Goal: Transaction & Acquisition: Purchase product/service

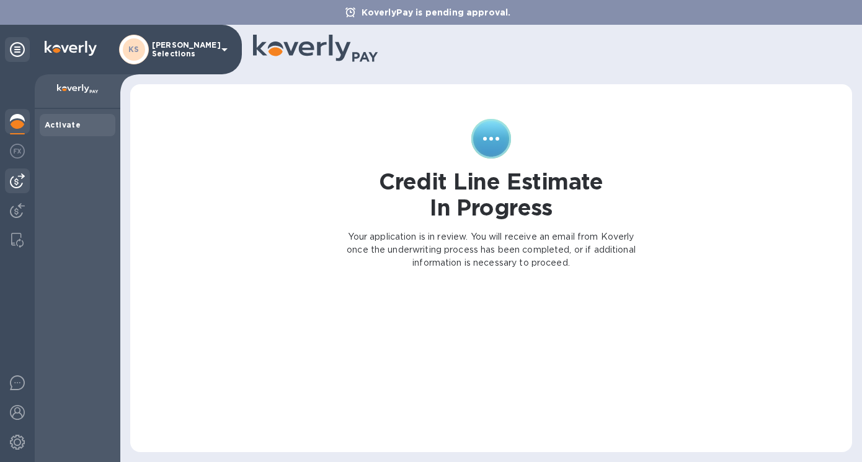
click at [16, 186] on img at bounding box center [17, 181] width 15 height 15
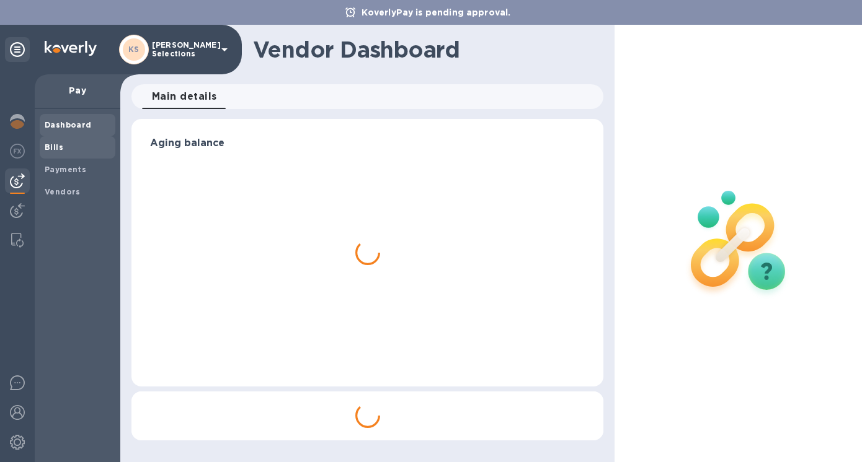
click at [60, 151] on b "Bills" at bounding box center [54, 147] width 19 height 9
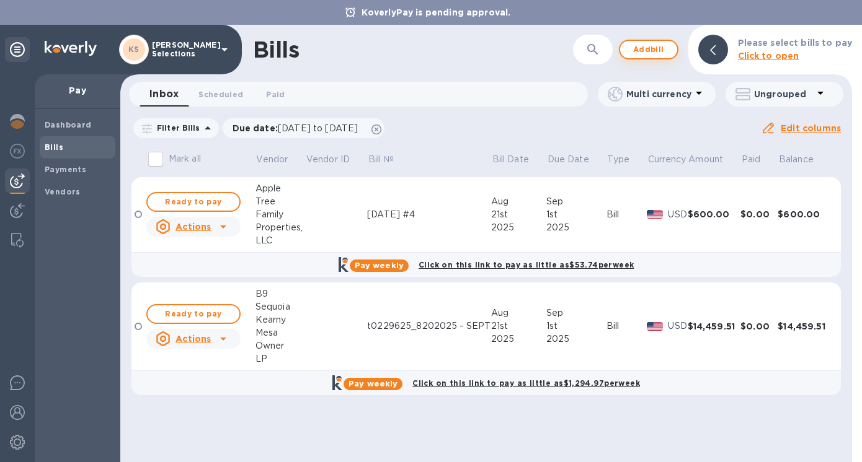
click at [795, 53] on b "Click to open" at bounding box center [768, 56] width 61 height 10
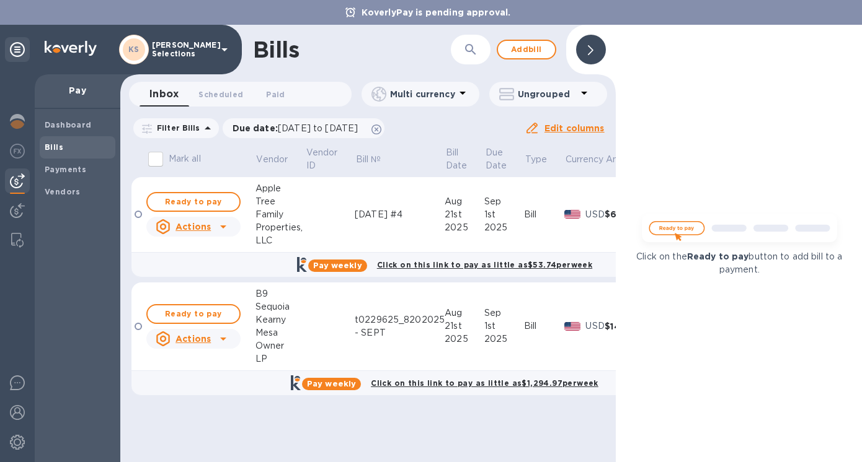
click at [588, 46] on icon at bounding box center [591, 50] width 6 height 10
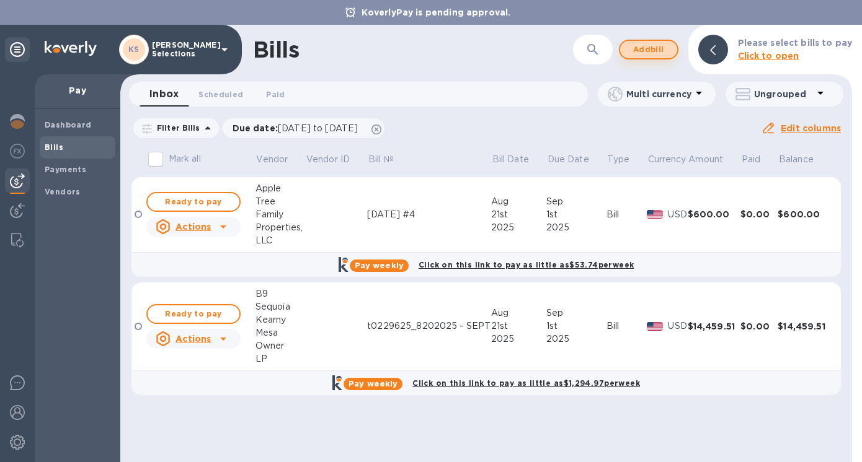
click at [642, 50] on span "Add bill" at bounding box center [648, 49] width 37 height 15
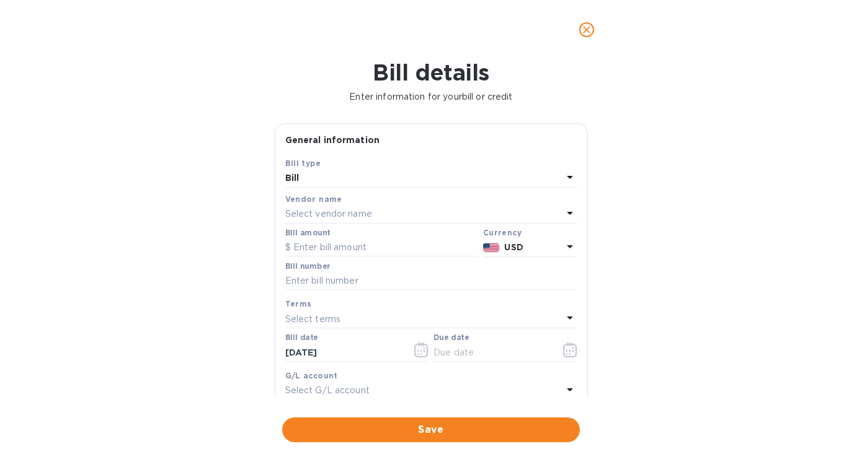
click at [337, 215] on p "Select vendor name" at bounding box center [328, 214] width 87 height 13
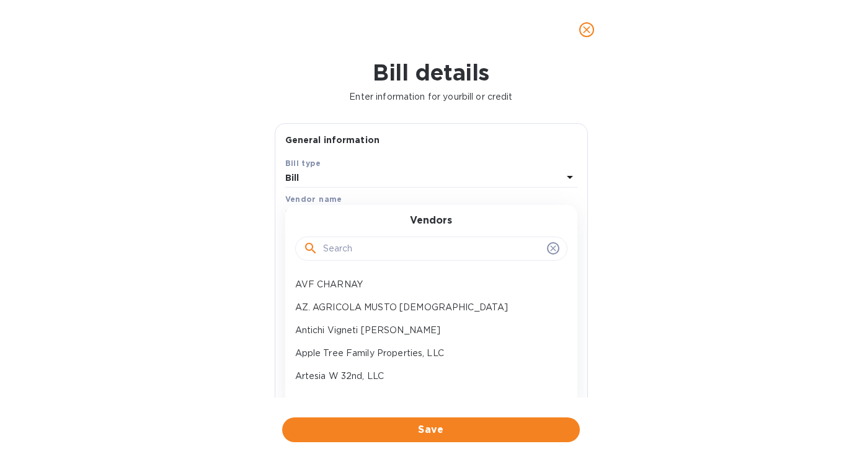
click at [345, 250] on input "text" at bounding box center [432, 249] width 219 height 19
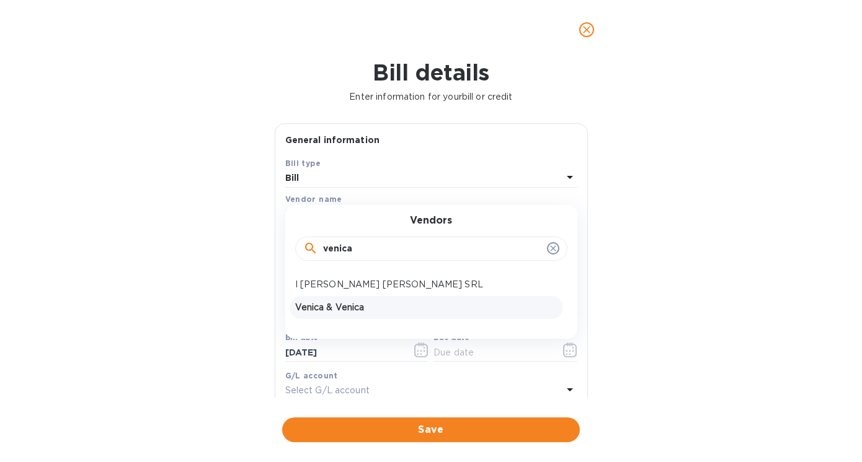
type input "venica"
click at [335, 311] on p "Venica & Venica" at bounding box center [426, 307] width 262 height 13
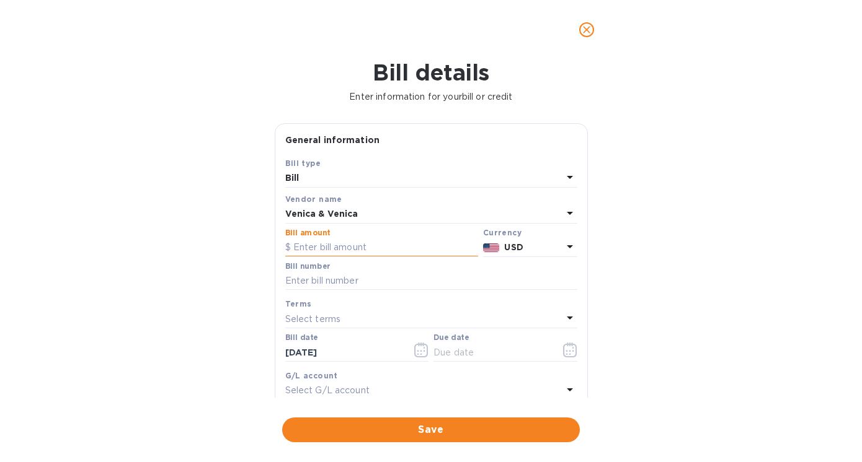
click at [311, 247] on input "text" at bounding box center [381, 248] width 193 height 19
paste input "12,204.00"
type input "12,204.00"
click at [312, 286] on input "text" at bounding box center [431, 281] width 292 height 19
type input "759"
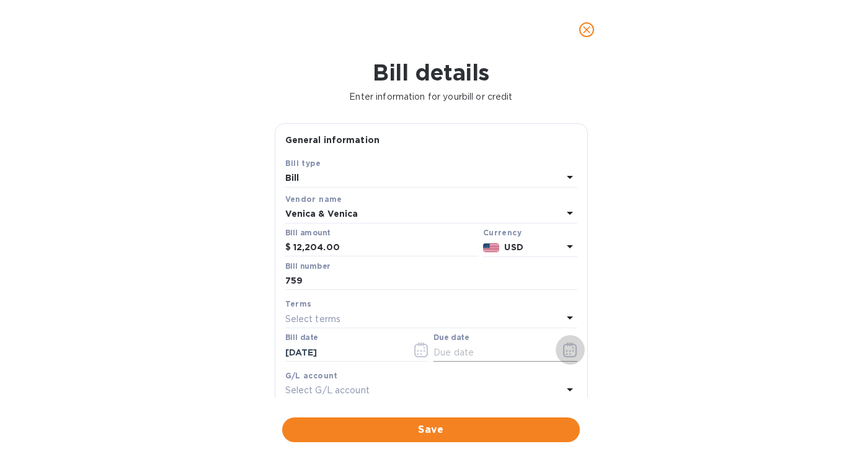
click at [566, 354] on icon "button" at bounding box center [570, 350] width 14 height 15
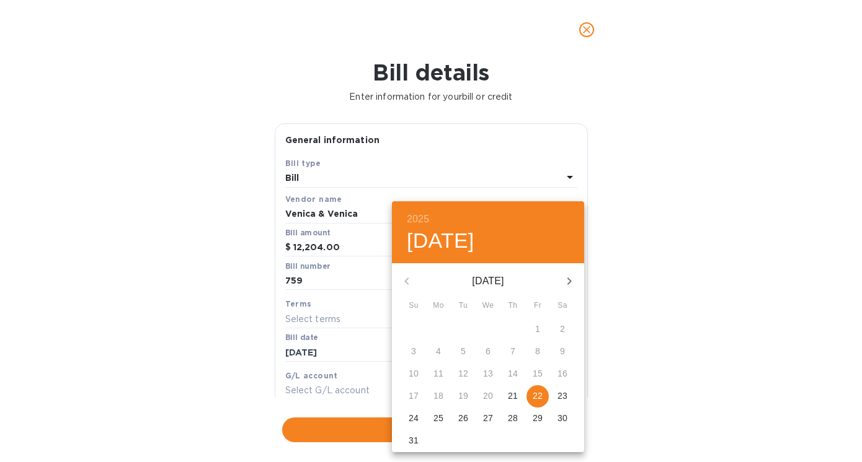
click at [540, 395] on p "22" at bounding box center [537, 396] width 10 height 12
type input "[DATE]"
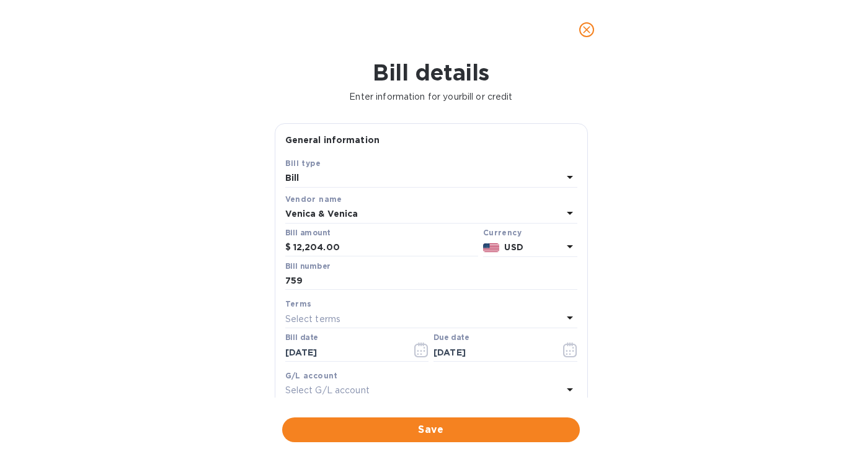
scroll to position [192, 0]
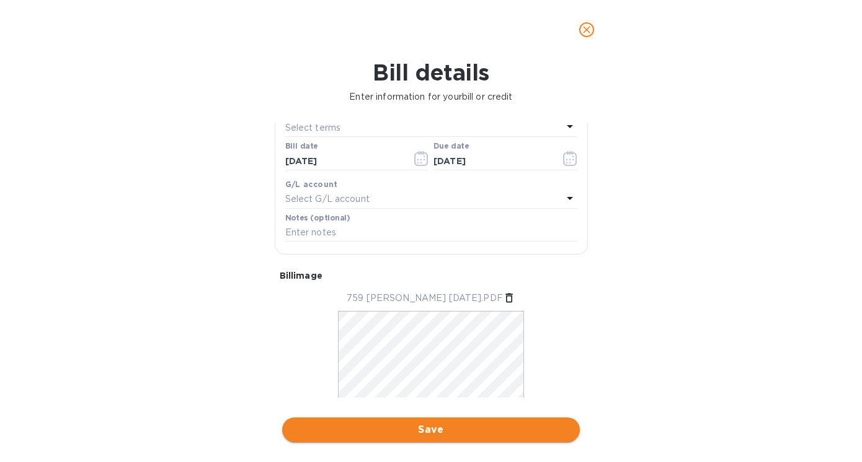
click at [430, 429] on span "Save" at bounding box center [431, 430] width 278 height 15
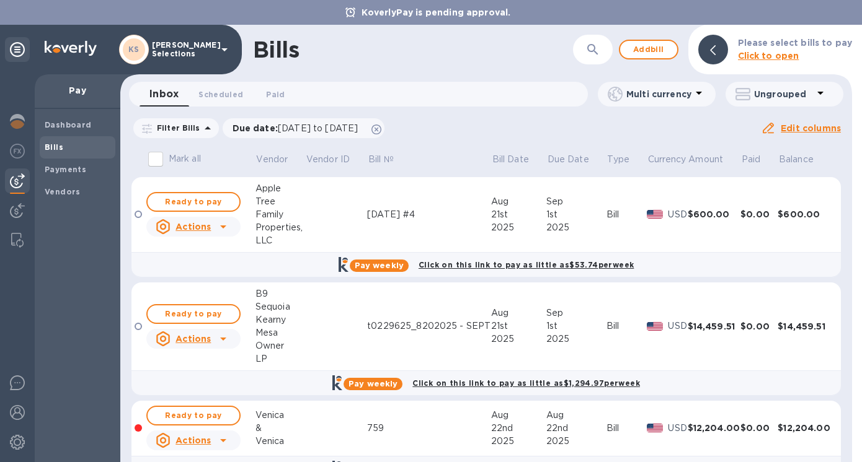
scroll to position [35, 0]
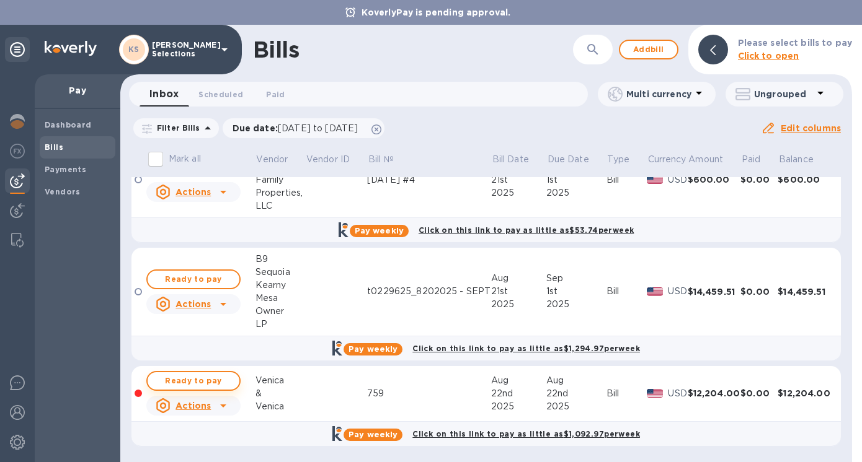
click at [192, 382] on span "Ready to pay" at bounding box center [193, 381] width 72 height 15
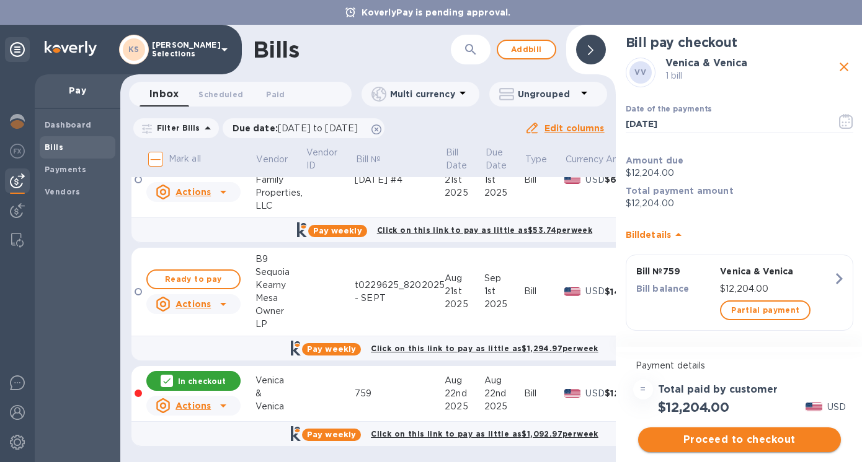
click at [723, 441] on span "Proceed to checkout" at bounding box center [739, 440] width 183 height 15
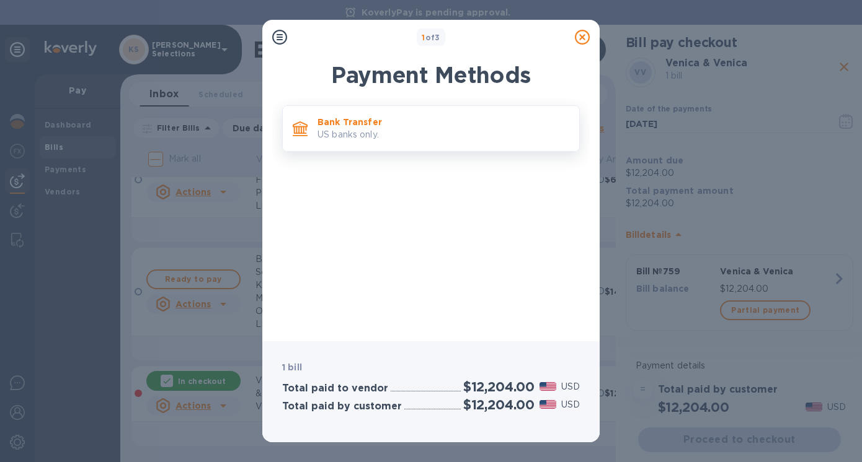
click at [359, 125] on p "Bank Transfer" at bounding box center [443, 122] width 252 height 12
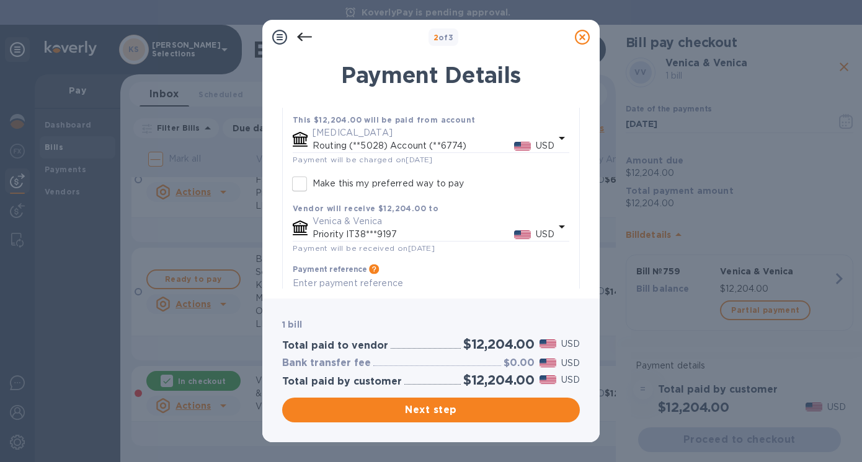
scroll to position [121, 0]
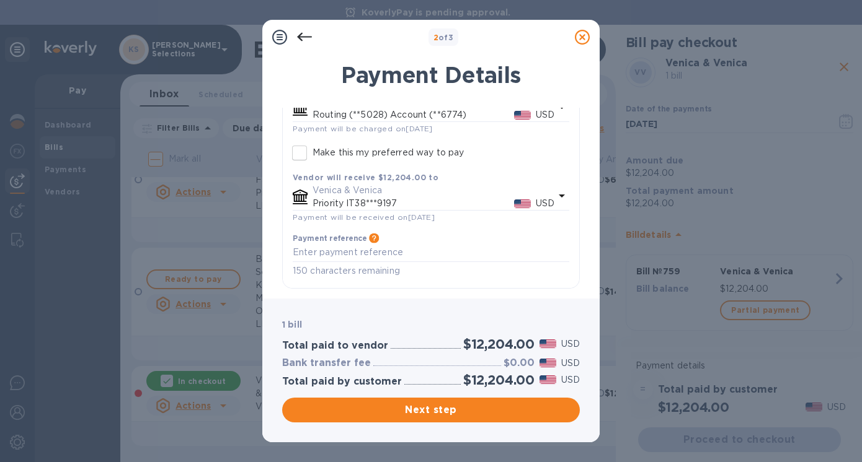
click at [389, 205] on p "Priority IT38***9197" at bounding box center [412, 203] width 201 height 13
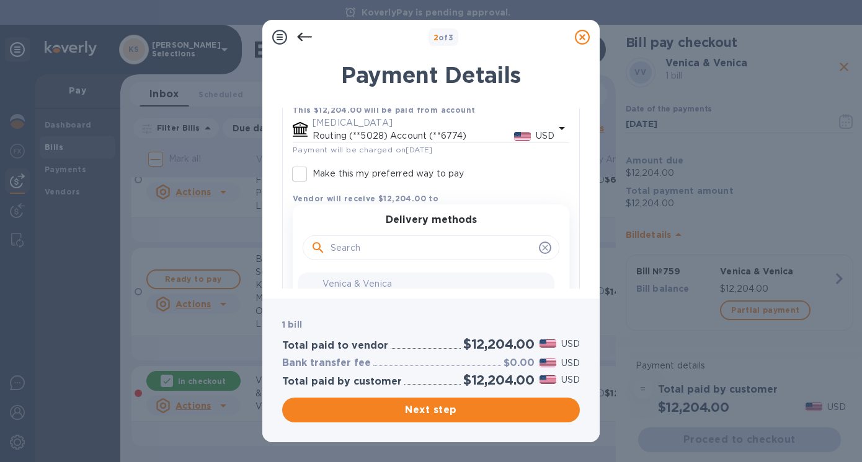
scroll to position [167, 0]
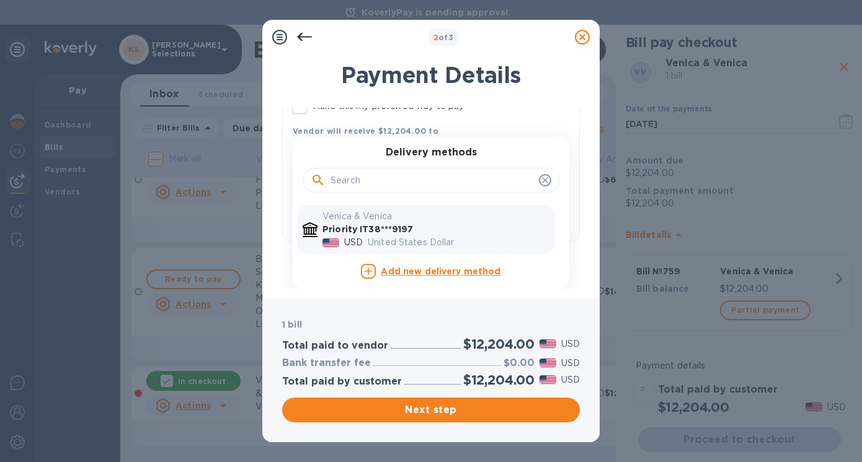
click at [418, 273] on b "Add new delivery method" at bounding box center [441, 272] width 120 height 10
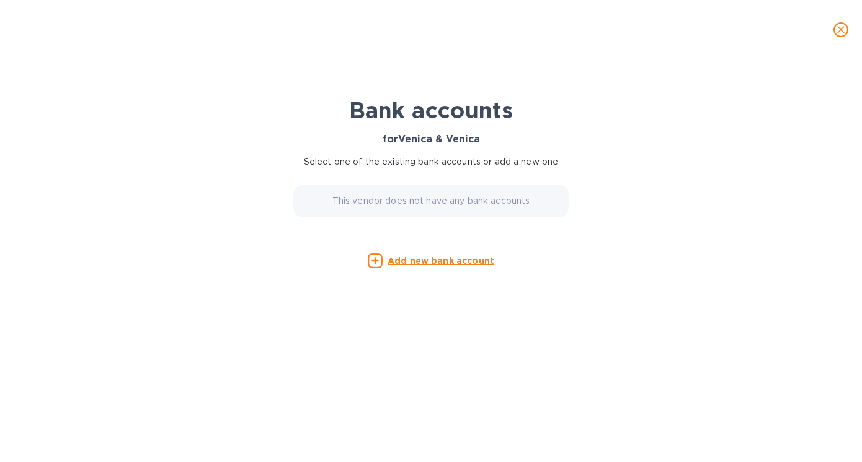
click at [415, 258] on u "Add new bank account" at bounding box center [440, 261] width 107 height 10
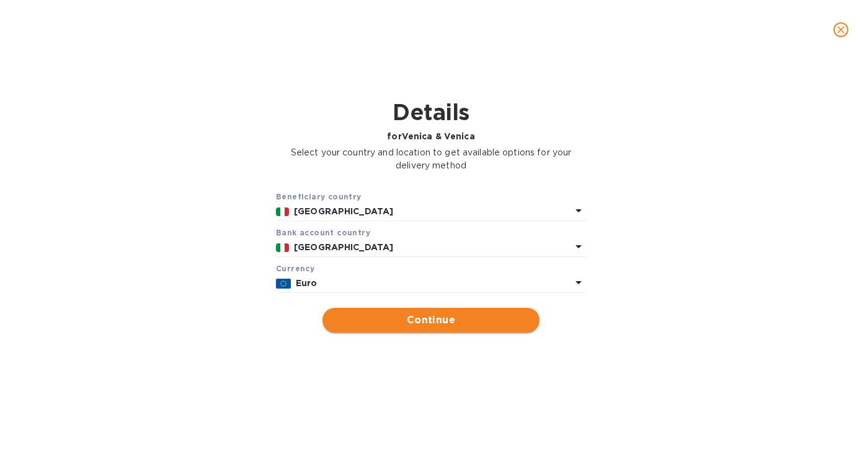
click at [435, 322] on span "Continue" at bounding box center [430, 320] width 197 height 15
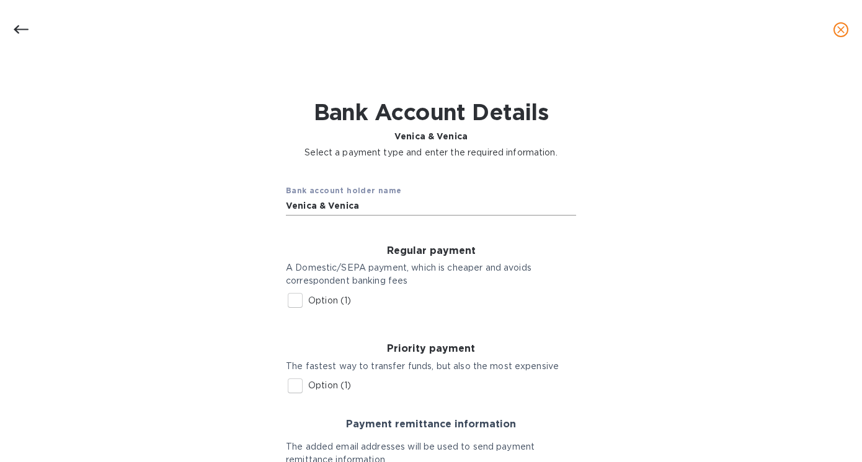
click at [374, 209] on input "Venica & Venica" at bounding box center [431, 206] width 290 height 19
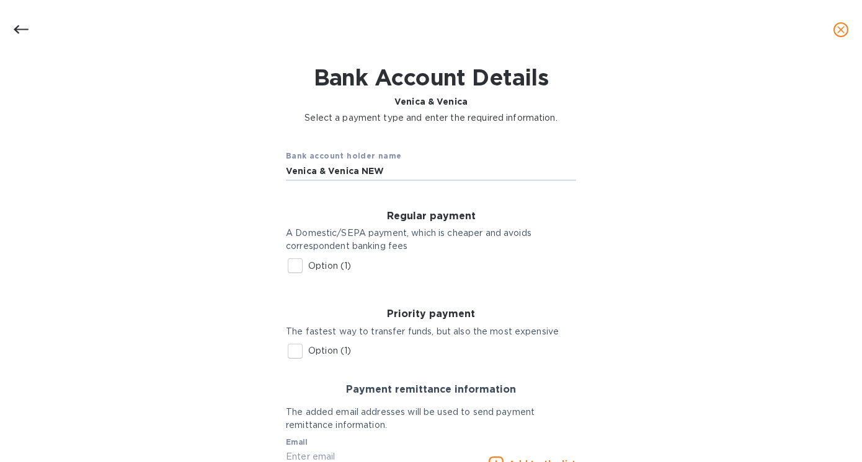
type input "Venica & Venica NEW"
click at [294, 265] on input "Option (1)" at bounding box center [295, 266] width 26 height 26
checkbox input "true"
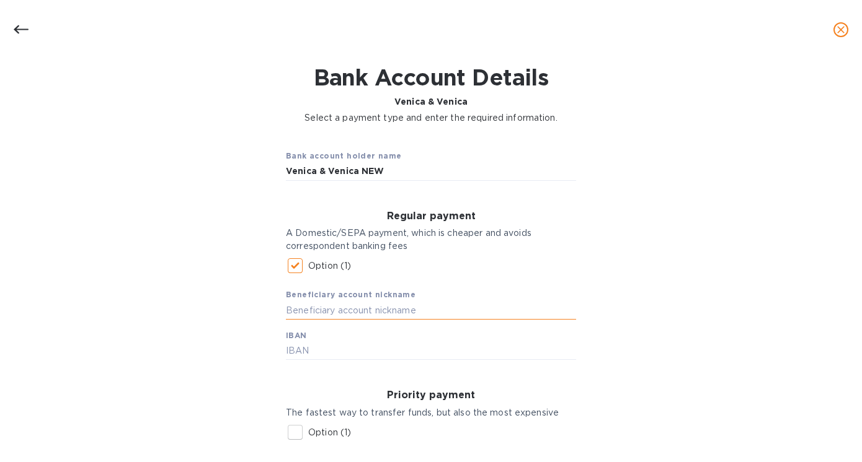
click at [316, 314] on input "text" at bounding box center [431, 310] width 290 height 19
type input "V&V"
click at [320, 346] on input "text" at bounding box center [431, 351] width 290 height 19
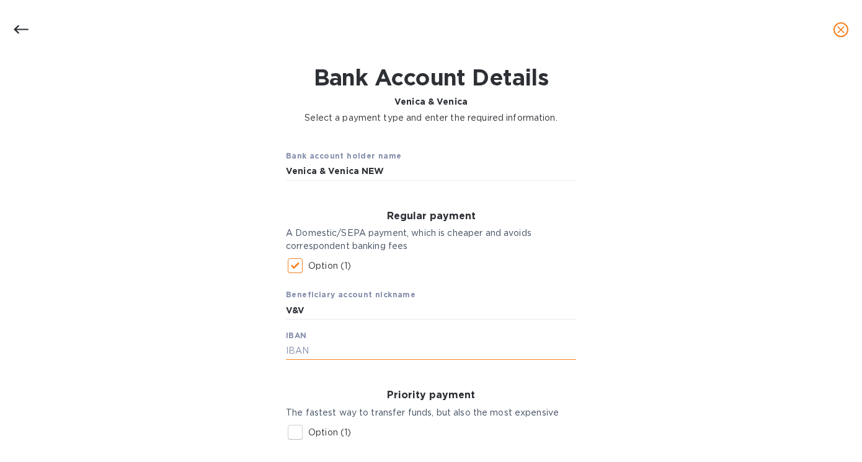
paste input "[PERSON_NAME][EMAIL_ADDRESS][PERSON_NAME][DOMAIN_NAME]"
type input "[PERSON_NAME][EMAIL_ADDRESS][PERSON_NAME][DOMAIN_NAME]"
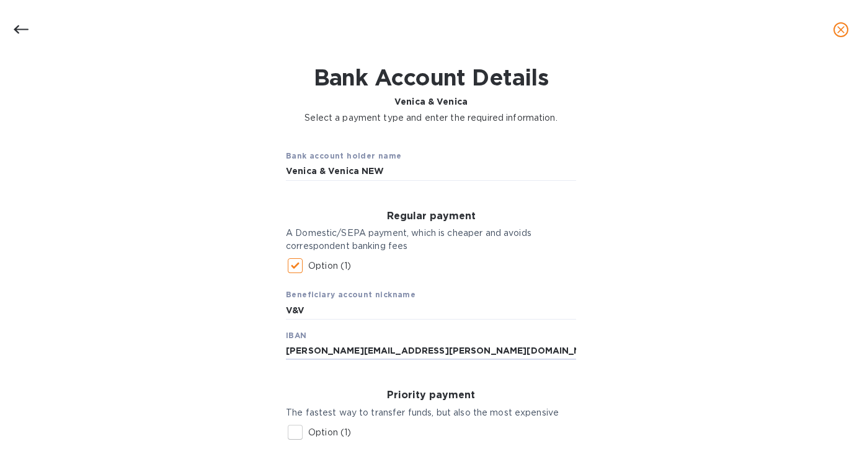
drag, startPoint x: 402, startPoint y: 356, endPoint x: 220, endPoint y: 342, distance: 182.7
click at [220, 342] on div "Bank account holder name Venica & Venica NEW Regular payment A Domestic/SEPA pa…" at bounding box center [430, 392] width 829 height 521
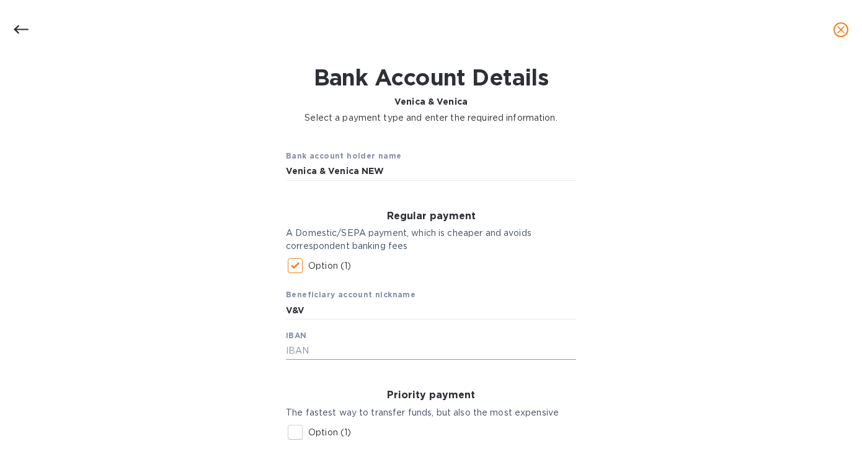
click at [297, 353] on input "text" at bounding box center [431, 351] width 290 height 19
paste input "[FINANCIAL_ID]"
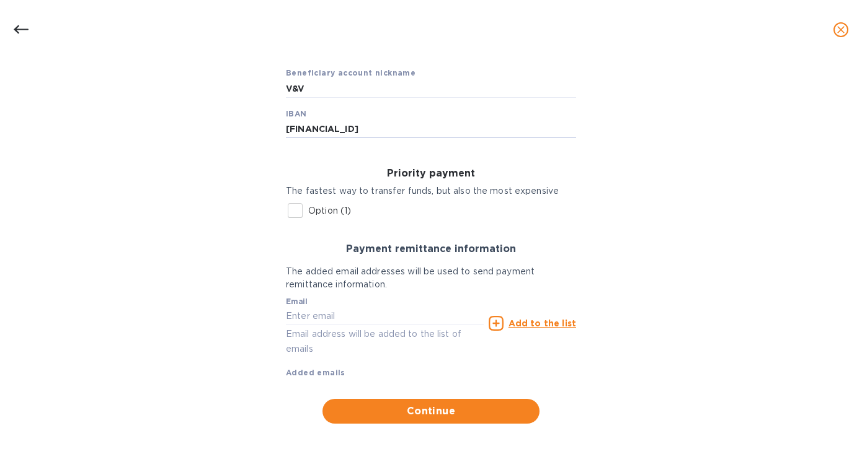
scroll to position [257, 0]
type input "[FINANCIAL_ID]"
click at [358, 315] on input "text" at bounding box center [385, 316] width 198 height 19
paste input "[PERSON_NAME][EMAIL_ADDRESS][PERSON_NAME][DOMAIN_NAME]"
type input "[PERSON_NAME][EMAIL_ADDRESS][PERSON_NAME][DOMAIN_NAME]"
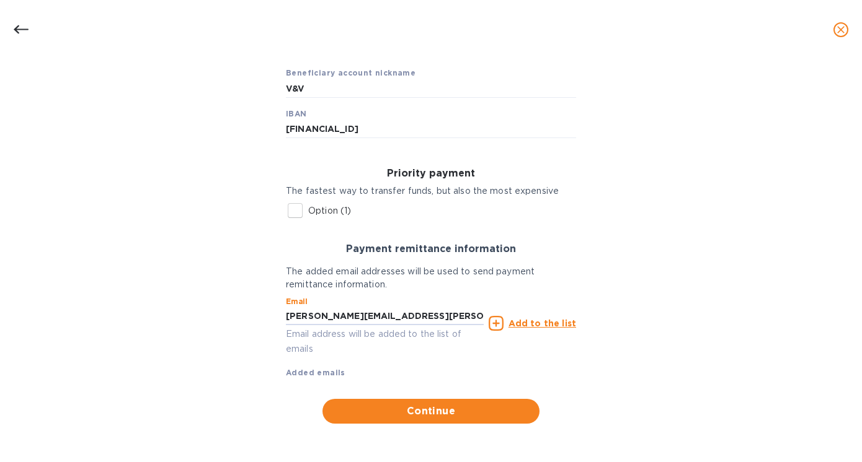
click at [528, 324] on u "Add to the list" at bounding box center [542, 324] width 68 height 10
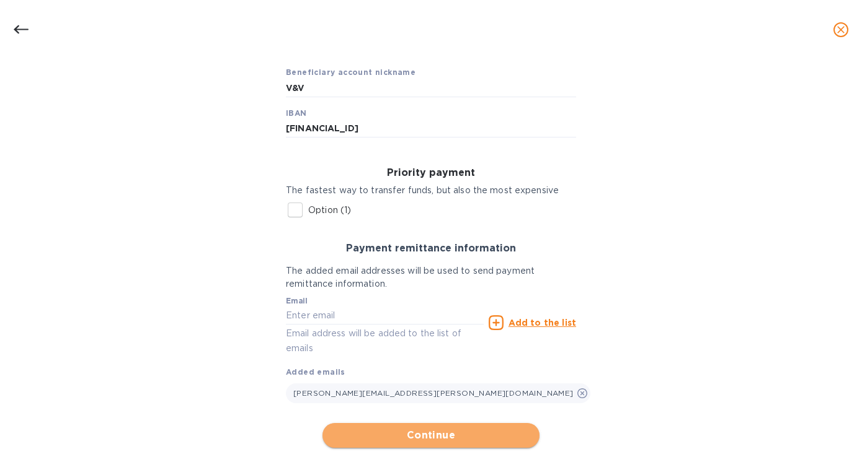
click at [434, 436] on span "Continue" at bounding box center [430, 435] width 197 height 15
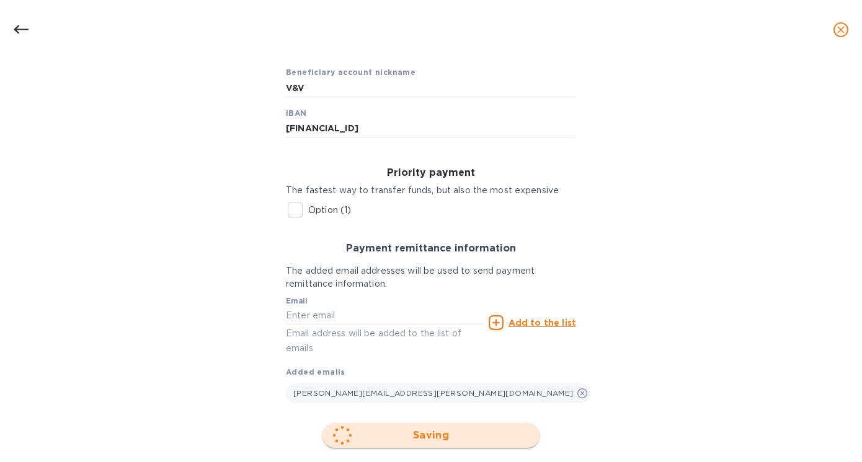
scroll to position [61, 0]
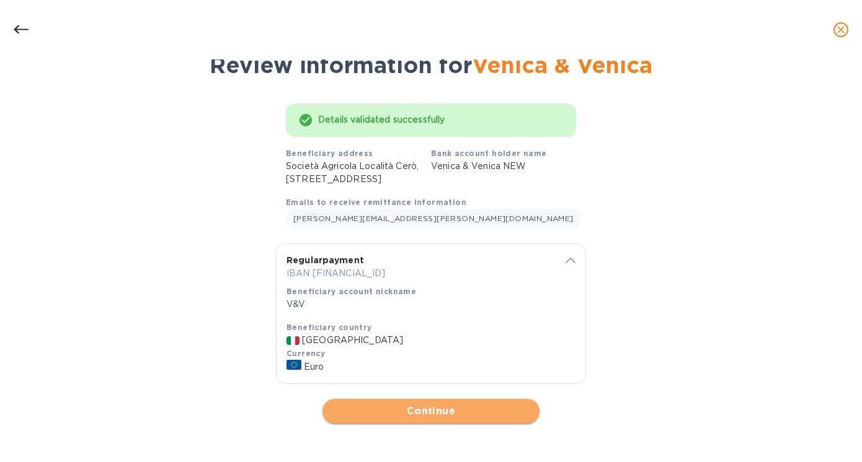
click at [415, 409] on span "Continue" at bounding box center [430, 411] width 197 height 15
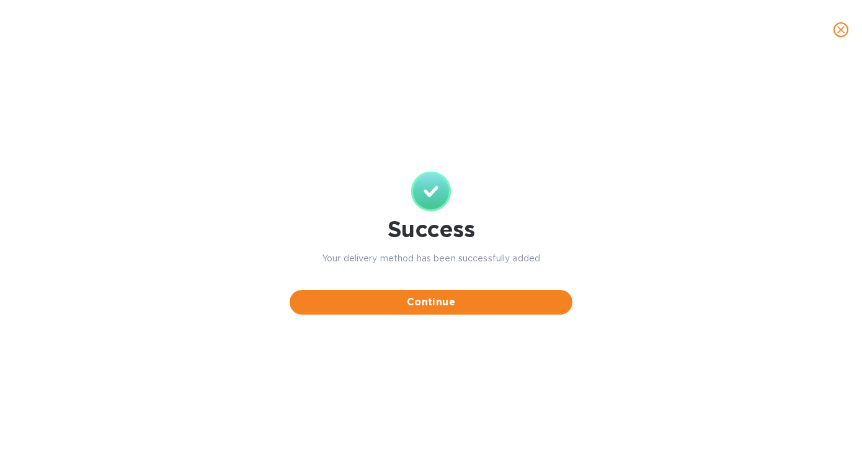
scroll to position [0, 0]
click at [421, 306] on span "Continue" at bounding box center [430, 302] width 263 height 15
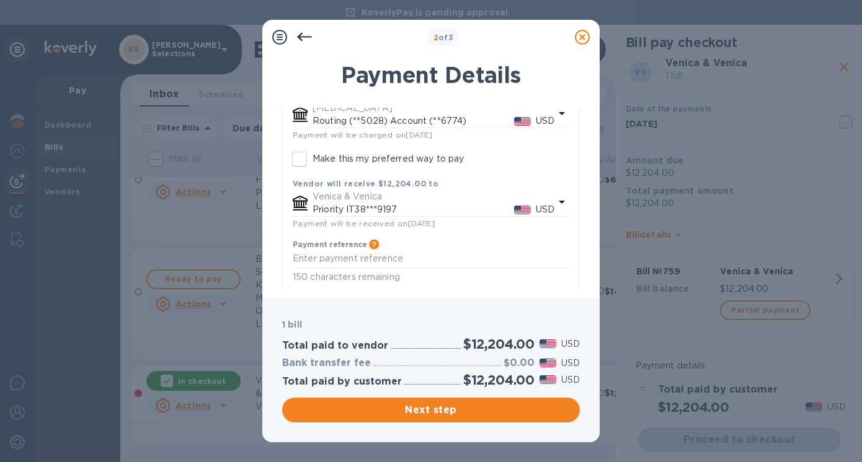
scroll to position [121, 0]
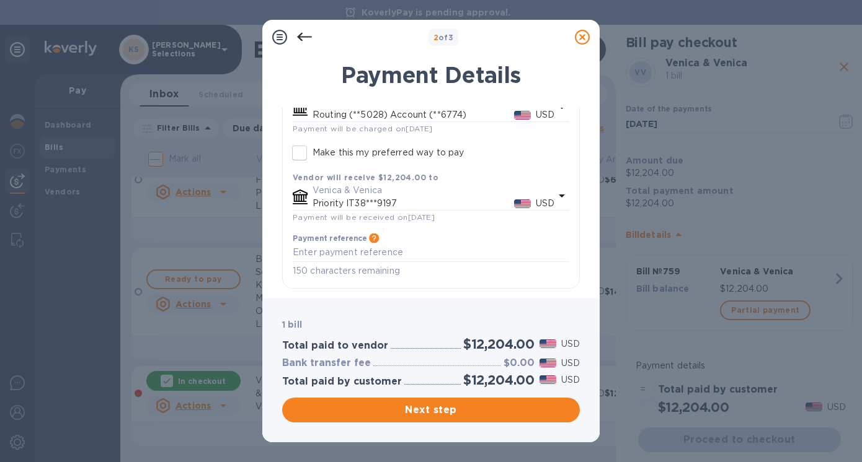
click at [561, 194] on icon "default-method" at bounding box center [561, 195] width 15 height 15
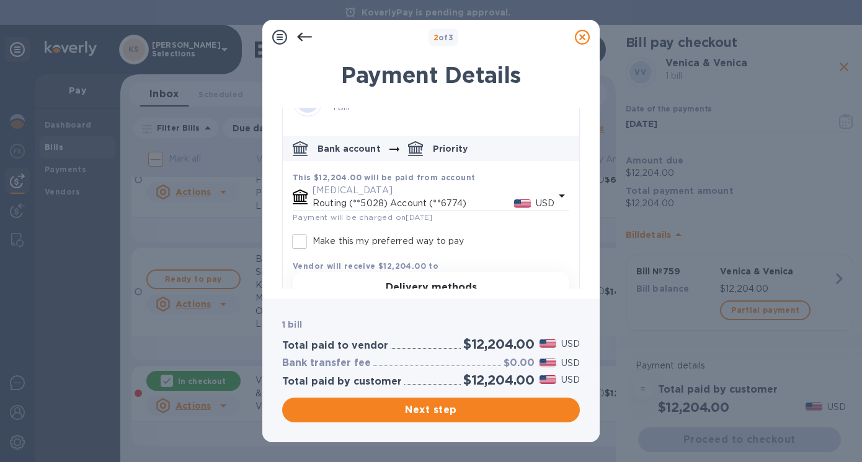
scroll to position [0, 0]
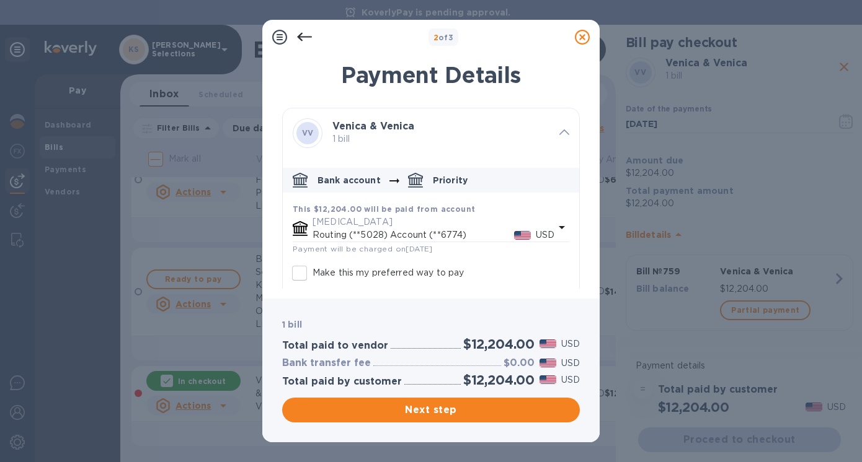
click at [581, 36] on icon at bounding box center [582, 37] width 15 height 15
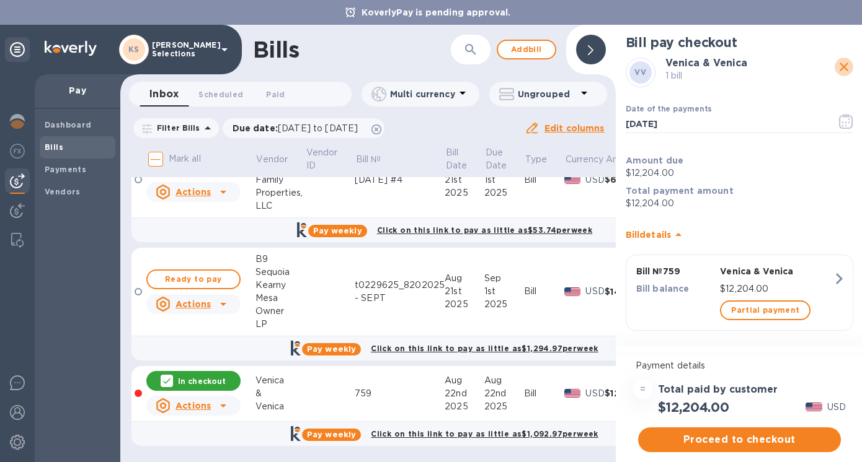
click at [839, 67] on icon "close" at bounding box center [843, 67] width 9 height 9
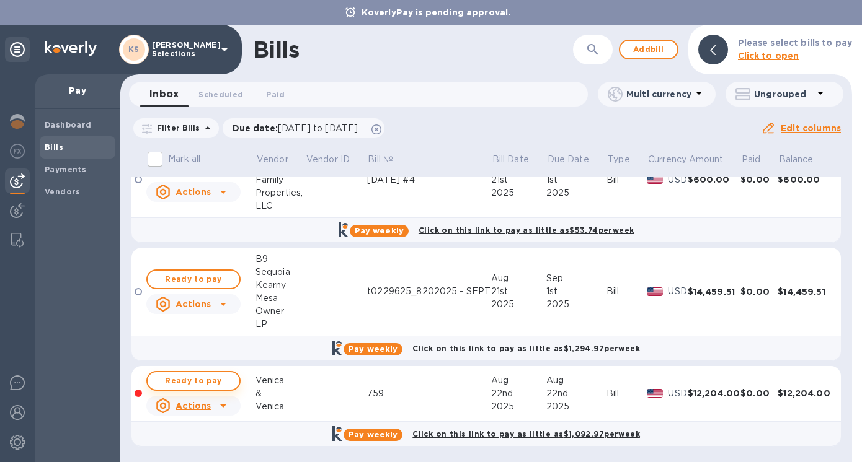
click at [192, 381] on span "Ready to pay" at bounding box center [193, 381] width 72 height 15
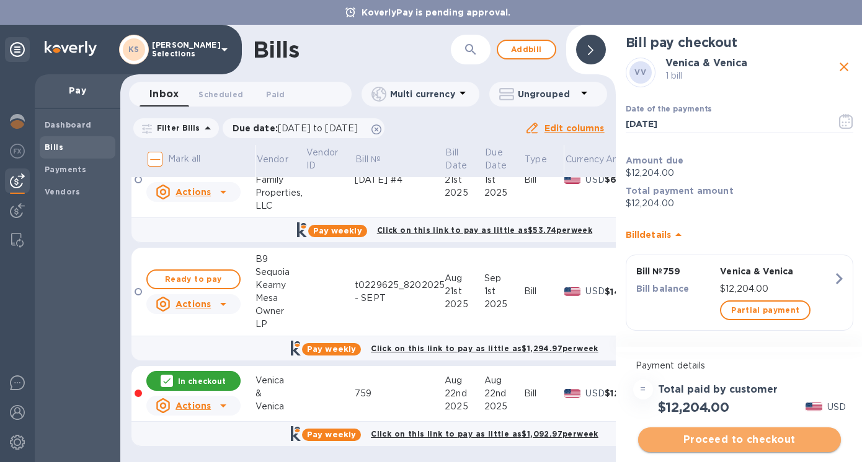
click at [733, 439] on span "Proceed to checkout" at bounding box center [739, 440] width 183 height 15
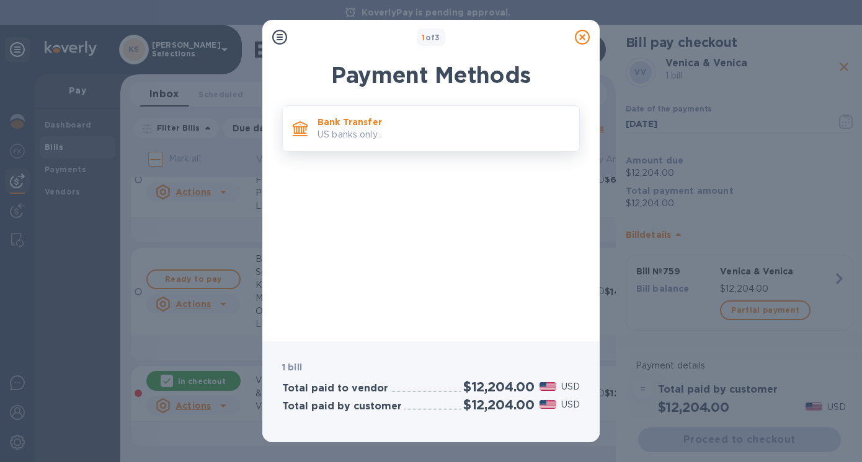
click at [397, 133] on p "US banks only." at bounding box center [443, 134] width 252 height 13
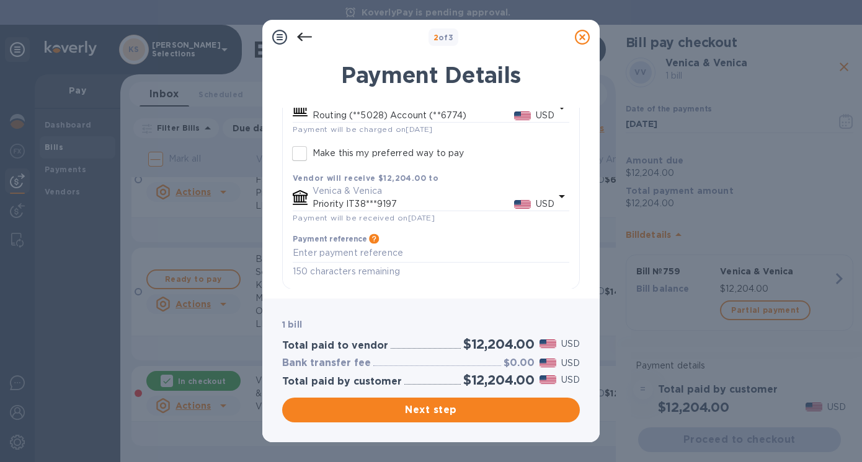
scroll to position [121, 0]
click at [558, 195] on icon "default-method" at bounding box center [561, 196] width 6 height 3
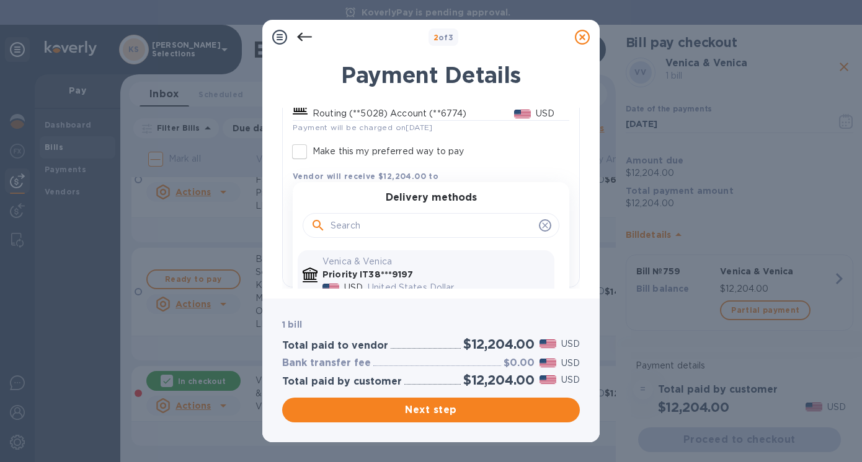
scroll to position [167, 0]
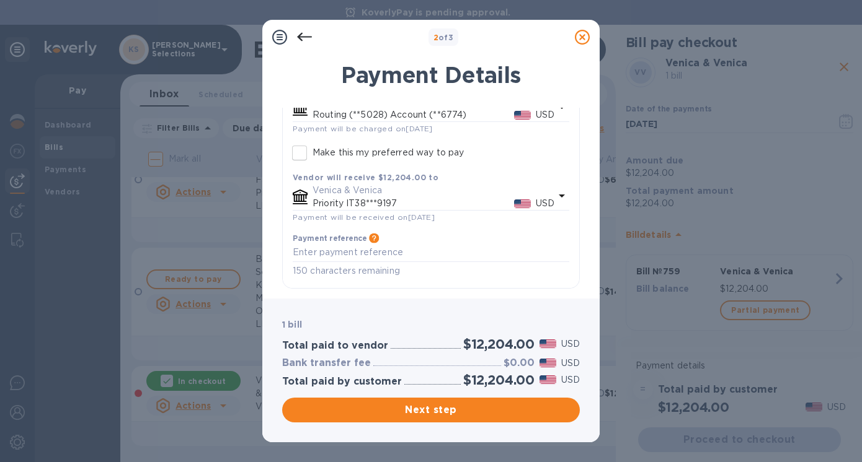
click at [585, 37] on icon at bounding box center [582, 37] width 15 height 15
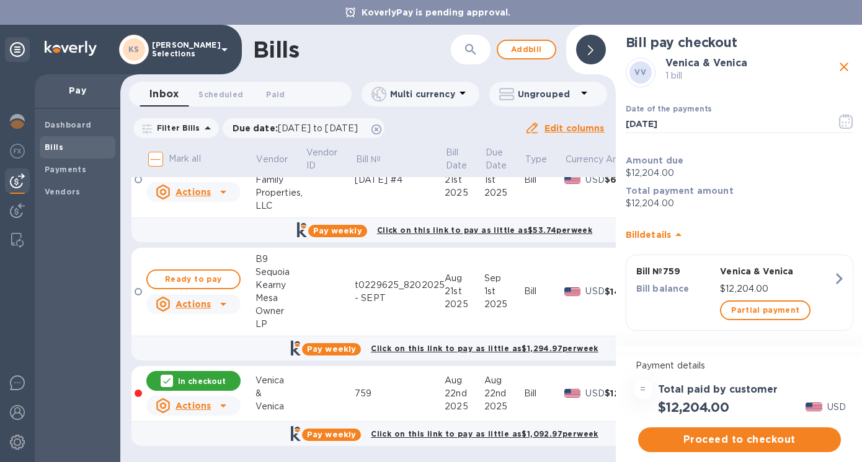
click at [841, 64] on icon "close" at bounding box center [843, 67] width 9 height 9
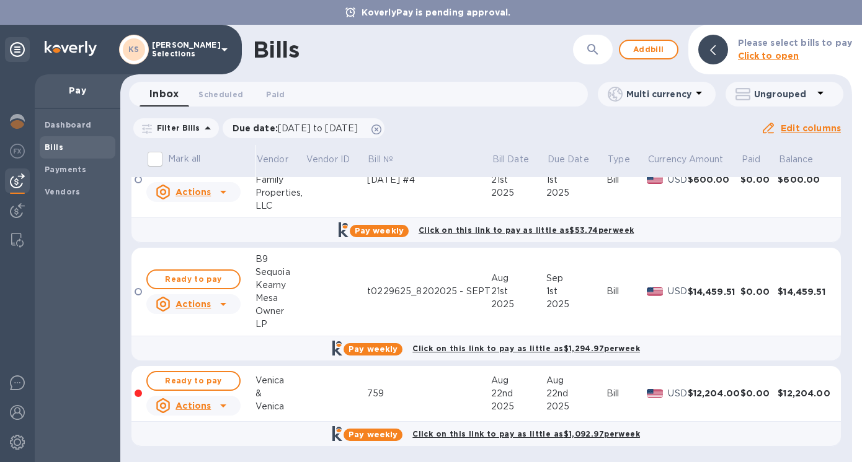
click at [719, 44] on div at bounding box center [713, 50] width 30 height 30
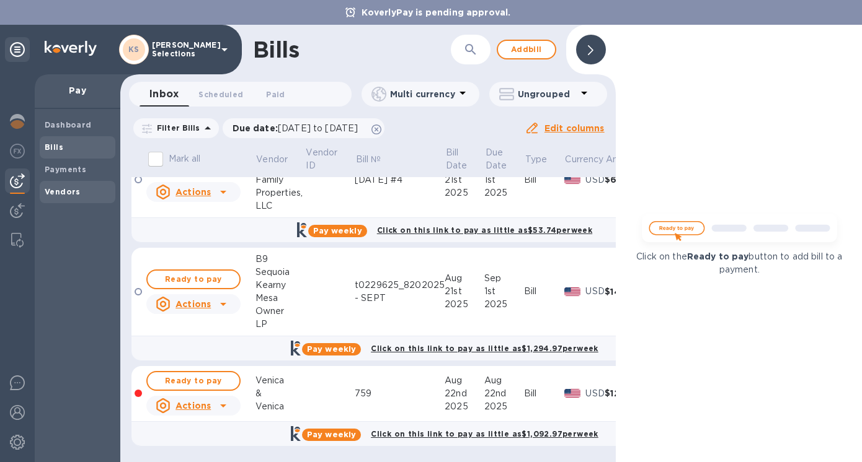
click at [60, 191] on b "Vendors" at bounding box center [63, 191] width 36 height 9
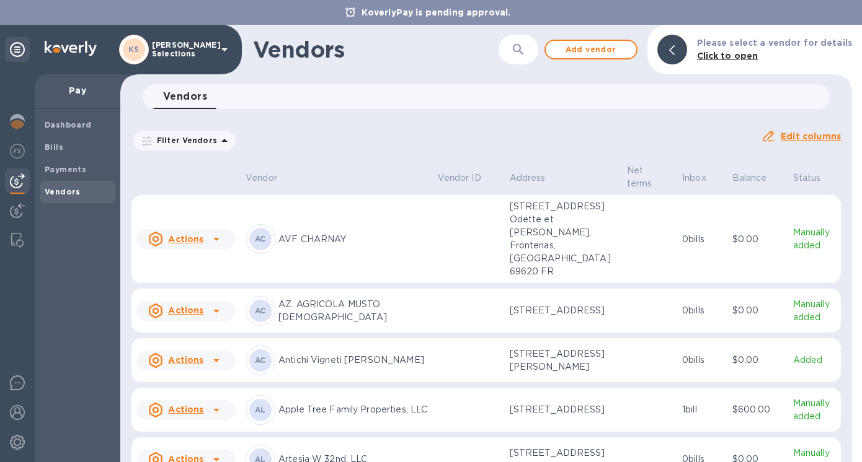
click at [526, 49] on icon "button" at bounding box center [518, 49] width 15 height 15
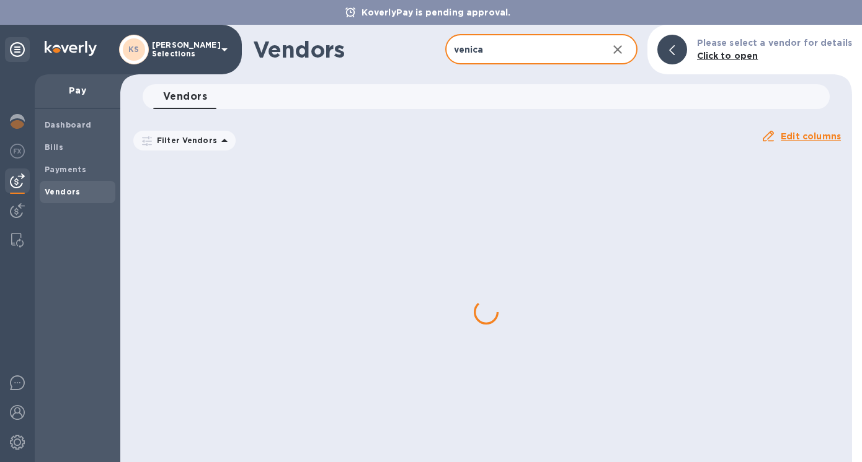
type input "Venica"
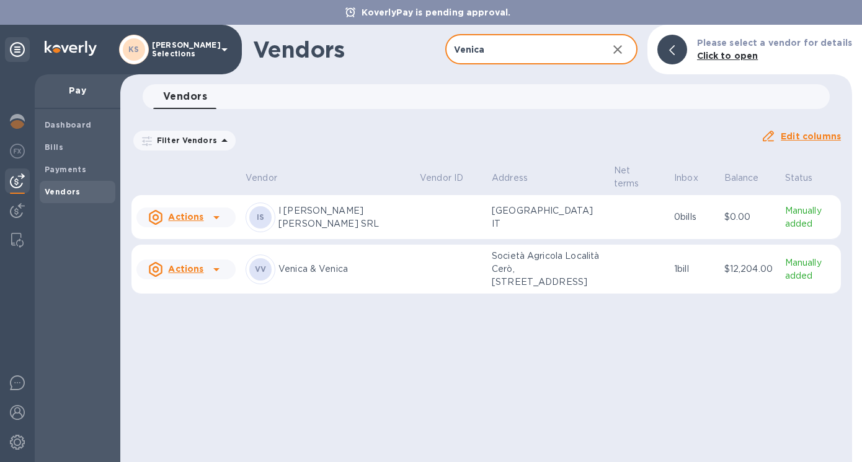
click at [332, 276] on p "Venica & Venica" at bounding box center [343, 269] width 131 height 13
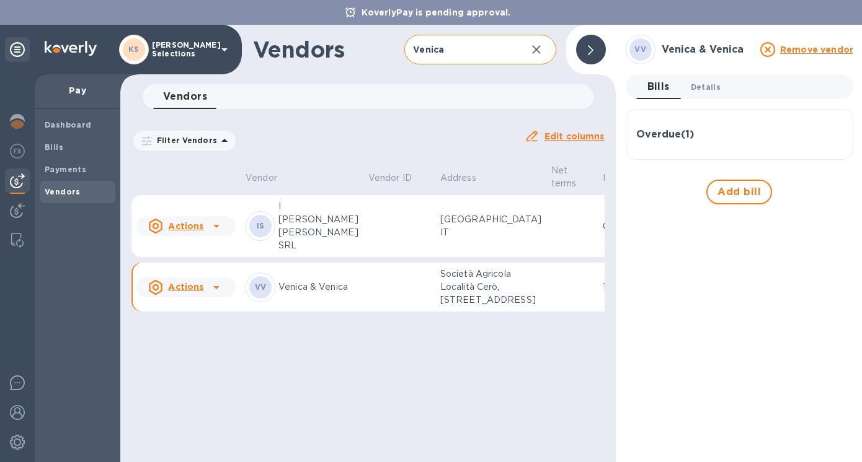
click at [707, 85] on span "Details 0" at bounding box center [705, 87] width 30 height 13
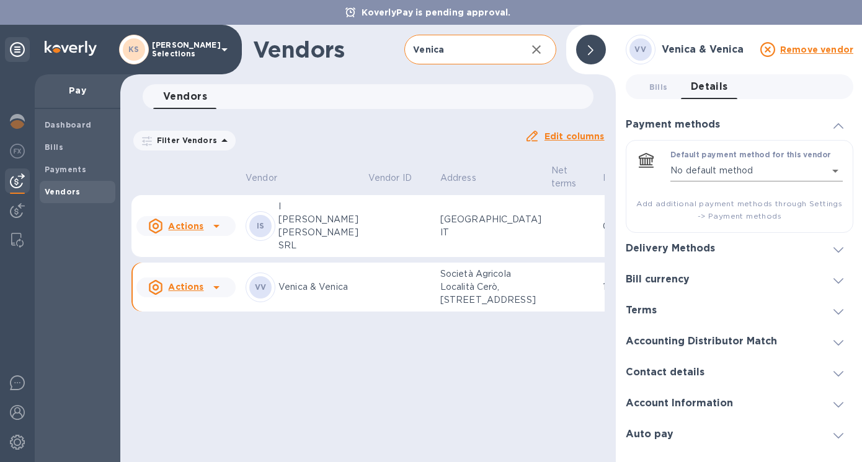
click at [827, 170] on body "KoverlyPay is pending approval. KS [PERSON_NAME] Selections Pay Dashboard Bills…" at bounding box center [431, 231] width 862 height 462
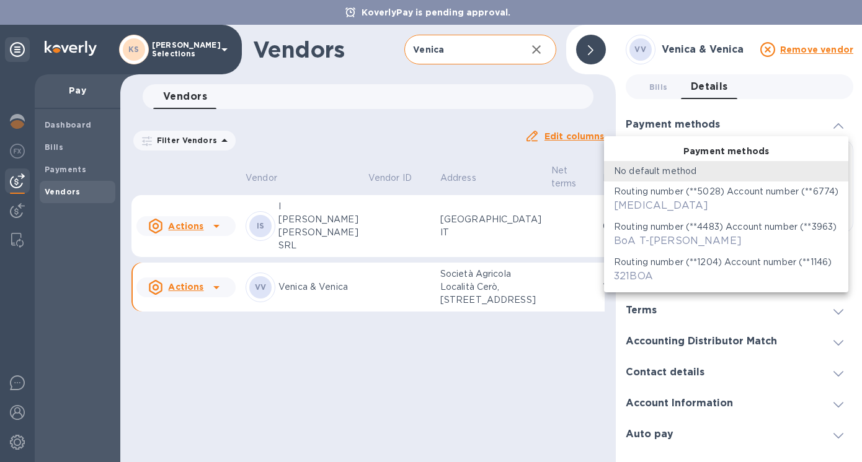
click at [834, 123] on div at bounding box center [431, 231] width 862 height 462
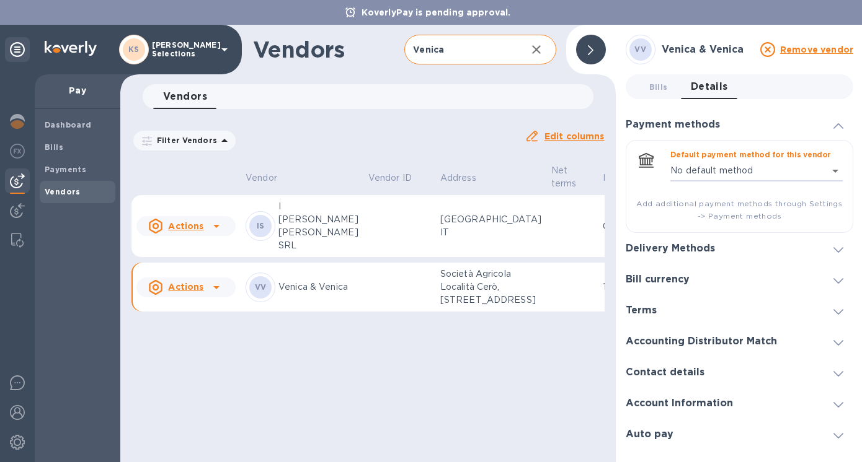
click at [710, 248] on h3 "Delivery Methods" at bounding box center [669, 249] width 89 height 12
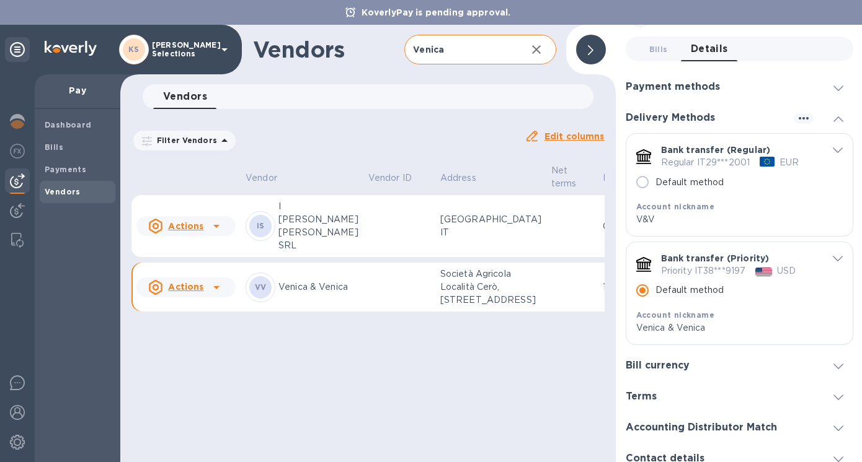
scroll to position [48, 0]
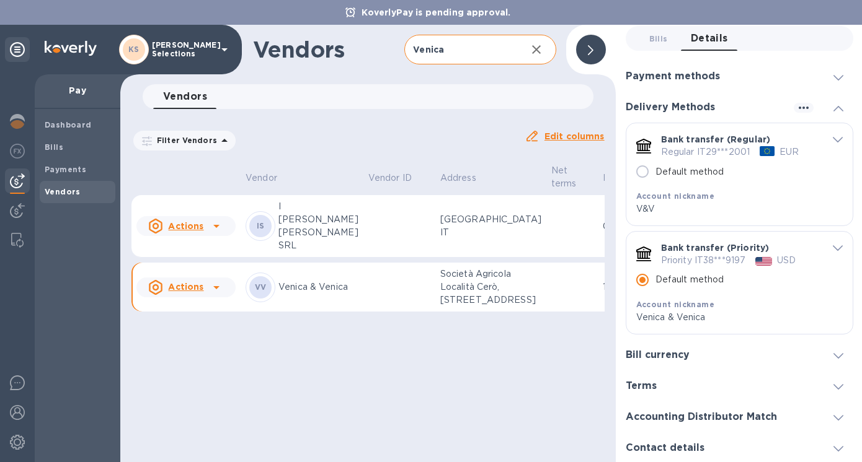
click at [643, 172] on input "Default method" at bounding box center [642, 172] width 26 height 26
radio input "true"
click at [787, 154] on p "EUR" at bounding box center [788, 152] width 19 height 13
click at [832, 137] on icon "default-method" at bounding box center [837, 140] width 10 height 6
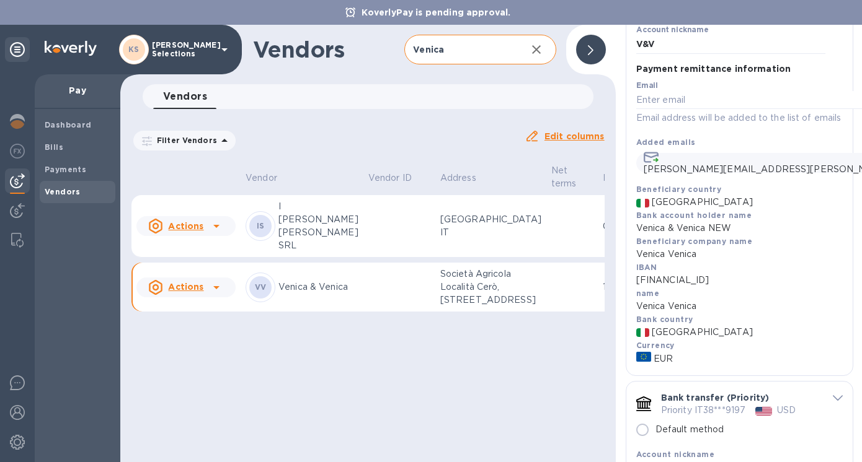
scroll to position [229, 0]
click at [673, 364] on p "EUR" at bounding box center [739, 358] width 206 height 14
click at [658, 364] on span "EUR" at bounding box center [662, 357] width 19 height 13
click at [689, 364] on p "EUR" at bounding box center [739, 358] width 206 height 14
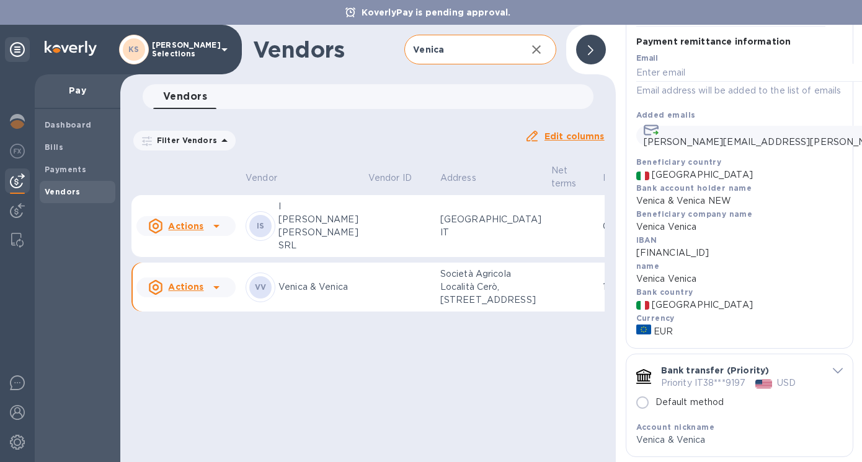
scroll to position [256, 0]
click at [653, 337] on span "EUR" at bounding box center [662, 330] width 19 height 13
click at [705, 337] on p "EUR" at bounding box center [739, 331] width 206 height 14
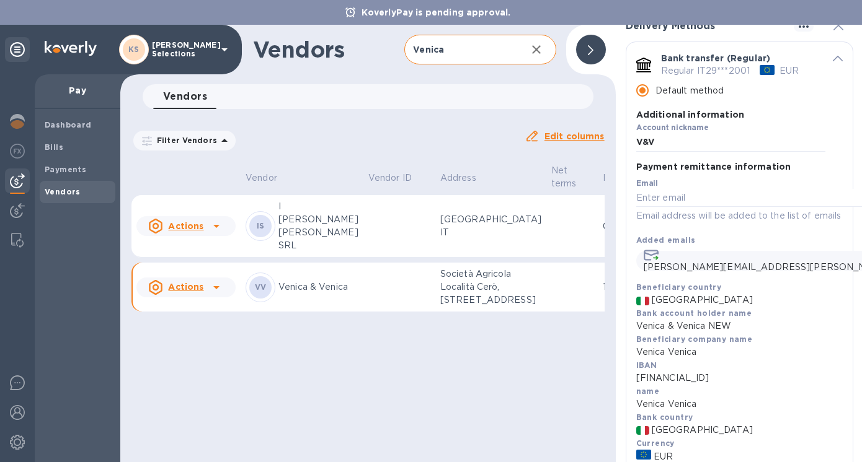
scroll to position [122, 0]
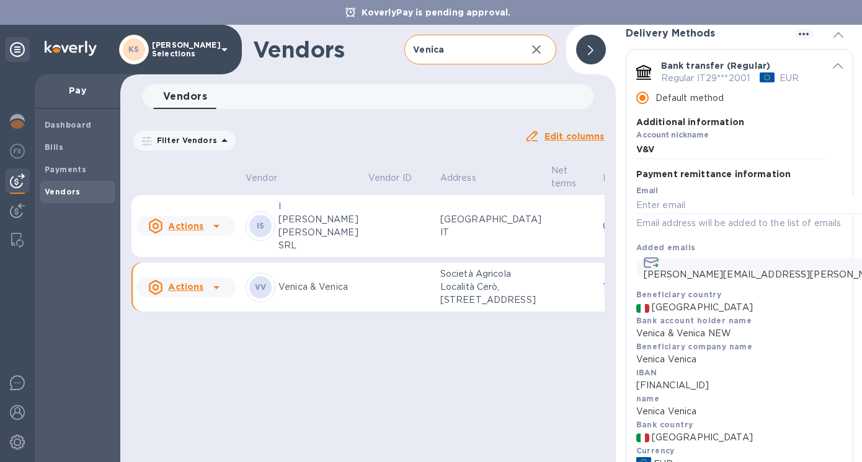
click at [644, 96] on input "Default method" at bounding box center [642, 98] width 26 height 26
click at [796, 38] on icon "button" at bounding box center [803, 34] width 15 height 15
click at [797, 121] on div at bounding box center [431, 231] width 862 height 462
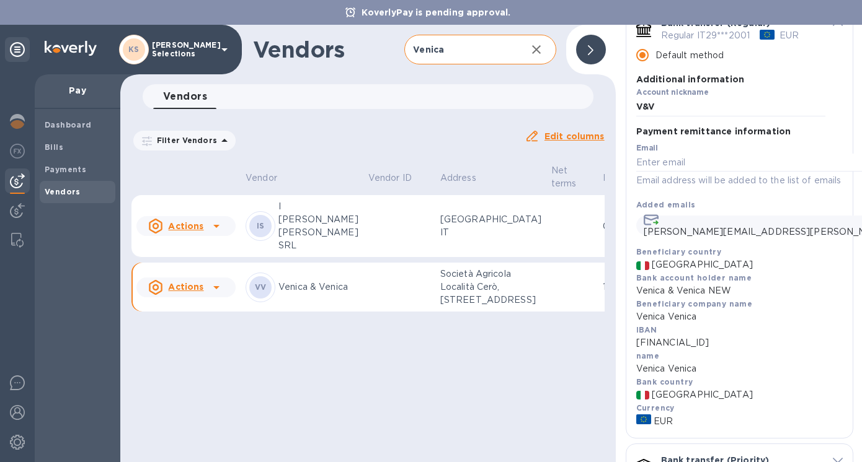
click at [729, 128] on p "Payment remittance information" at bounding box center [713, 131] width 155 height 12
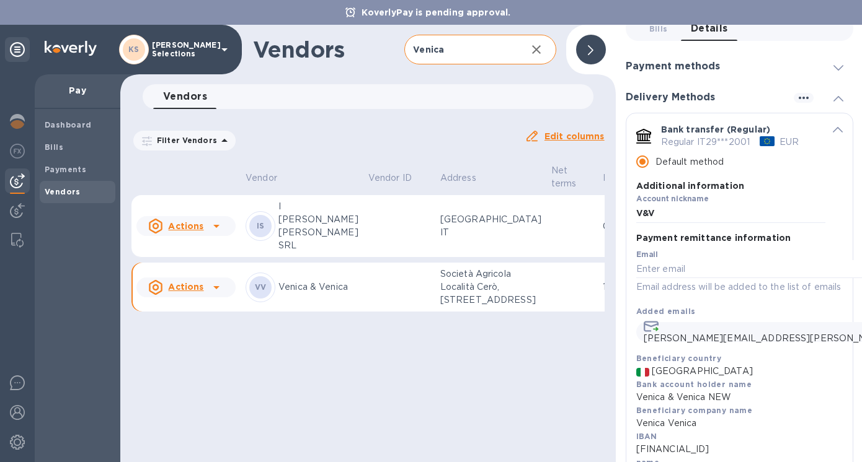
scroll to position [0, 0]
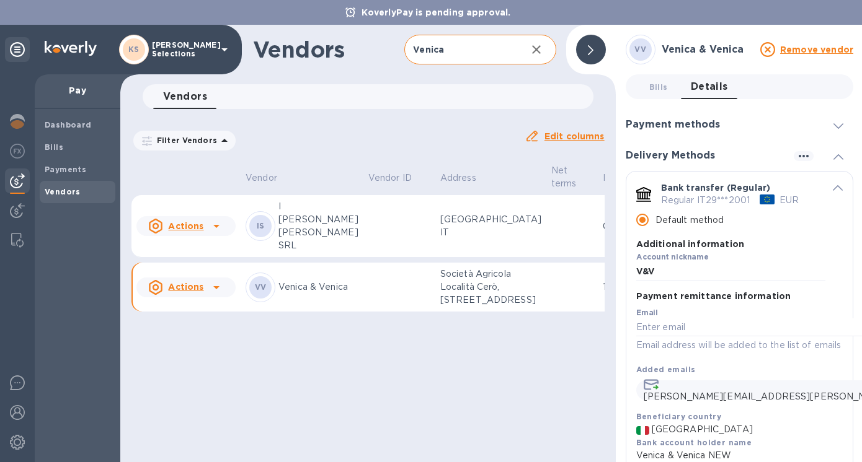
click at [596, 47] on div at bounding box center [591, 50] width 30 height 30
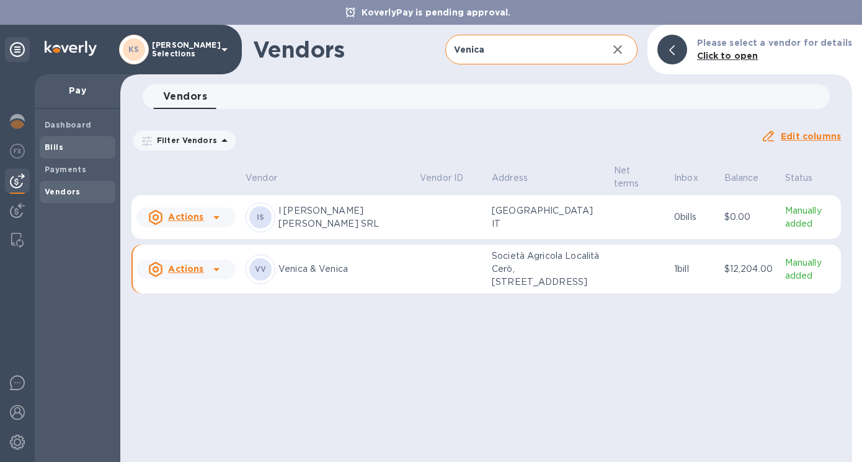
click at [59, 145] on b "Bills" at bounding box center [54, 147] width 19 height 9
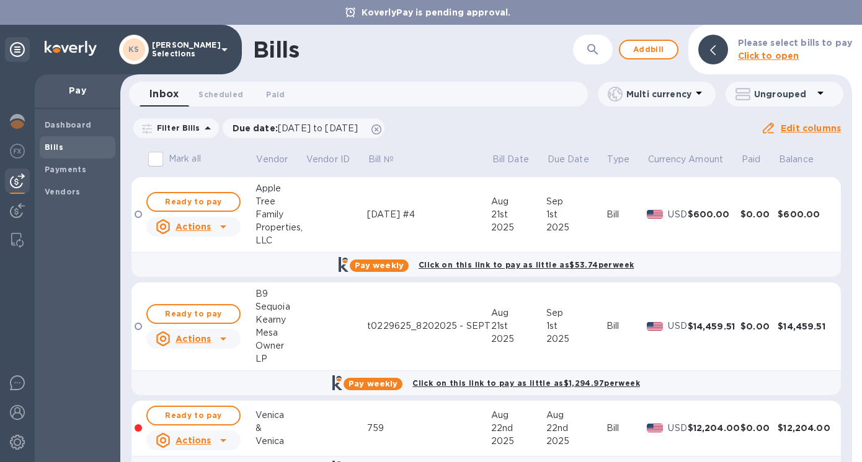
scroll to position [35, 0]
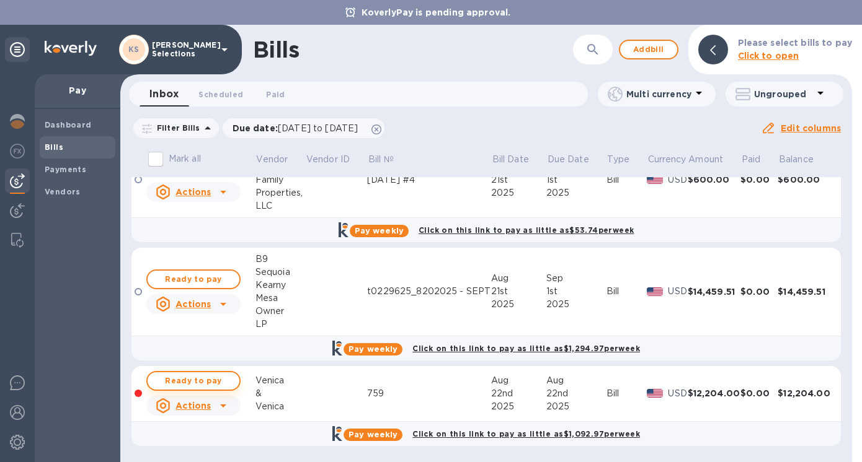
click at [195, 379] on span "Ready to pay" at bounding box center [193, 381] width 72 height 15
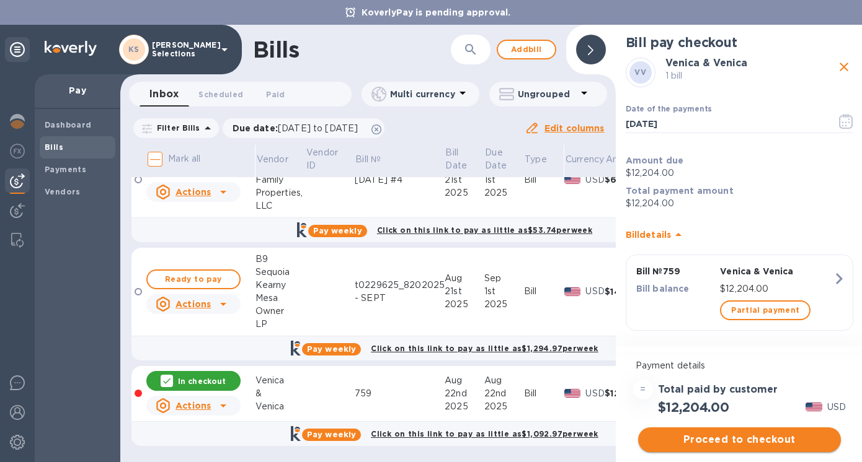
click at [735, 439] on span "Proceed to checkout" at bounding box center [739, 440] width 183 height 15
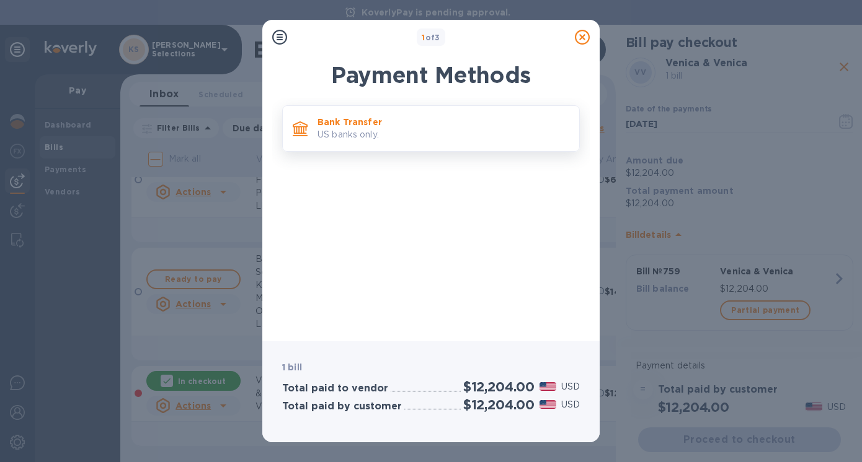
click at [436, 137] on p "US banks only." at bounding box center [443, 134] width 252 height 13
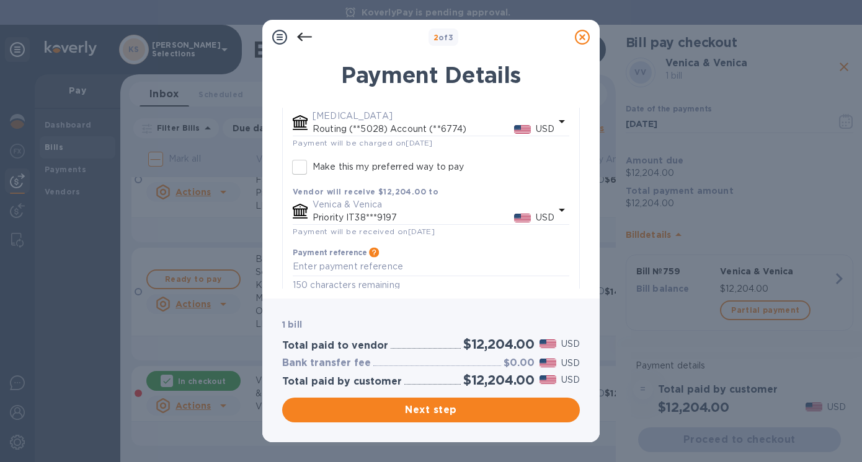
scroll to position [121, 0]
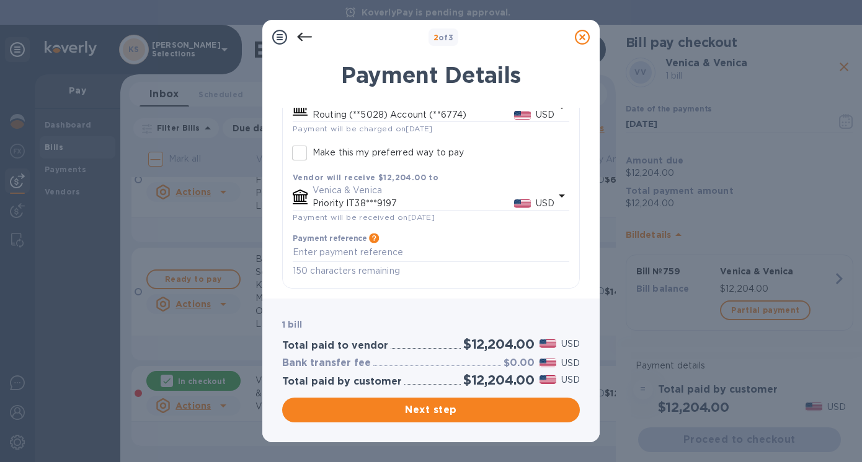
click at [561, 194] on icon "default-method" at bounding box center [561, 195] width 15 height 15
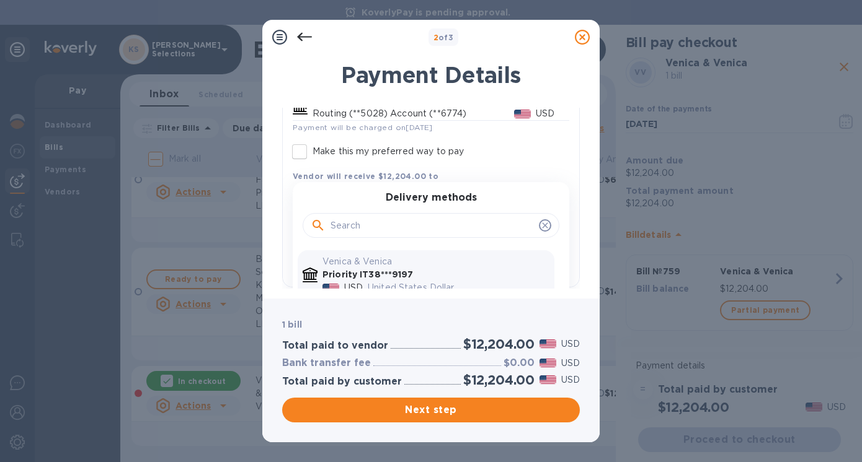
scroll to position [167, 0]
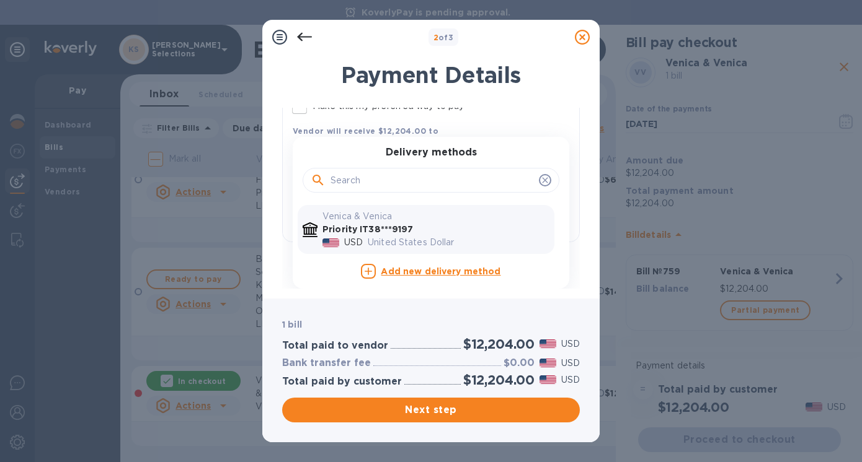
click at [415, 272] on b "Add new delivery method" at bounding box center [441, 272] width 120 height 10
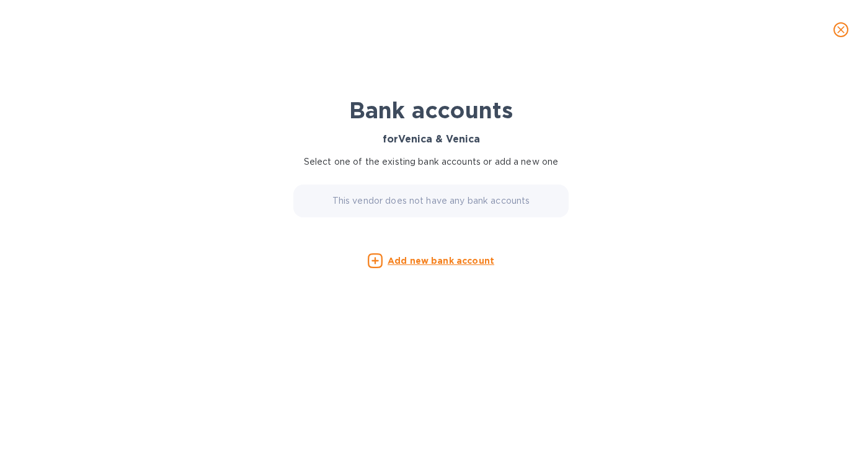
scroll to position [121, 0]
click at [416, 260] on u "Add new bank account" at bounding box center [440, 261] width 107 height 10
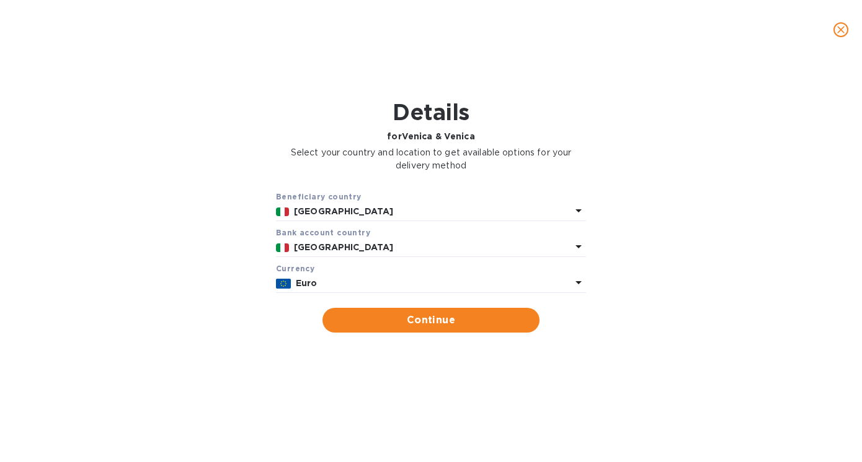
click at [403, 284] on p "Euro" at bounding box center [433, 283] width 275 height 13
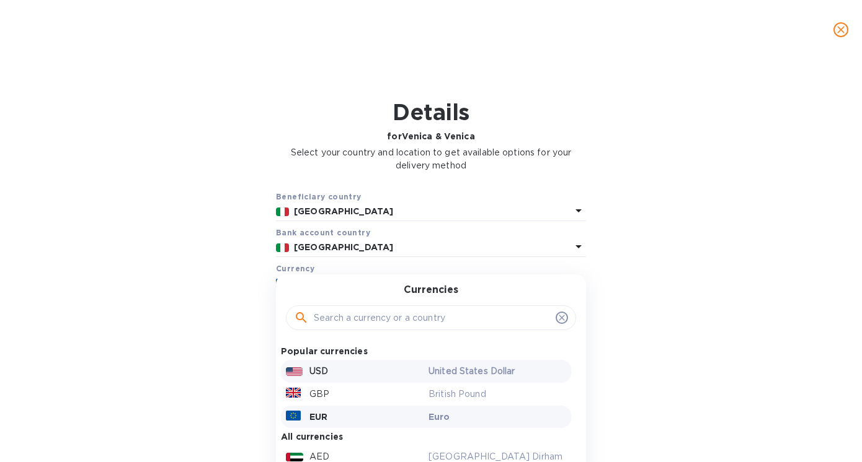
click at [347, 369] on div "USD" at bounding box center [354, 372] width 143 height 18
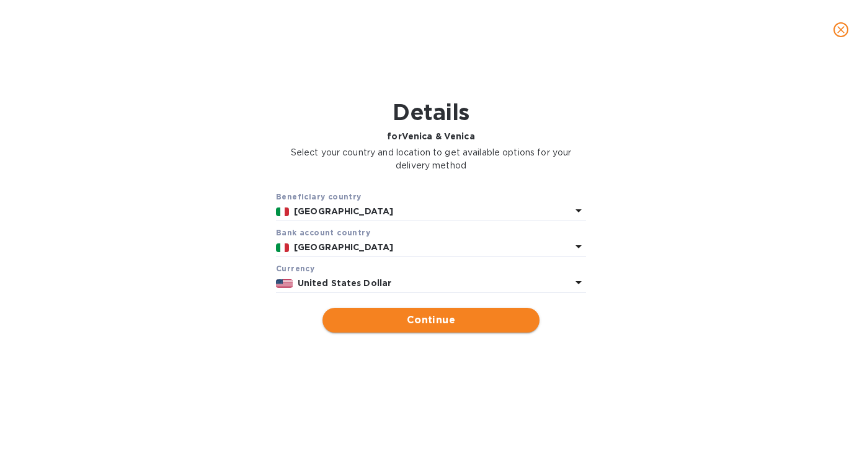
click at [393, 317] on span "Continue" at bounding box center [430, 320] width 197 height 15
type input "Venica & Venica"
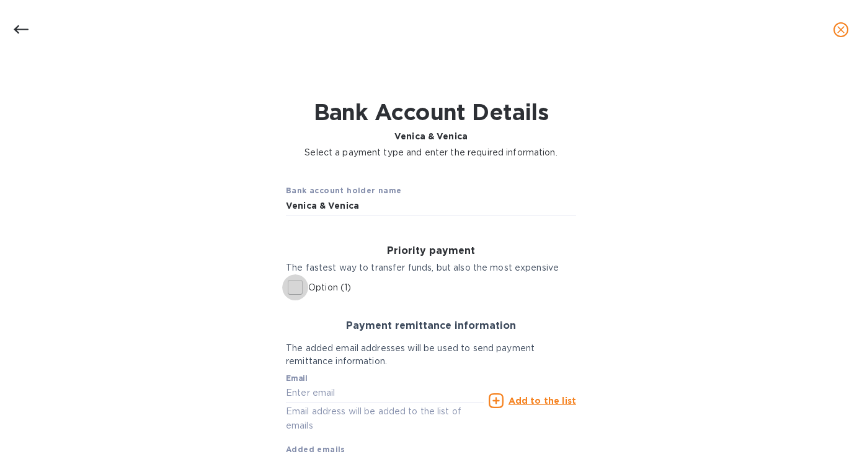
click at [294, 283] on input "Option (1)" at bounding box center [295, 288] width 26 height 26
checkbox input "true"
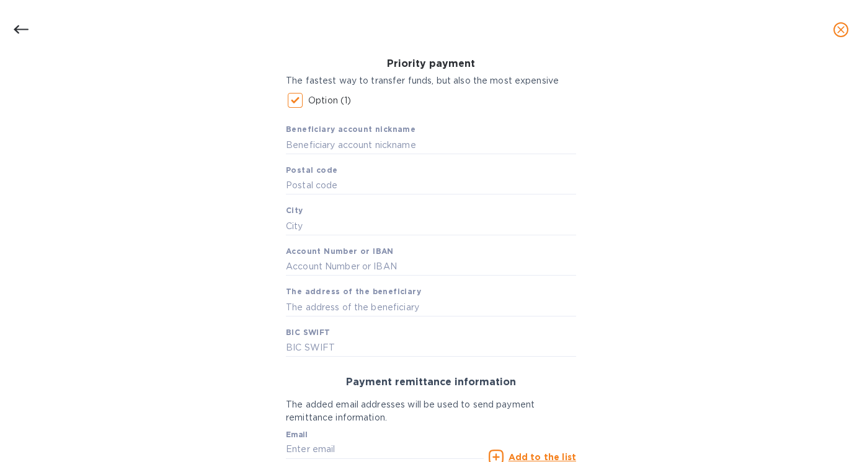
scroll to position [195, 0]
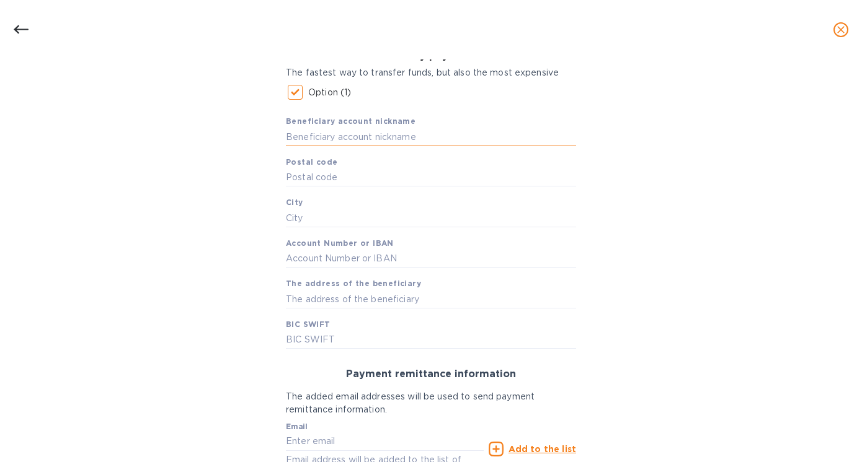
click at [362, 137] on input "text" at bounding box center [431, 137] width 290 height 19
type input "Venica NEW"
click at [313, 257] on input "text" at bounding box center [431, 259] width 290 height 19
paste input "[PERSON_NAME][EMAIL_ADDRESS][PERSON_NAME][DOMAIN_NAME]"
type input "[PERSON_NAME][EMAIL_ADDRESS][PERSON_NAME][DOMAIN_NAME]"
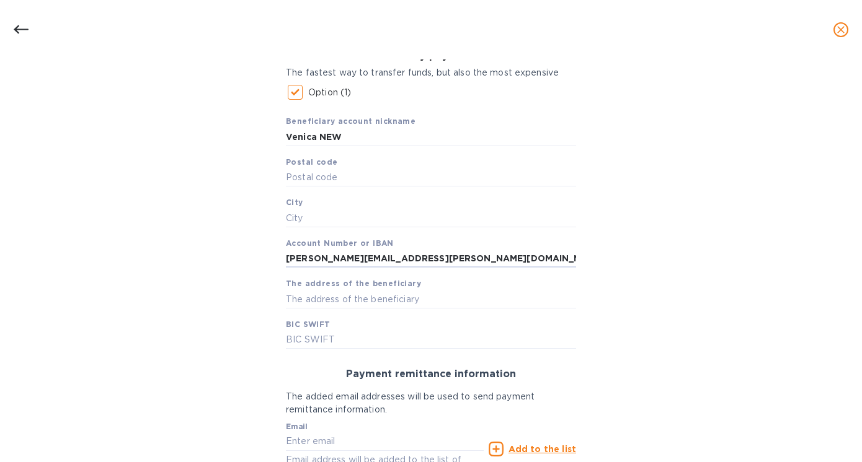
drag, startPoint x: 392, startPoint y: 262, endPoint x: 239, endPoint y: 258, distance: 153.8
click at [239, 258] on div "Bank account holder name Venica & Venica Priority payment The fastest way to tr…" at bounding box center [430, 263] width 829 height 585
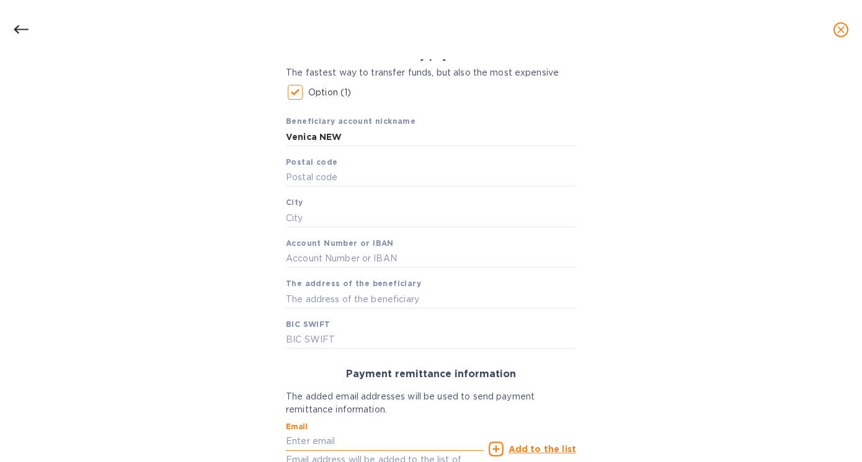
click at [345, 440] on input "text" at bounding box center [385, 442] width 198 height 19
paste input "[PERSON_NAME][EMAIL_ADDRESS][PERSON_NAME][DOMAIN_NAME]"
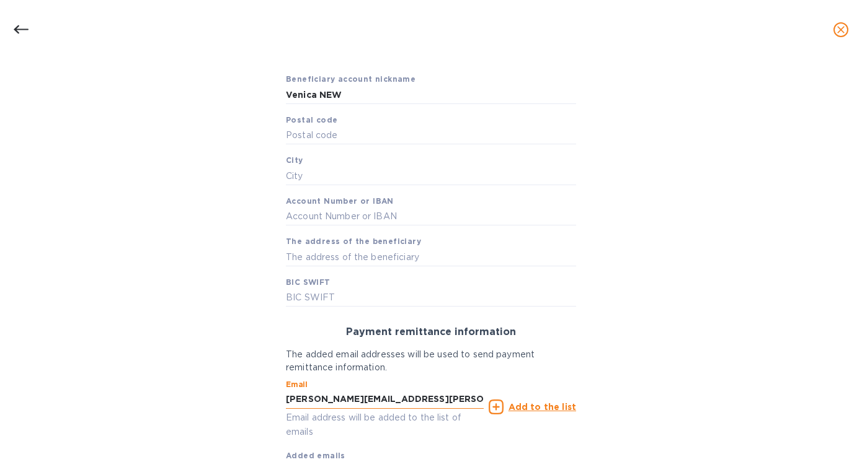
scroll to position [260, 0]
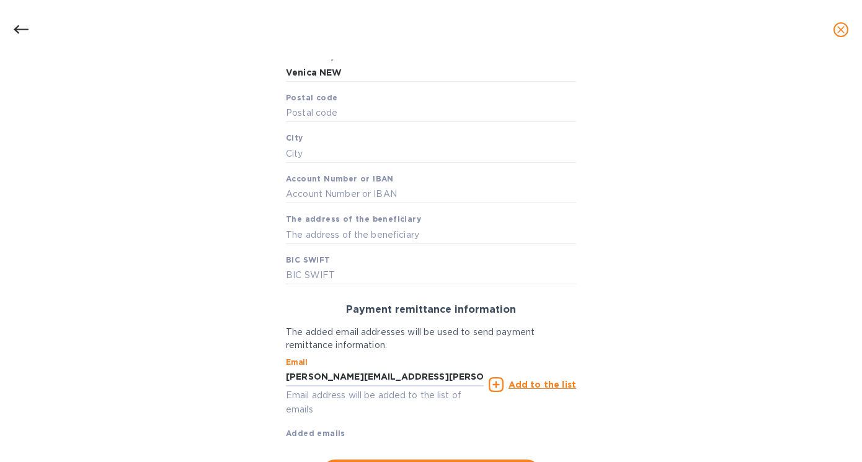
type input "[PERSON_NAME][EMAIL_ADDRESS][PERSON_NAME][DOMAIN_NAME]"
click at [536, 384] on u "Add to the list" at bounding box center [542, 385] width 68 height 10
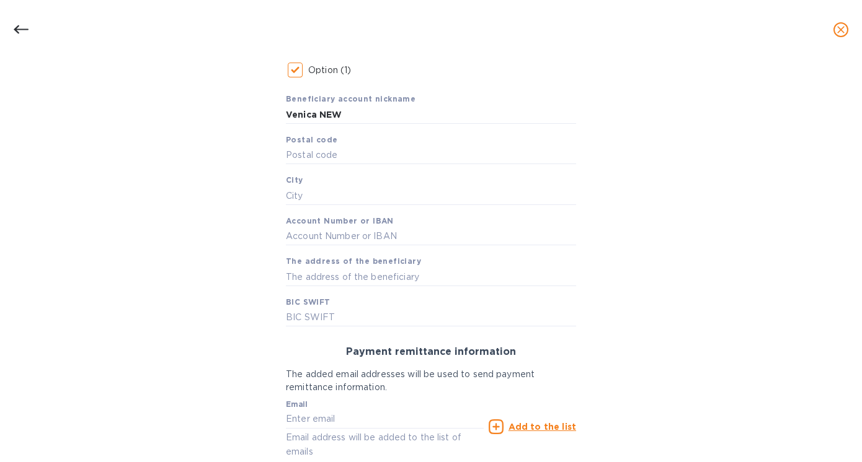
scroll to position [205, 0]
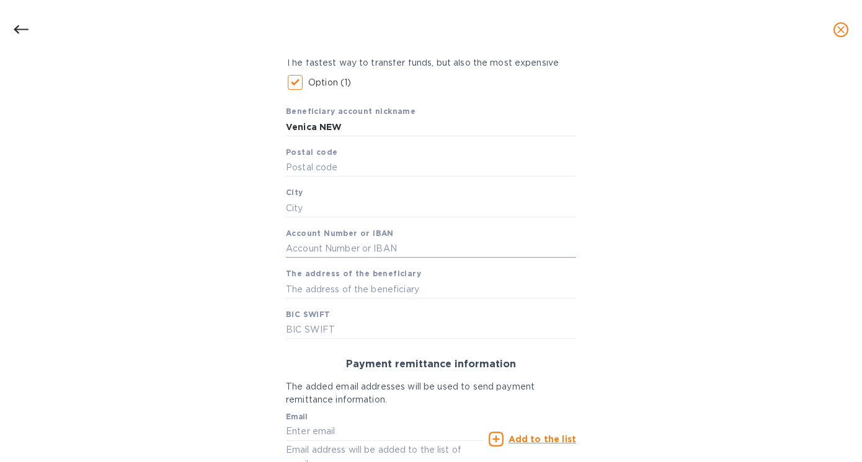
click at [337, 248] on input "text" at bounding box center [431, 249] width 290 height 19
paste input "[FINANCIAL_ID]"
type input "[FINANCIAL_ID]"
click at [296, 332] on input "text" at bounding box center [431, 330] width 290 height 19
paste input "[SWIFT_CODE]"
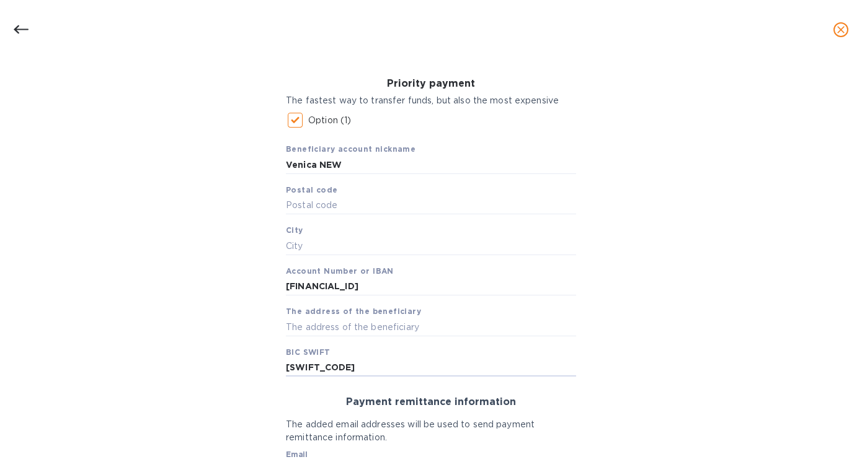
scroll to position [165, 0]
type input "[SWIFT_CODE]"
click at [357, 203] on input "text" at bounding box center [431, 207] width 290 height 19
paste input "8 I-34070"
type input "8 I-34070"
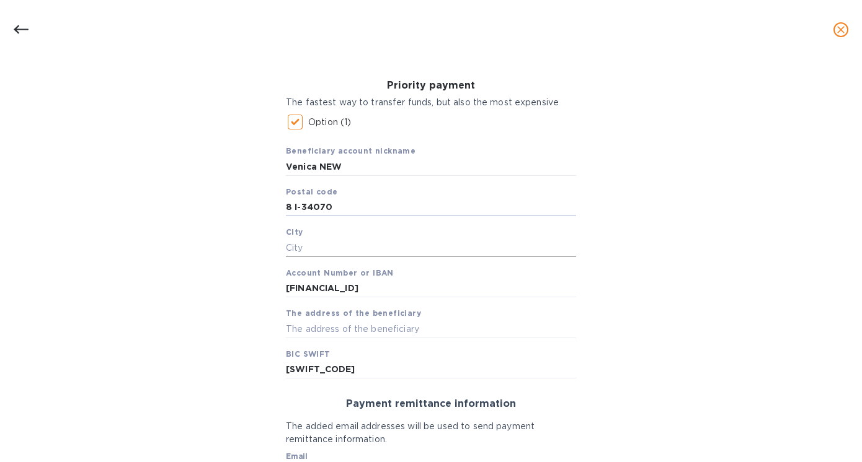
click at [326, 249] on input "text" at bounding box center [431, 248] width 290 height 19
paste input "Dolegna del Collio"
type input "Dolegna del Collio"
click at [169, 286] on div "Bank account holder name Venica & Venica Priority payment The fastest way to tr…" at bounding box center [430, 306] width 829 height 610
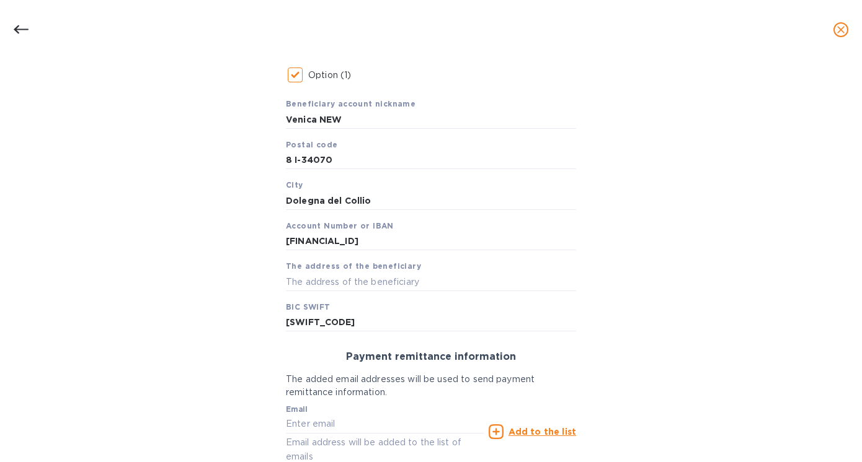
scroll to position [223, 0]
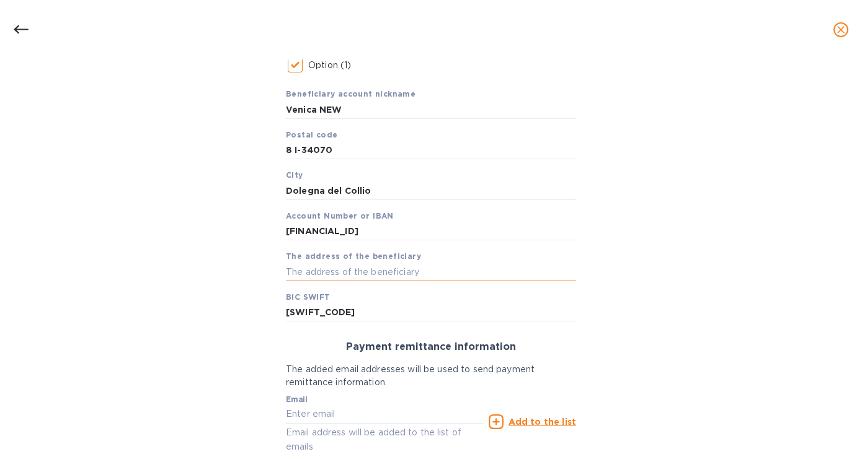
click at [335, 274] on input "text" at bounding box center [431, 272] width 290 height 19
paste input "di [PERSON_NAME] e C. S.S. Società Agricola Località Cerò"
type input "di [PERSON_NAME] e C. S.S. Società Agricola Località Cerò"
click at [179, 292] on div "Bank account holder name Venica & Venica Priority payment The fastest way to tr…" at bounding box center [430, 249] width 829 height 610
drag, startPoint x: 329, startPoint y: 151, endPoint x: 278, endPoint y: 151, distance: 51.4
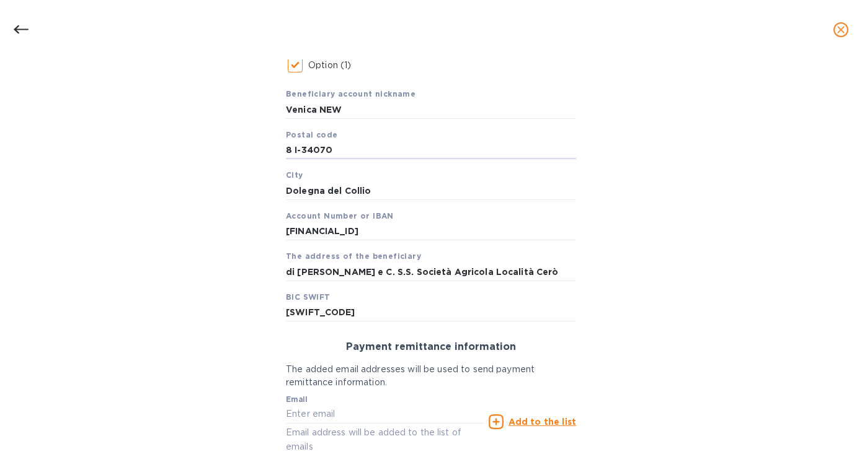
click at [277, 151] on div "Priority payment The fastest way to transfer funds, but also the most expensive…" at bounding box center [431, 172] width 310 height 319
click at [297, 152] on input "8 I-34070" at bounding box center [431, 150] width 290 height 19
click at [290, 149] on input "8 I-34070" at bounding box center [431, 150] width 290 height 19
type input "I-34070"
click at [560, 273] on input "di [PERSON_NAME] e C. S.S. Società Agricola Località Cerò" at bounding box center [431, 272] width 290 height 19
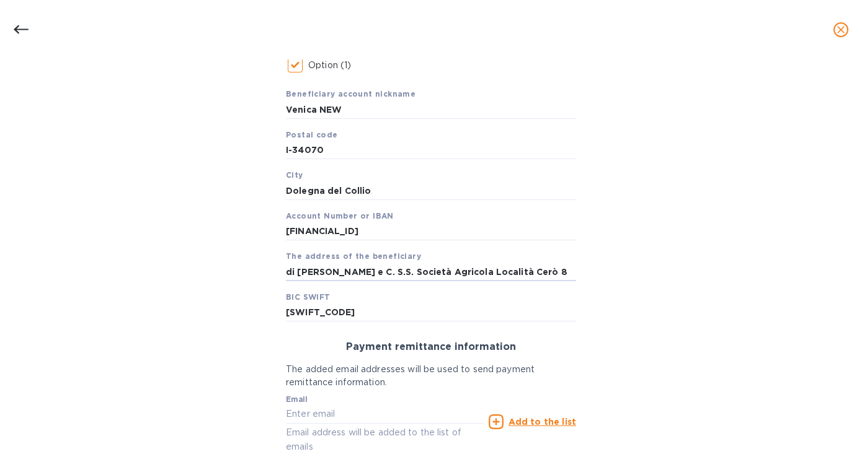
type input "di [PERSON_NAME] e C. S.S. Società Agricola Località Cerò 8"
click at [161, 254] on div "Bank account holder name Venica & Venica Priority payment The fastest way to tr…" at bounding box center [430, 249] width 829 height 610
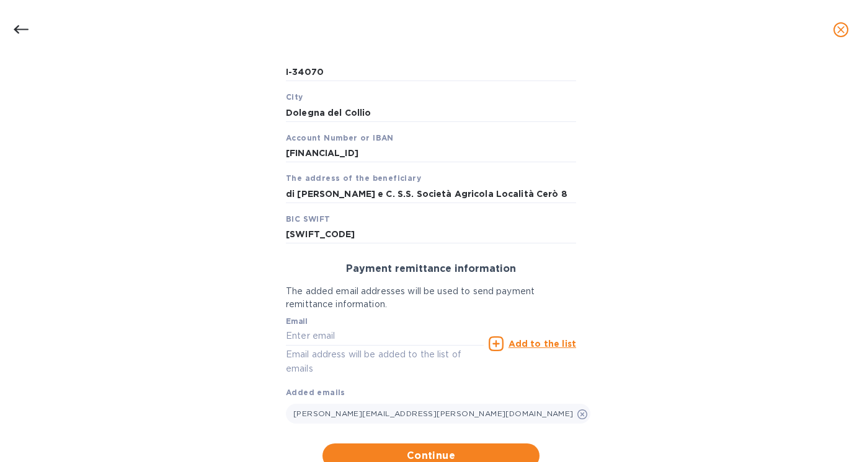
scroll to position [346, 0]
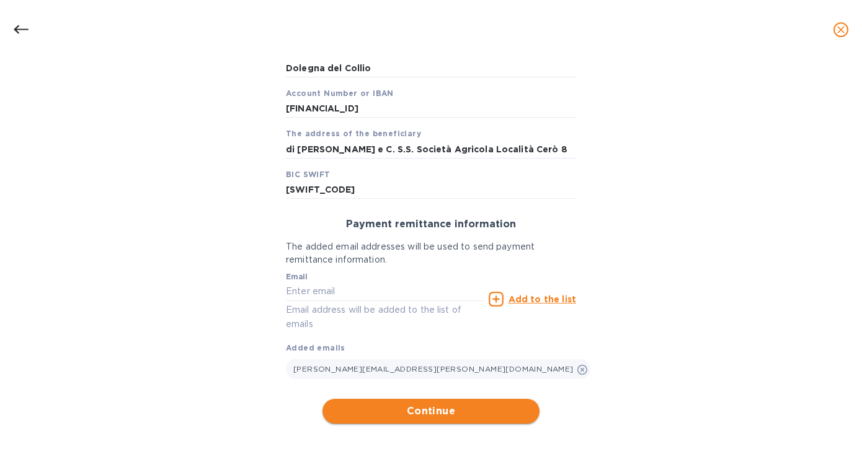
click at [430, 412] on span "Continue" at bounding box center [430, 411] width 197 height 15
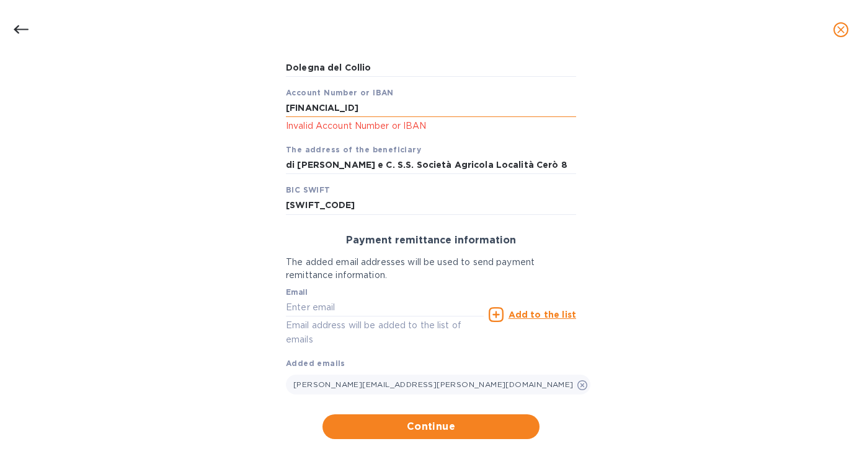
click at [308, 109] on input "[FINANCIAL_ID]" at bounding box center [431, 108] width 290 height 19
type input "[FINANCIAL_ID]"
click at [424, 430] on span "Continue" at bounding box center [430, 427] width 197 height 15
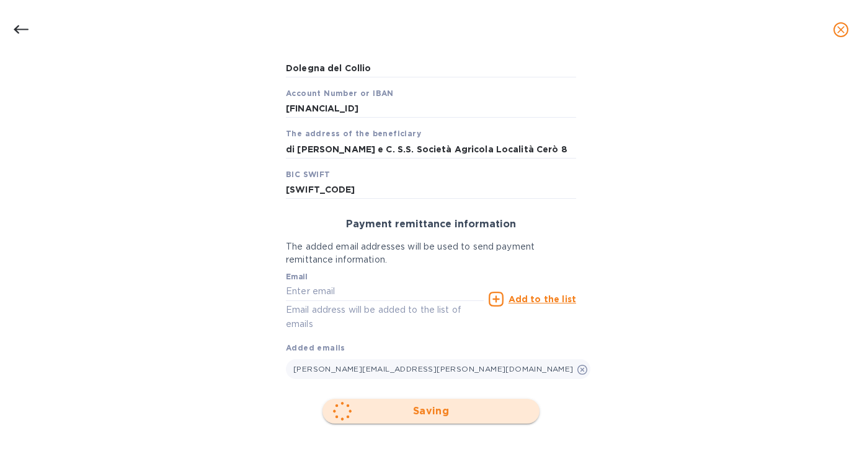
scroll to position [186, 0]
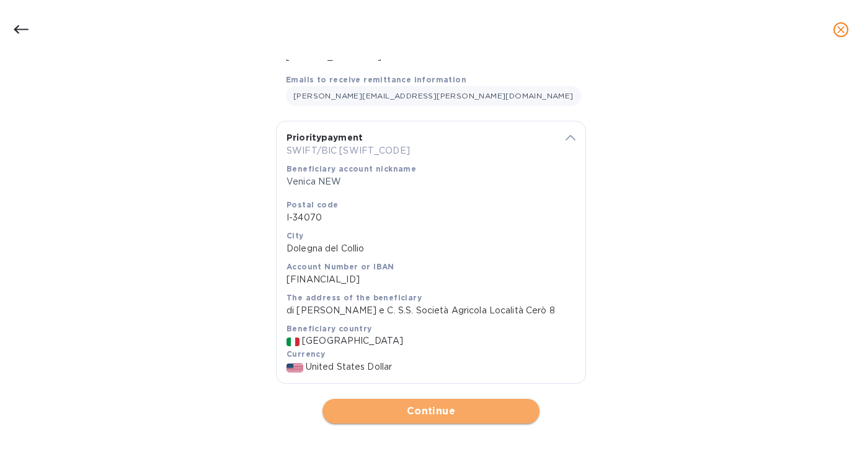
click at [419, 412] on span "Continue" at bounding box center [430, 411] width 197 height 15
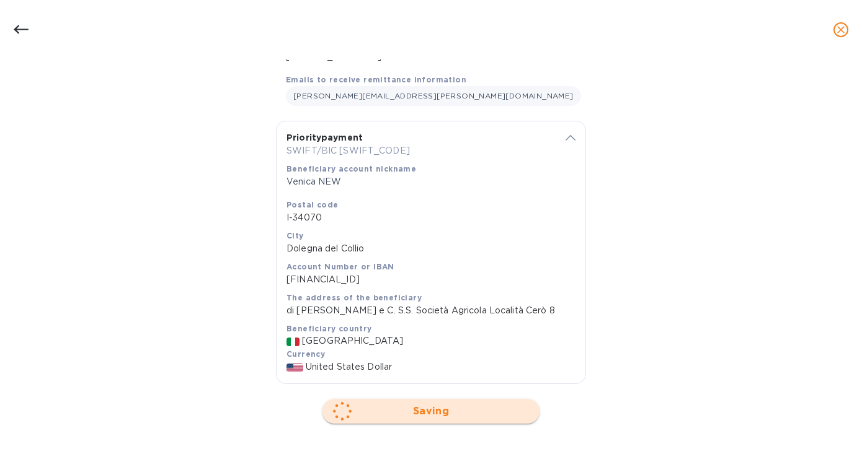
scroll to position [0, 0]
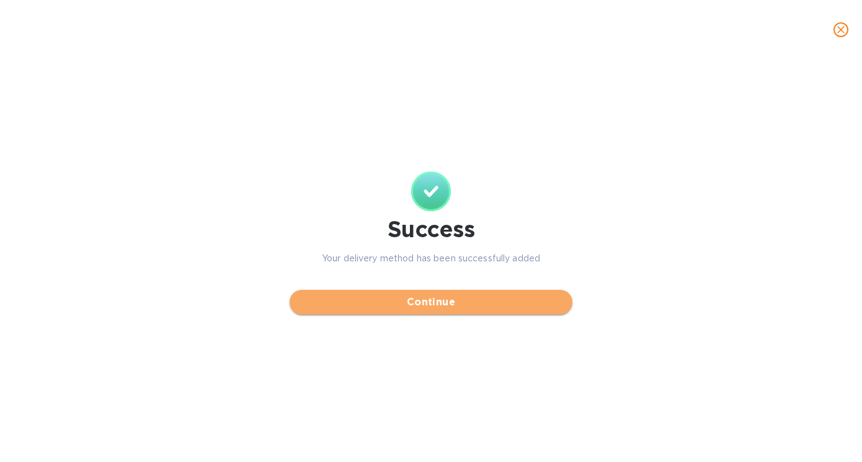
click at [428, 309] on span "Continue" at bounding box center [430, 302] width 263 height 15
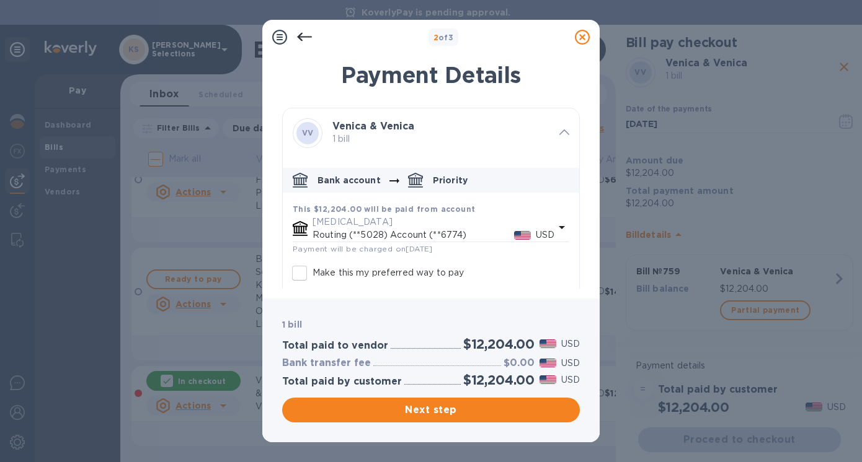
scroll to position [121, 0]
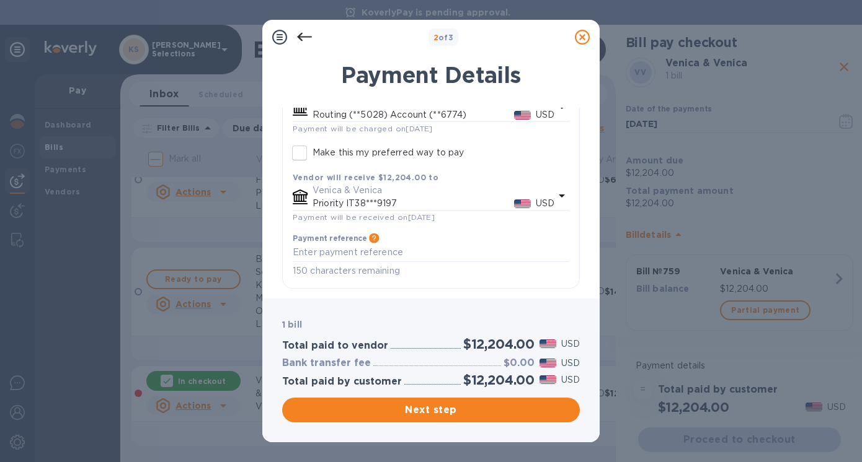
click at [558, 191] on icon "default-method" at bounding box center [561, 195] width 15 height 15
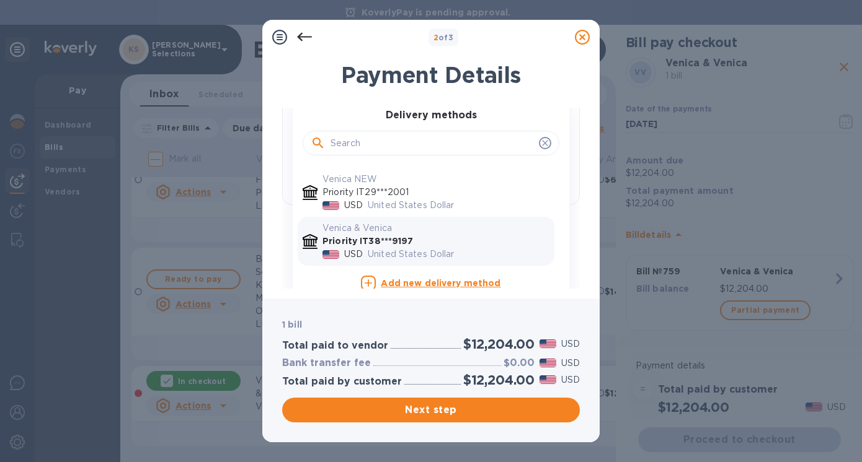
scroll to position [216, 0]
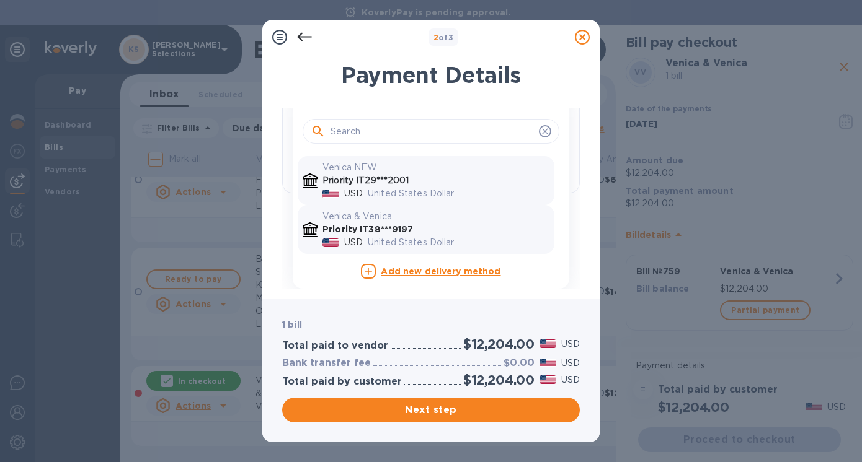
click at [393, 180] on p "Priority IT29***2001" at bounding box center [435, 180] width 227 height 13
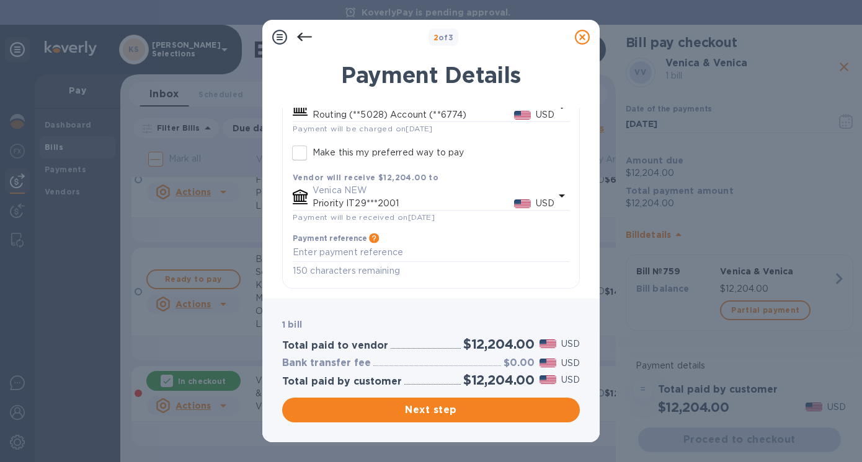
scroll to position [121, 0]
click at [580, 36] on icon at bounding box center [582, 37] width 15 height 15
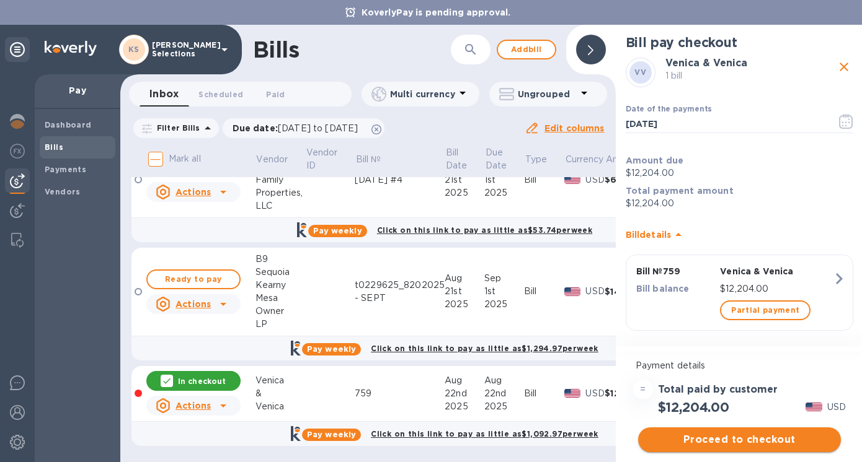
click at [745, 449] on button "Proceed to checkout" at bounding box center [739, 440] width 203 height 25
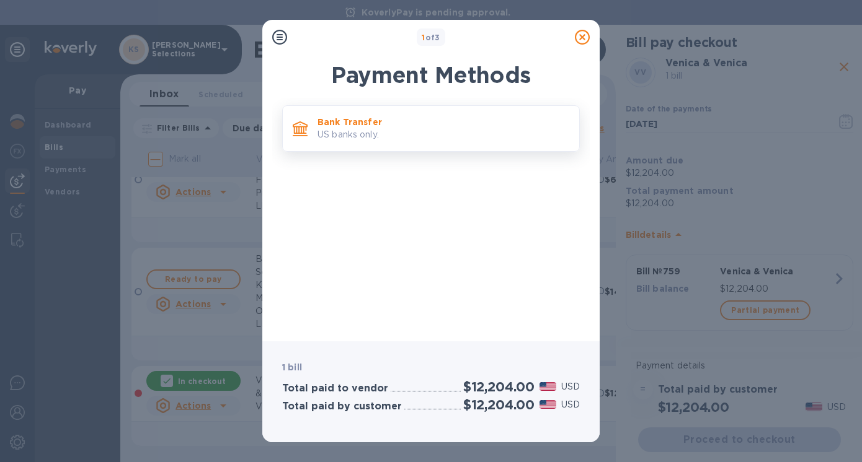
click at [431, 131] on p "US banks only." at bounding box center [443, 134] width 252 height 13
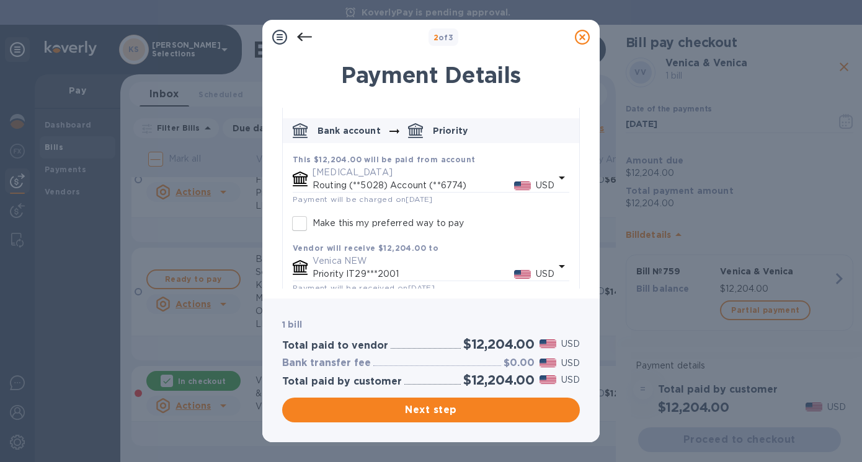
scroll to position [61, 0]
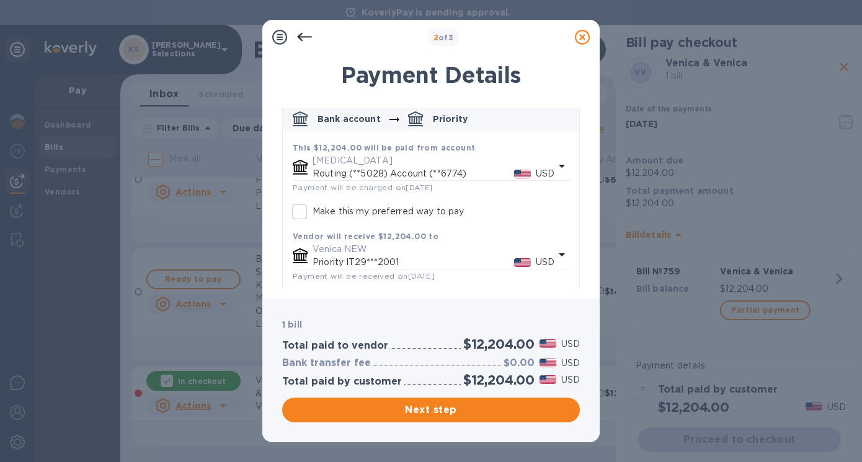
click at [558, 254] on icon "default-method" at bounding box center [561, 255] width 6 height 3
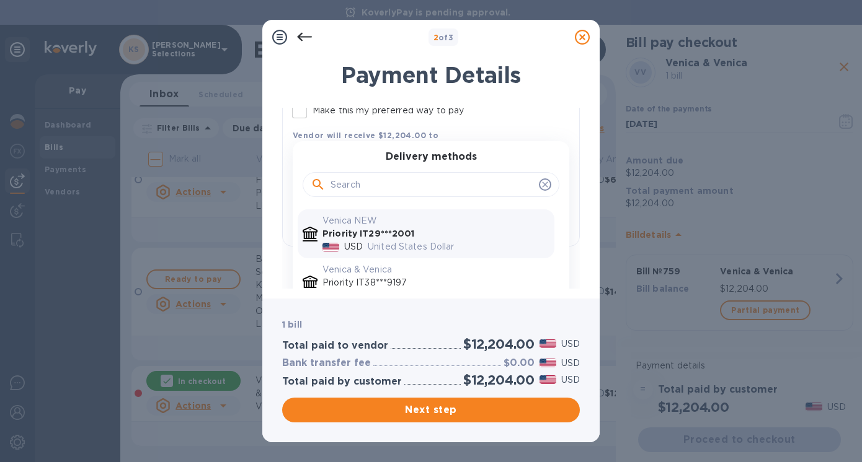
scroll to position [193, 0]
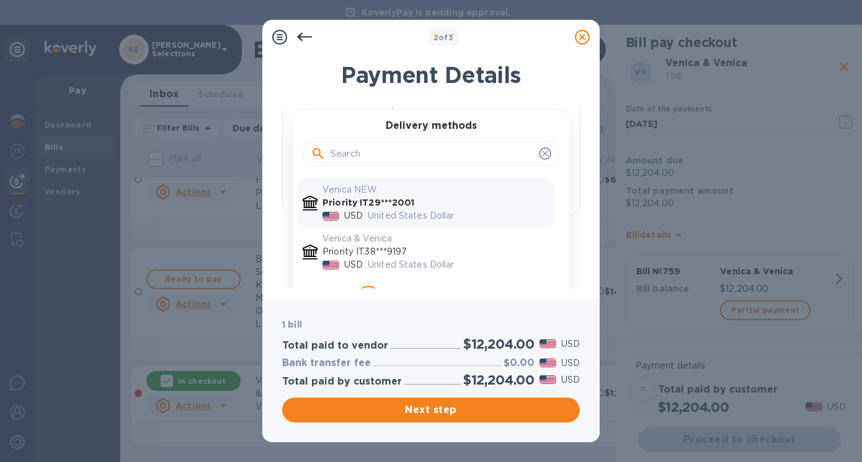
click at [582, 37] on icon at bounding box center [582, 37] width 15 height 15
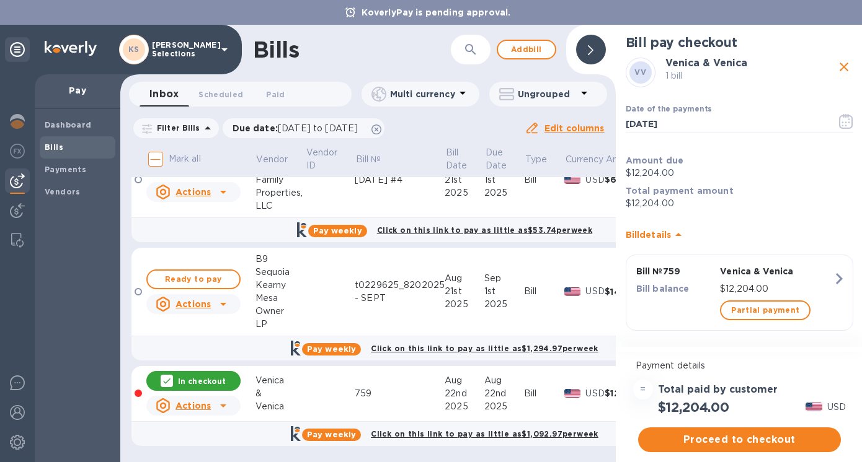
click at [55, 146] on b "Bills" at bounding box center [54, 147] width 19 height 9
click at [601, 46] on div at bounding box center [591, 50] width 30 height 30
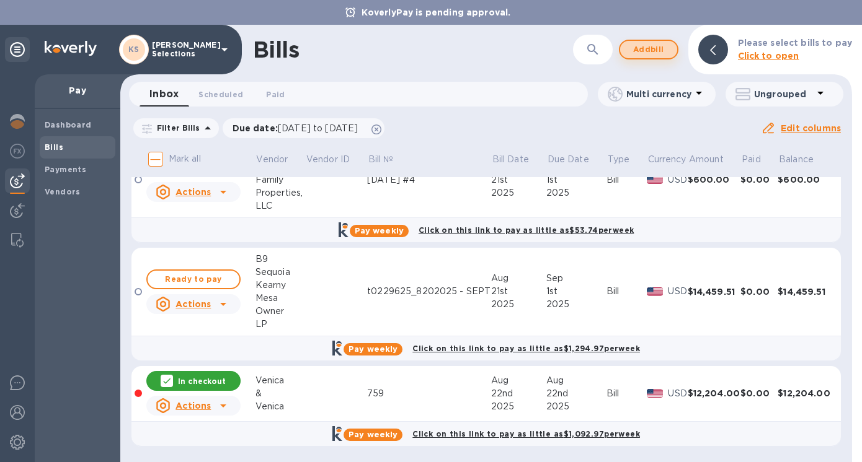
click at [653, 50] on span "Add bill" at bounding box center [648, 49] width 37 height 15
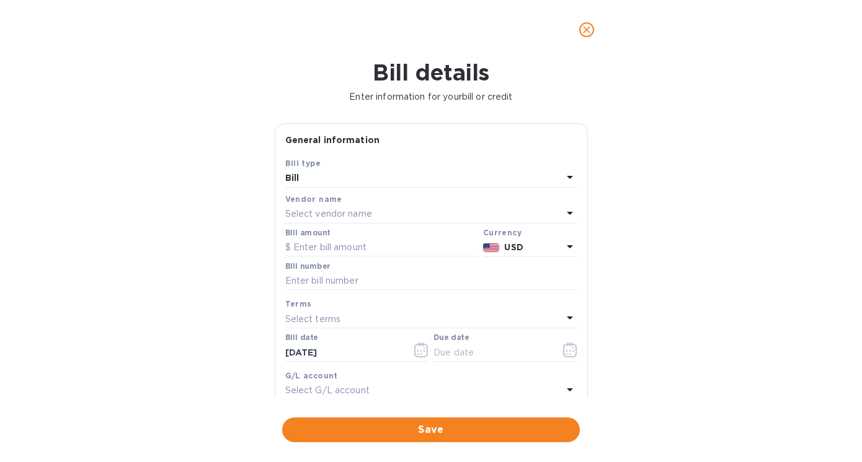
click at [325, 212] on p "Select vendor name" at bounding box center [328, 214] width 87 height 13
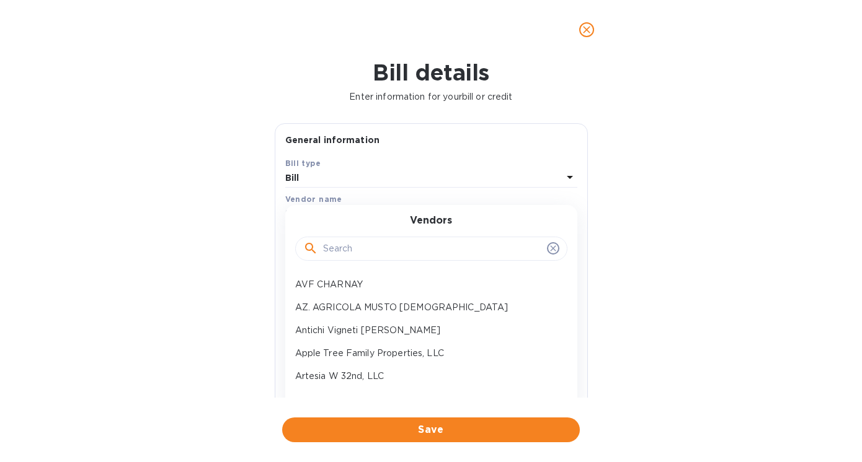
click at [347, 244] on input "text" at bounding box center [432, 249] width 219 height 19
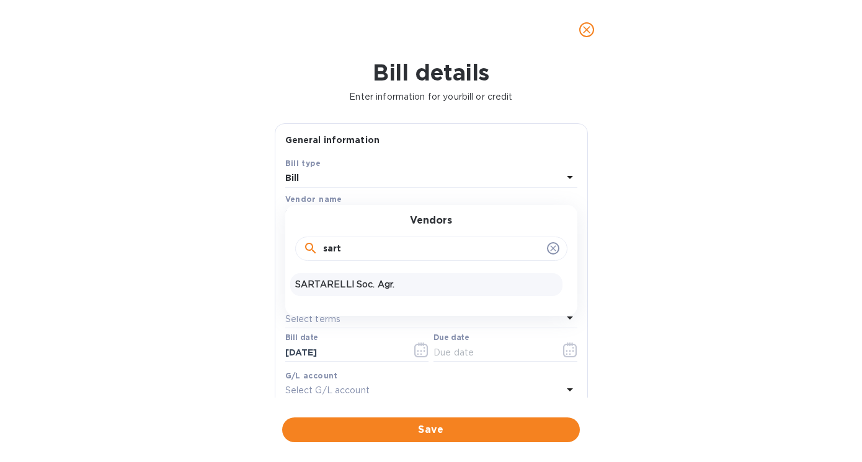
type input "sart"
click at [341, 282] on p "SARTARELLI Soc. Agr." at bounding box center [426, 284] width 262 height 13
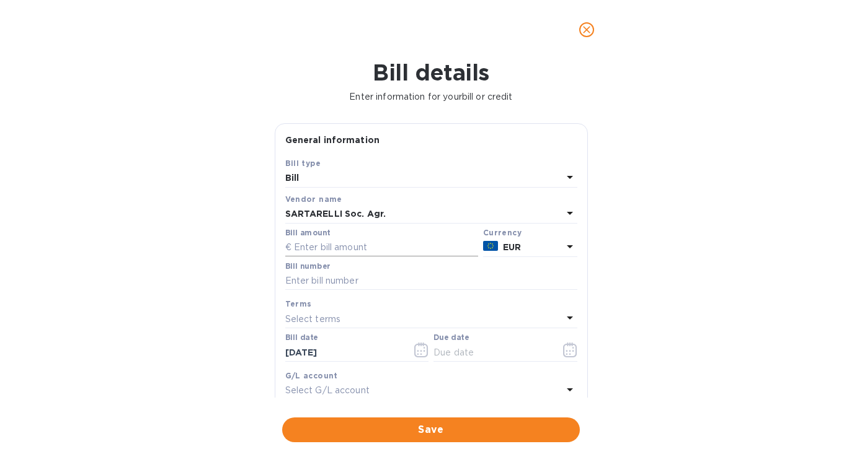
click at [301, 248] on input "text" at bounding box center [381, 248] width 193 height 19
type input "12,690.00"
click at [313, 280] on input "text" at bounding box center [431, 281] width 292 height 19
type input "13/E"
click at [567, 353] on icon "button" at bounding box center [570, 350] width 14 height 15
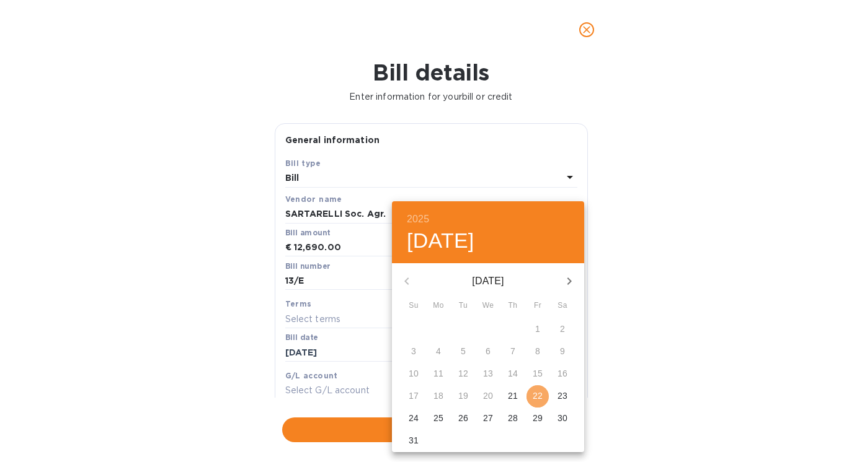
click at [537, 396] on p "22" at bounding box center [537, 396] width 10 height 12
type input "[DATE]"
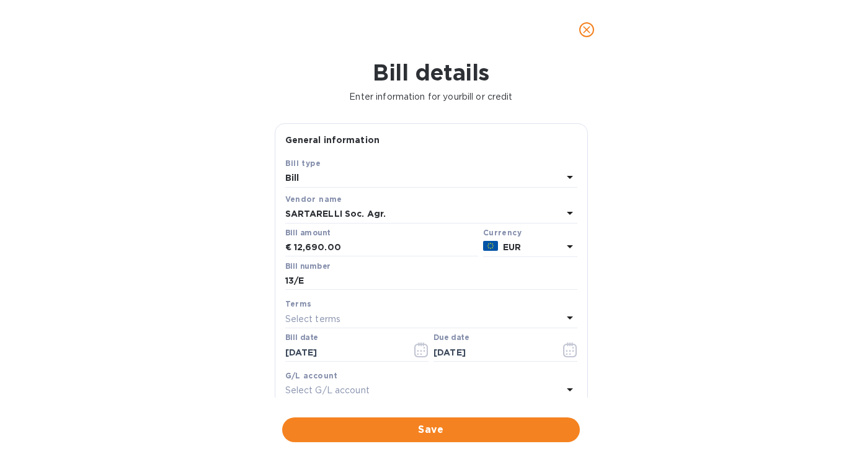
scroll to position [192, 0]
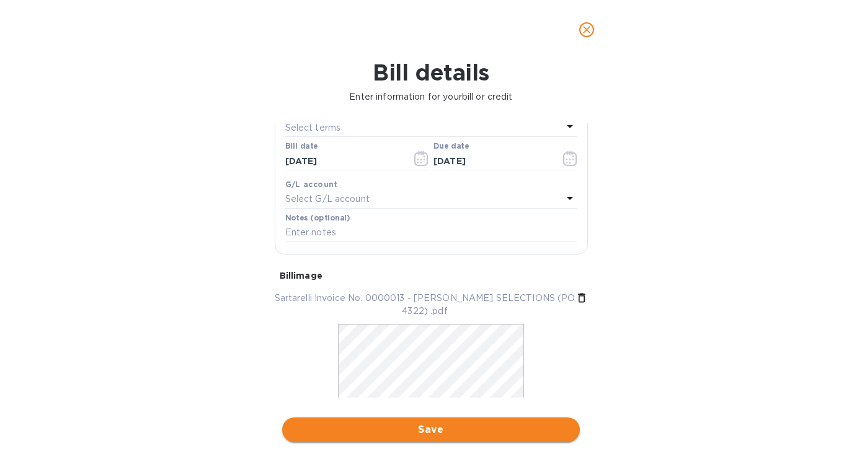
click at [426, 431] on span "Save" at bounding box center [431, 430] width 278 height 15
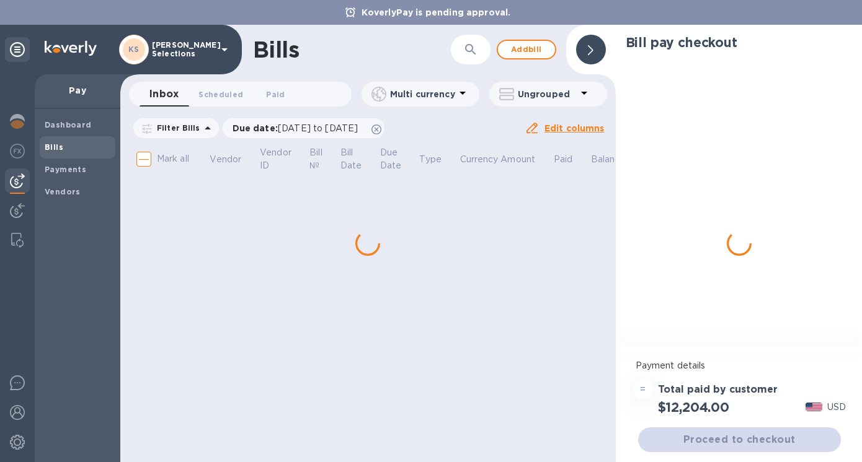
scroll to position [0, 0]
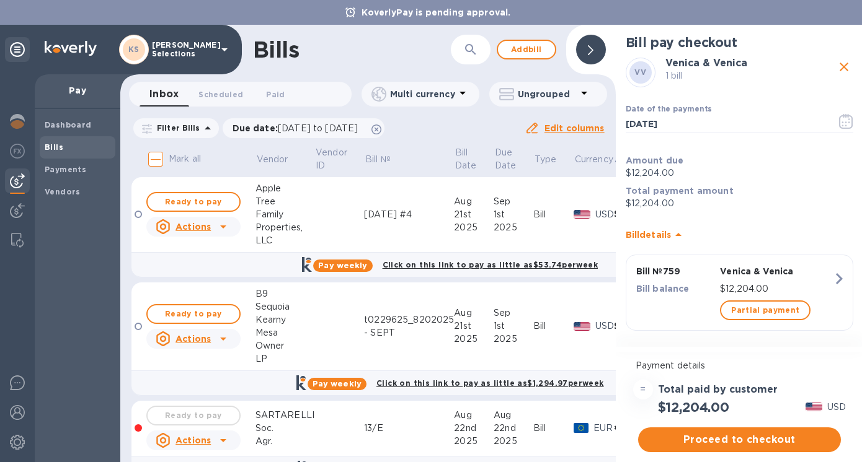
click at [592, 55] on span at bounding box center [591, 50] width 6 height 12
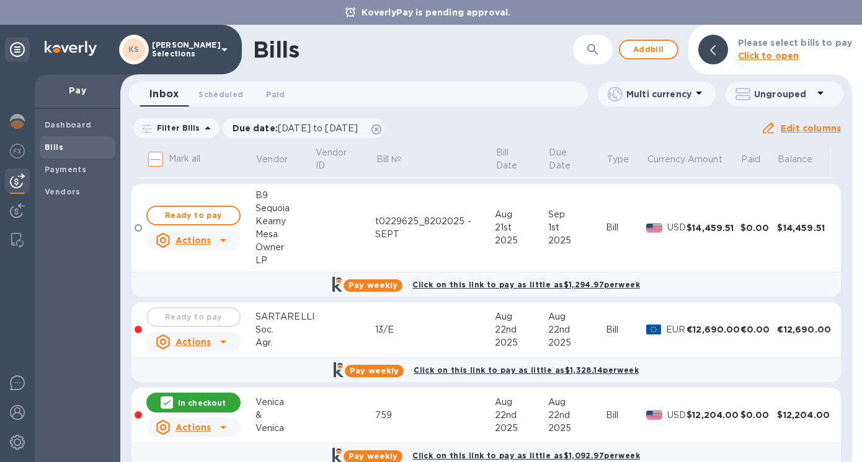
scroll to position [120, 0]
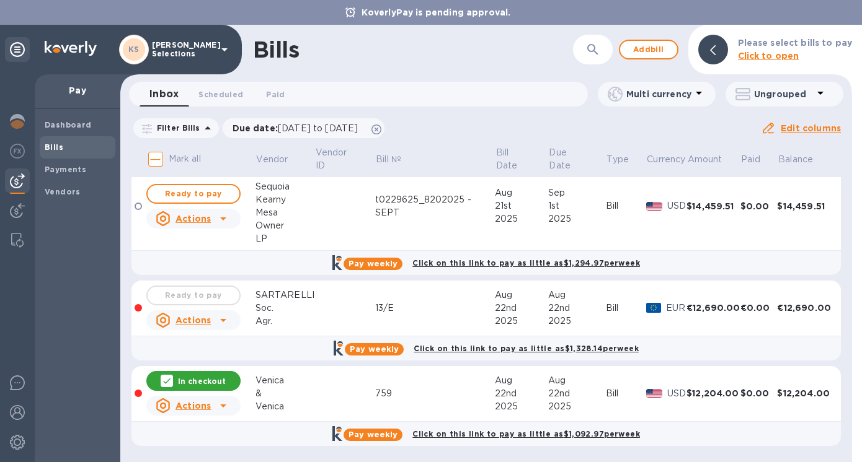
click at [345, 309] on td at bounding box center [344, 309] width 61 height 56
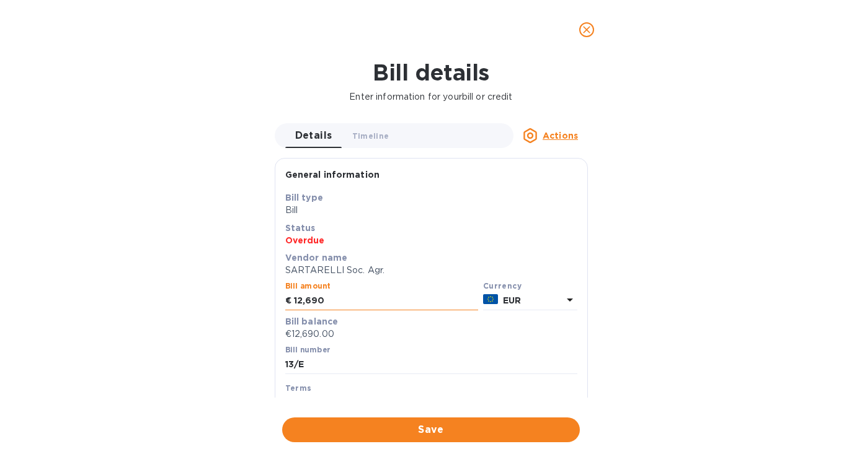
click at [328, 302] on input "12,690" at bounding box center [386, 301] width 184 height 19
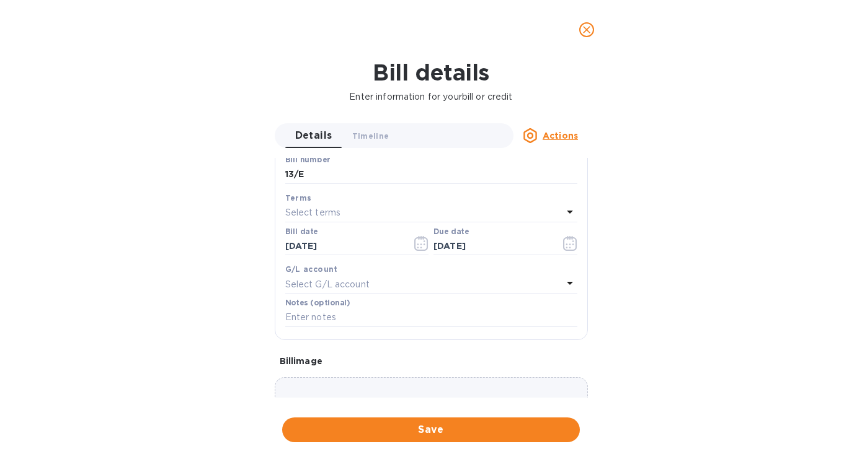
scroll to position [0, 0]
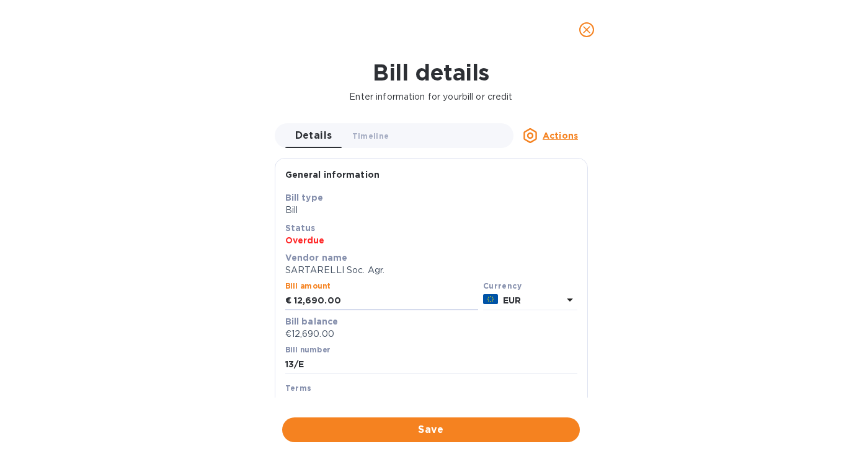
type input "12,690.00"
click at [72, 300] on div "Bill details Enter information for your bill or credit Details 0 Timeline 0 Act…" at bounding box center [431, 261] width 862 height 403
click at [410, 435] on span "Save" at bounding box center [431, 430] width 278 height 15
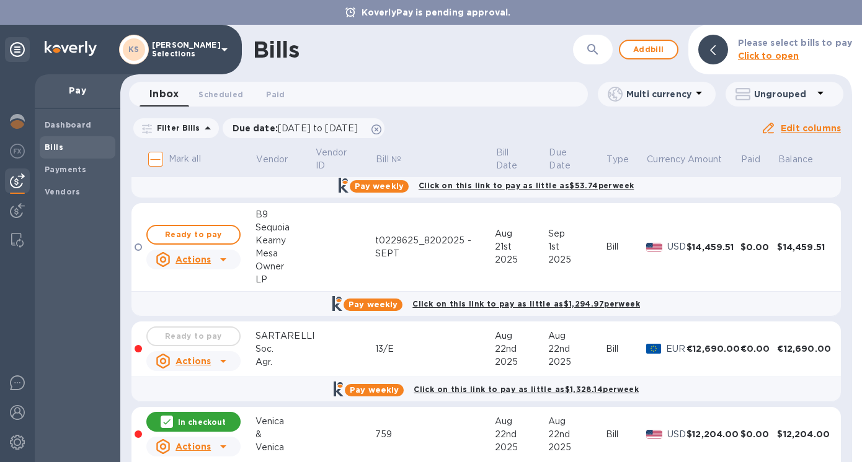
scroll to position [120, 0]
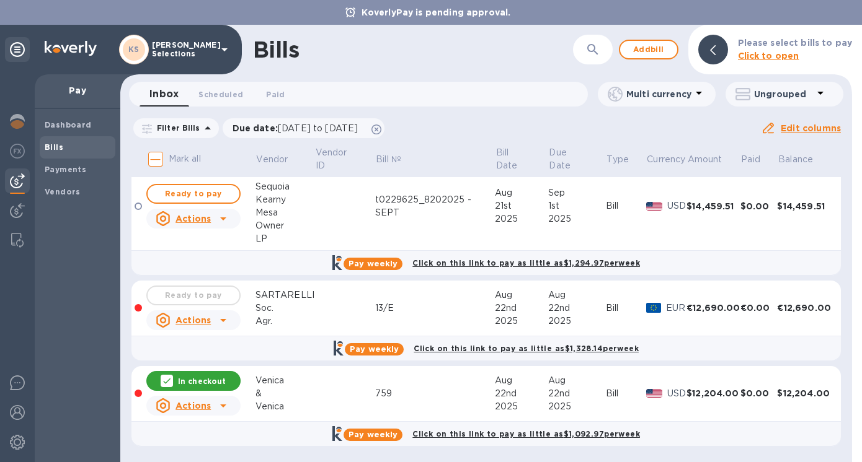
click at [224, 406] on icon at bounding box center [223, 406] width 15 height 15
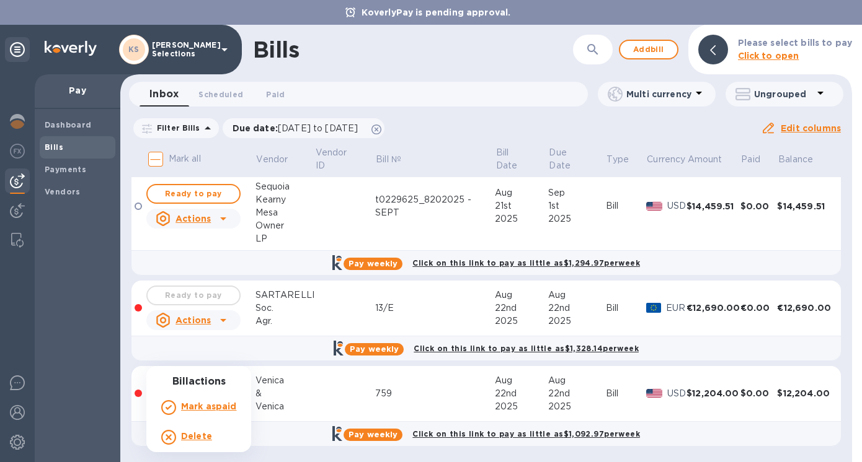
click at [193, 435] on b "Delete" at bounding box center [196, 436] width 31 height 10
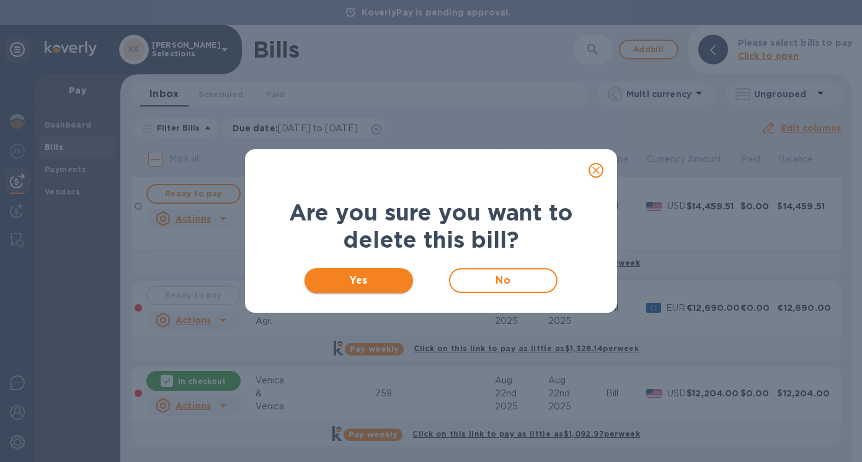
click at [366, 277] on span "Yes" at bounding box center [358, 280] width 89 height 15
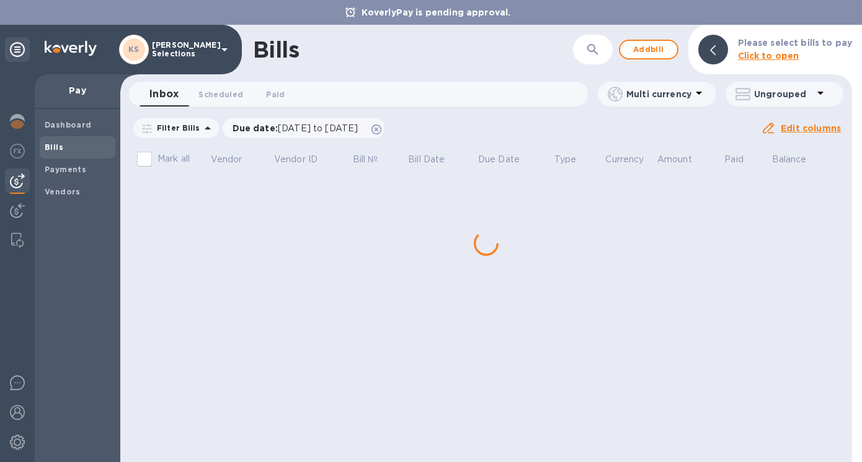
scroll to position [0, 0]
click at [197, 383] on div "Bills ​ Add bill Please select bills to pay Click to open Inbox 0 Scheduled 0 P…" at bounding box center [485, 244] width 731 height 438
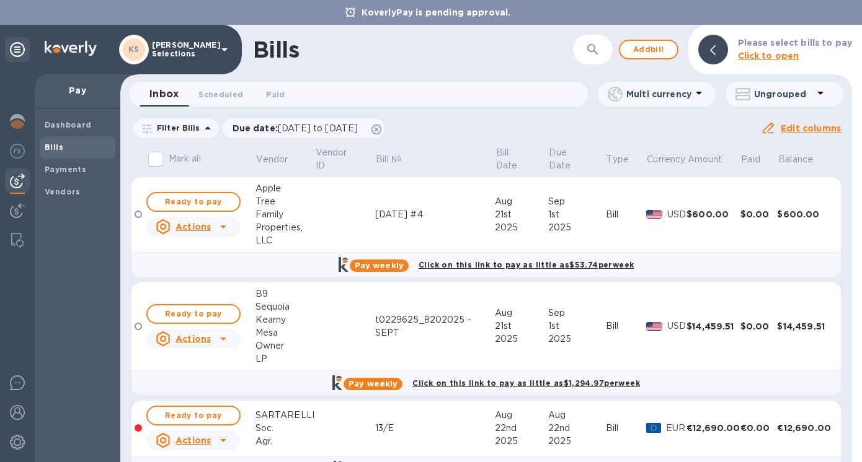
scroll to position [35, 0]
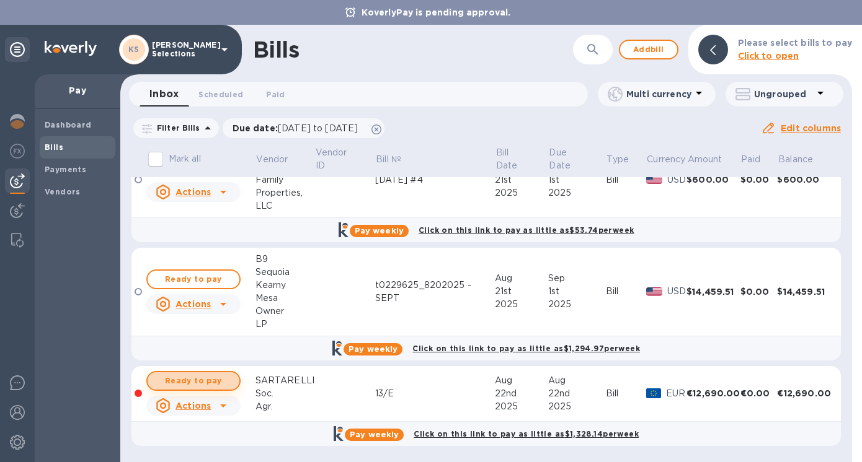
click at [205, 379] on span "Ready to pay" at bounding box center [193, 381] width 72 height 15
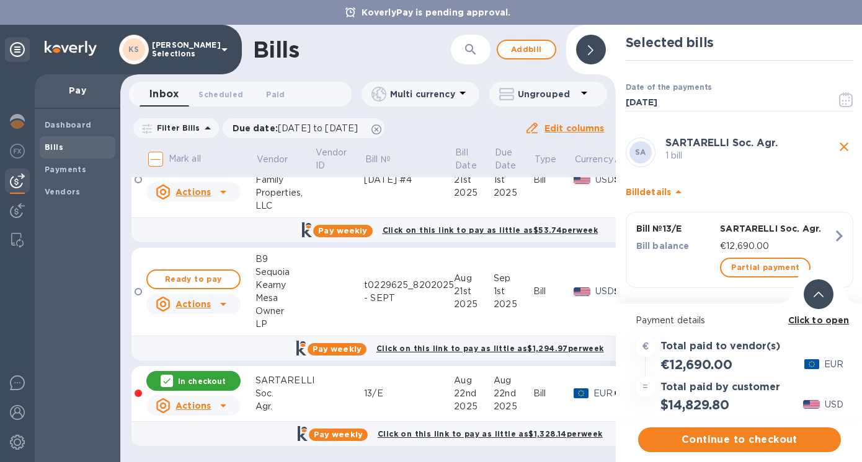
click at [138, 394] on div at bounding box center [138, 393] width 7 height 7
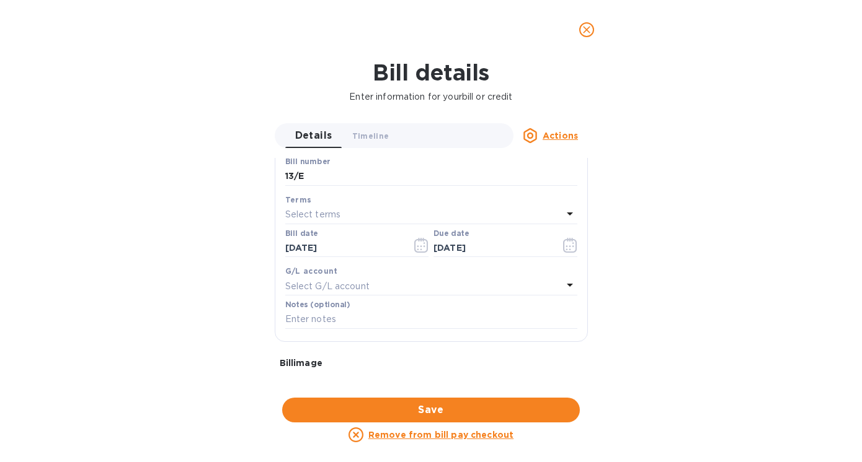
scroll to position [180, 0]
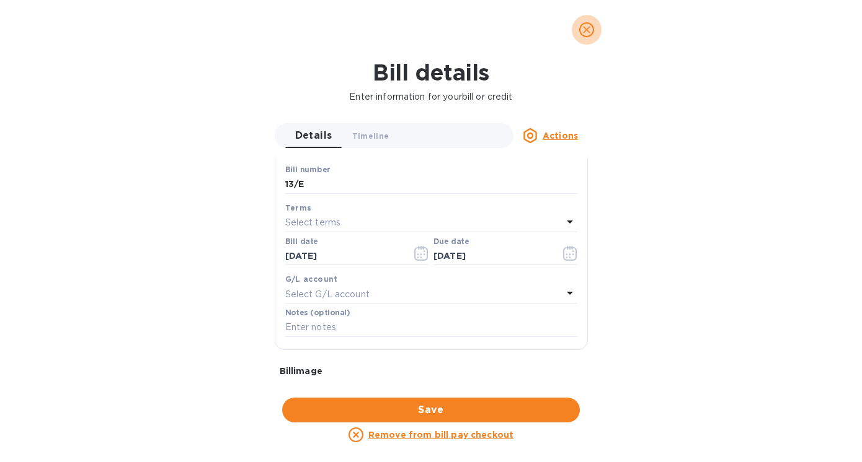
click at [586, 34] on icon "close" at bounding box center [586, 30] width 12 height 12
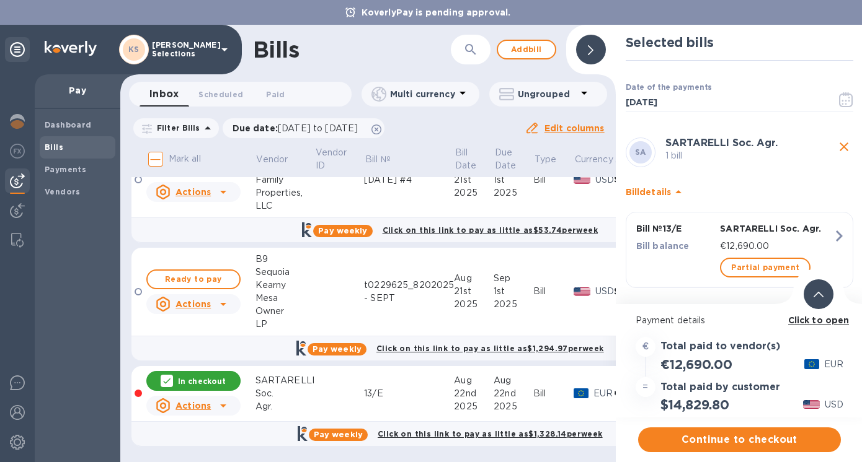
scroll to position [10, 0]
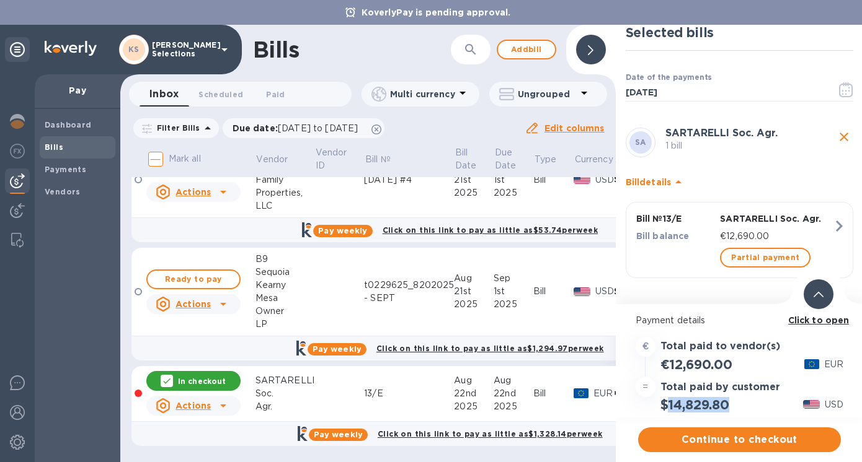
drag, startPoint x: 731, startPoint y: 403, endPoint x: 669, endPoint y: 405, distance: 62.0
click at [668, 405] on h2 "$14,829.80" at bounding box center [694, 404] width 69 height 15
copy h2 "14,829.80"
click at [826, 318] on b "Click to open" at bounding box center [818, 320] width 61 height 10
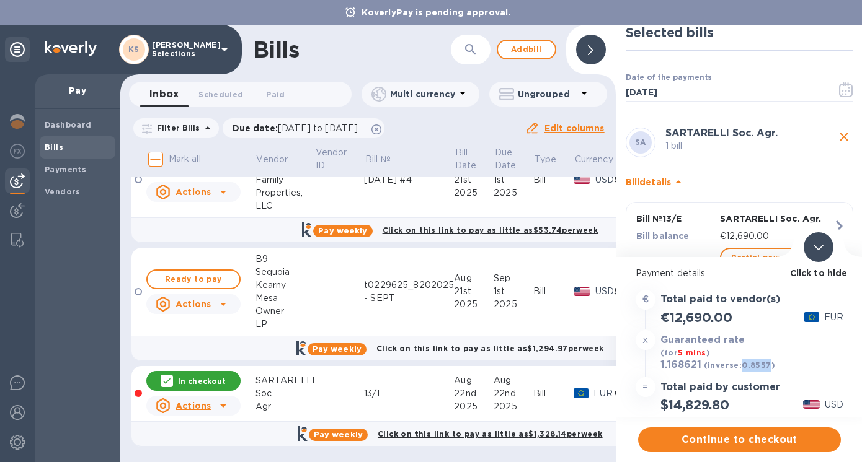
drag, startPoint x: 767, startPoint y: 366, endPoint x: 738, endPoint y: 366, distance: 29.1
click at [738, 366] on b "(inverse: 0.8557 )" at bounding box center [739, 365] width 71 height 9
copy b "0.8557"
click at [733, 438] on span "Continue to checkout" at bounding box center [739, 440] width 183 height 15
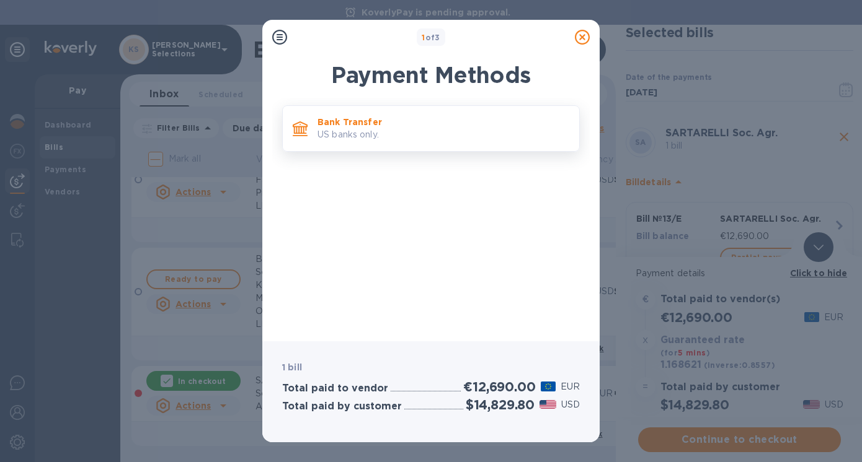
click at [382, 118] on p "Bank Transfer" at bounding box center [443, 122] width 252 height 12
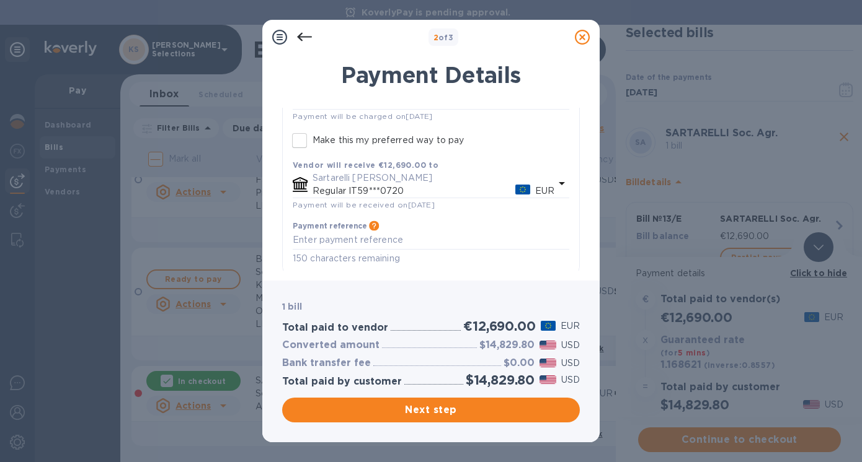
scroll to position [133, 0]
click at [441, 415] on span "Next step" at bounding box center [431, 410] width 278 height 15
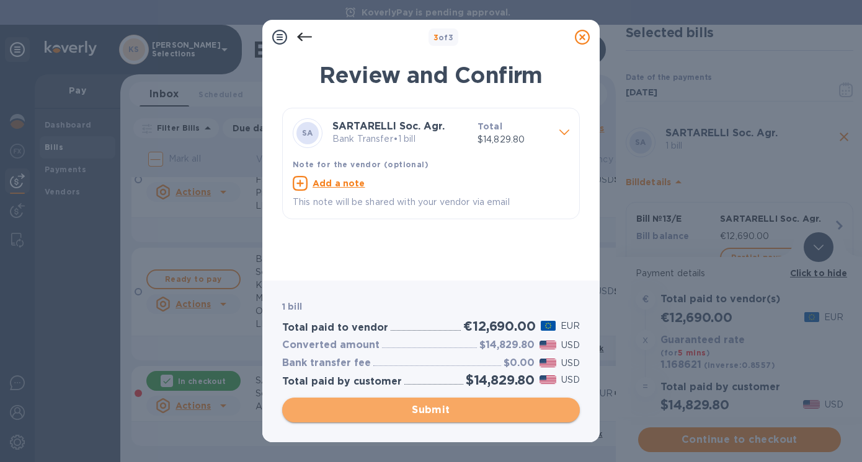
click at [429, 408] on span "Submit" at bounding box center [431, 410] width 278 height 15
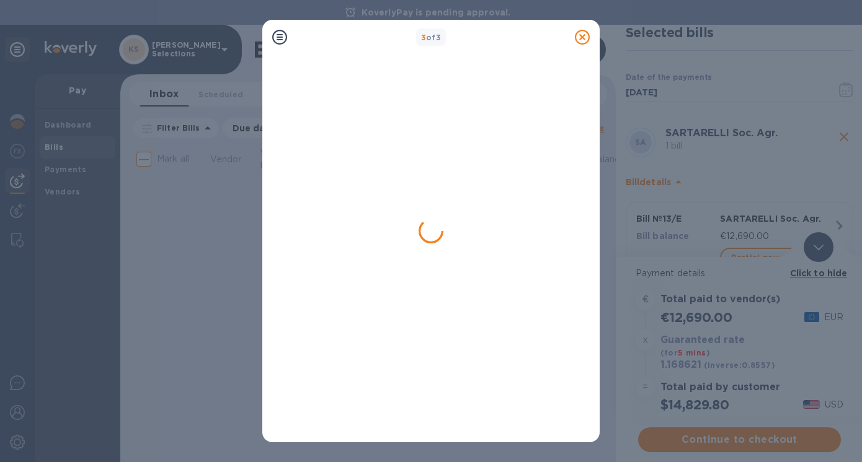
scroll to position [0, 0]
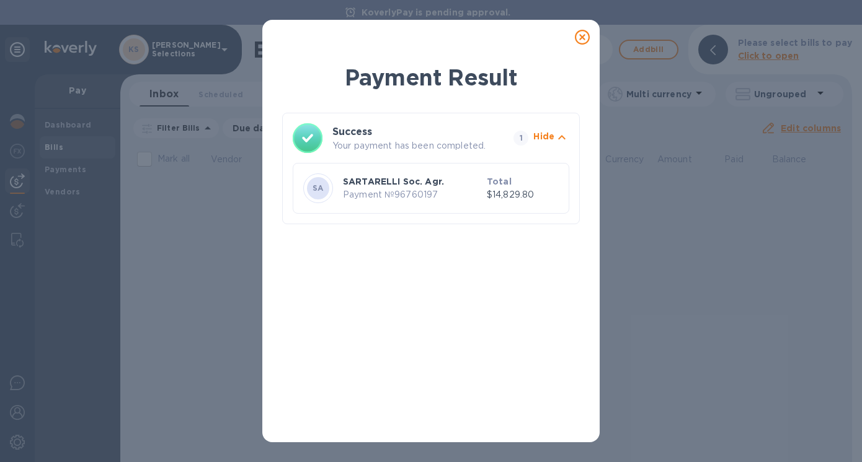
click at [580, 37] on icon at bounding box center [582, 37] width 15 height 15
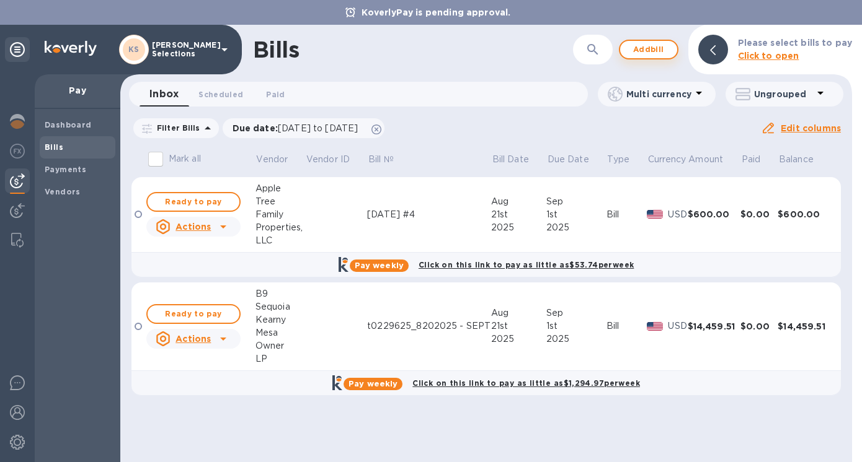
click at [643, 48] on span "Add bill" at bounding box center [648, 49] width 37 height 15
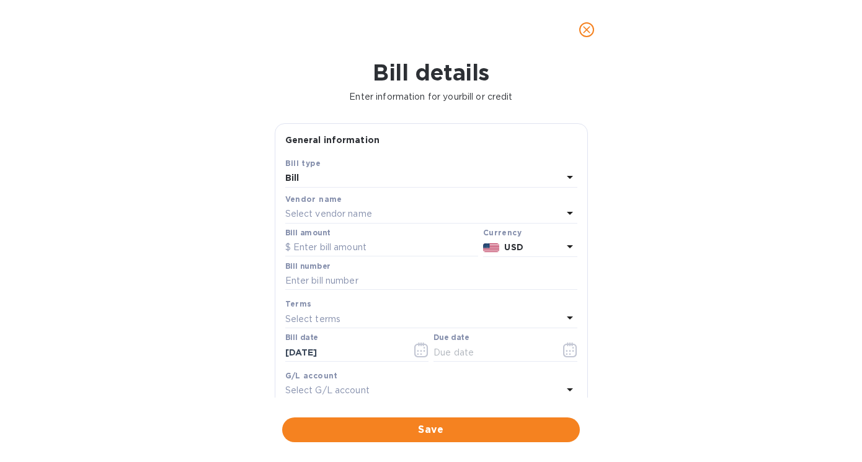
click at [302, 210] on p "Select vendor name" at bounding box center [328, 214] width 87 height 13
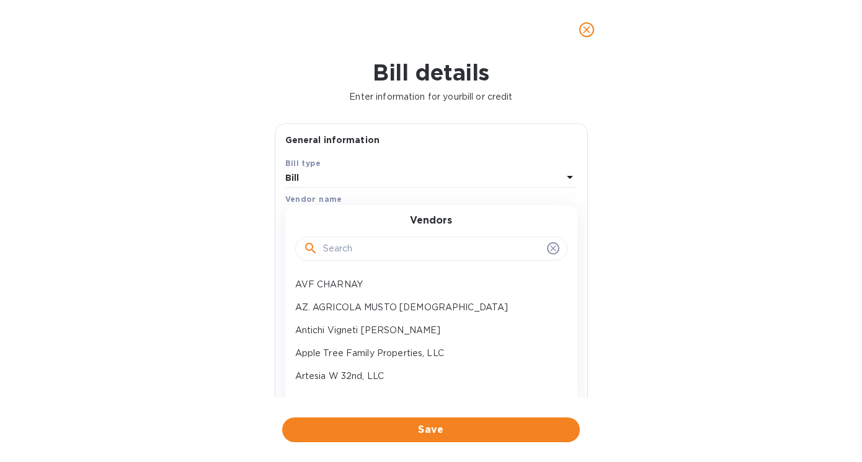
click at [350, 247] on input "text" at bounding box center [432, 249] width 219 height 19
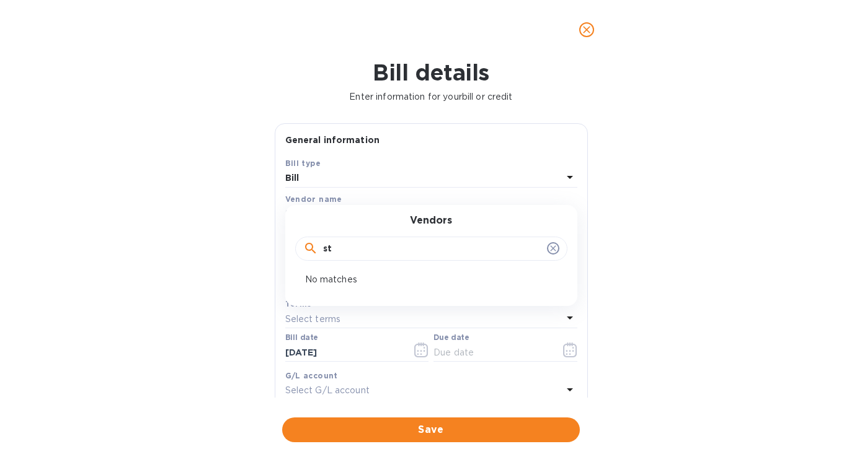
type input "s"
type input "[PERSON_NAME]"
click at [340, 288] on p "SARL SAINT CYR" at bounding box center [426, 284] width 262 height 13
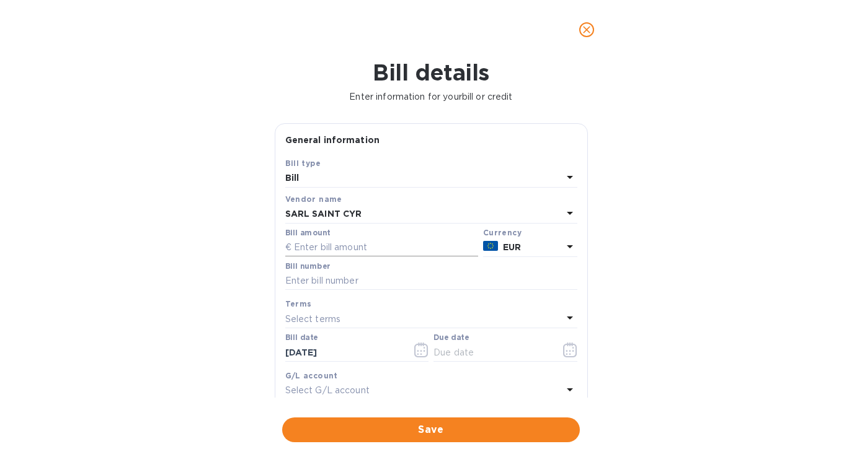
click at [313, 250] on input "text" at bounding box center [381, 248] width 193 height 19
type input "19,299.34"
click at [330, 283] on input "text" at bounding box center [431, 281] width 292 height 19
paste input "00152105"
paste input "00152106"
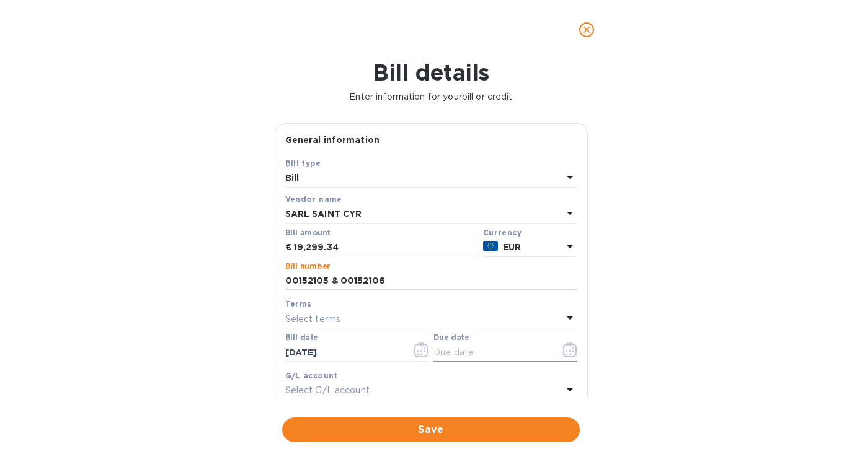
type input "00152105 & 00152106"
click at [565, 353] on icon "button" at bounding box center [570, 350] width 14 height 15
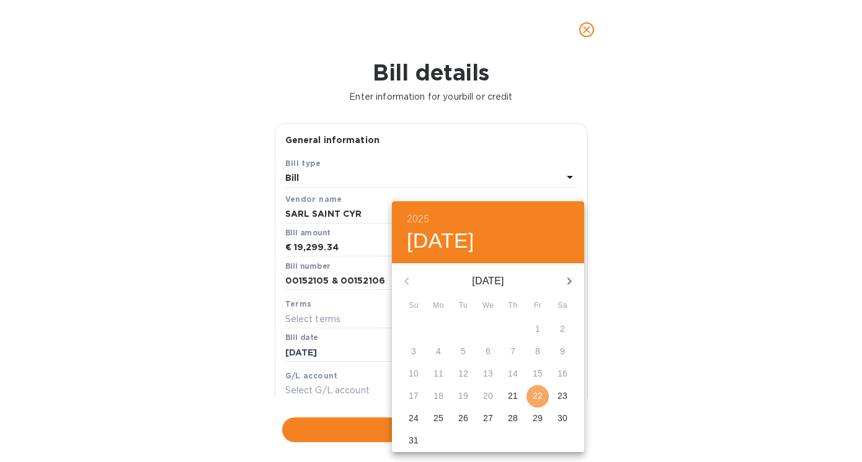
click at [539, 398] on p "22" at bounding box center [537, 396] width 10 height 12
type input "[DATE]"
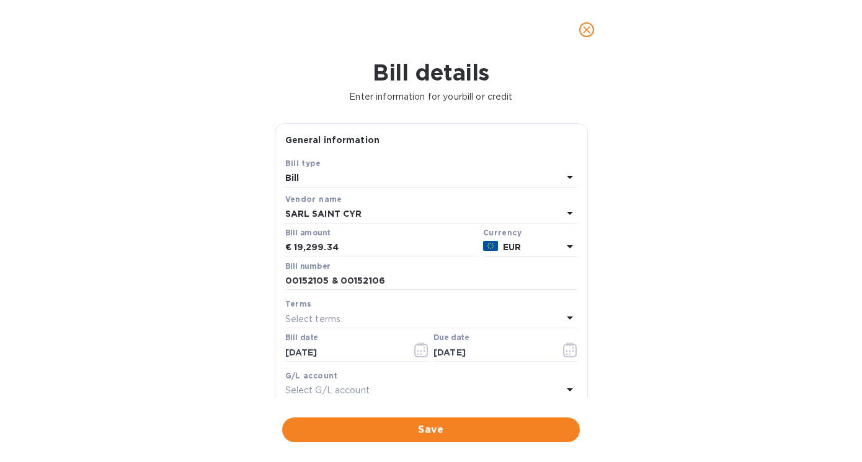
scroll to position [43, 0]
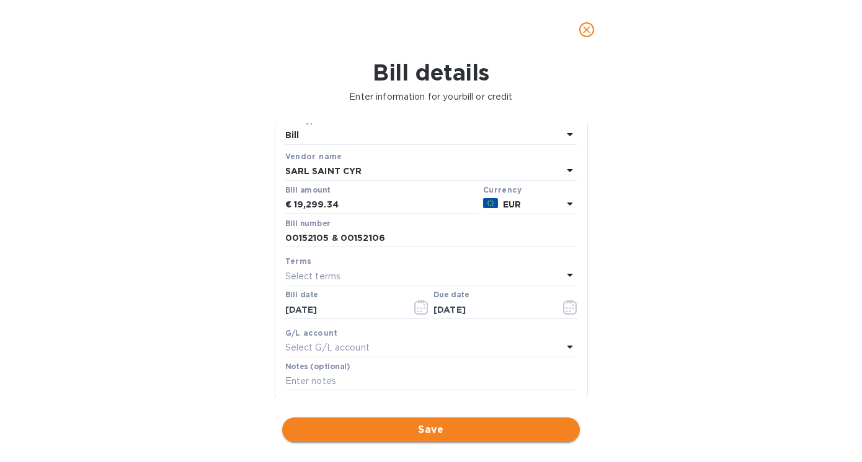
click at [402, 432] on span "Save" at bounding box center [431, 430] width 278 height 15
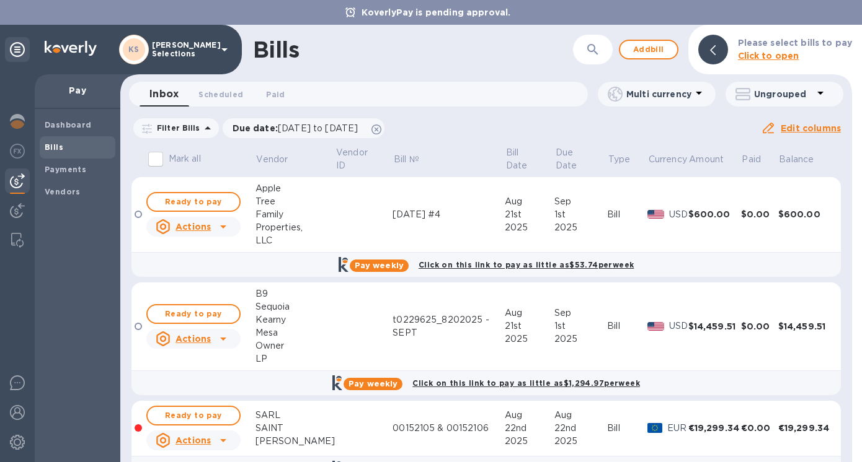
scroll to position [35, 0]
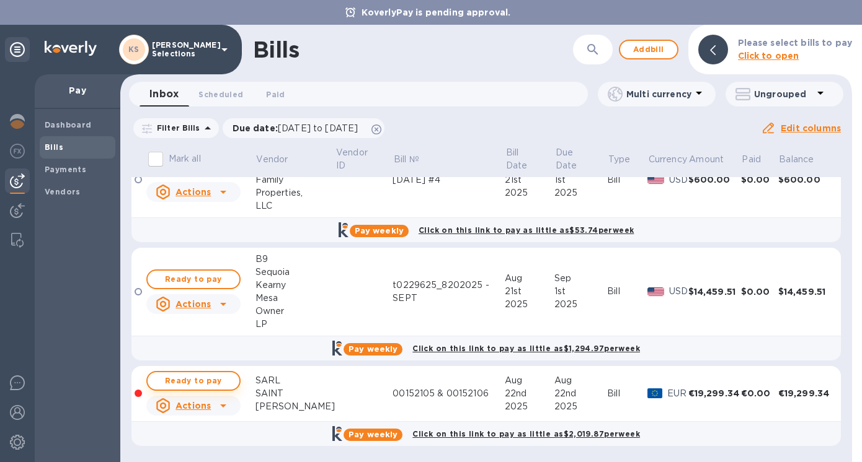
click at [190, 385] on span "Ready to pay" at bounding box center [193, 381] width 72 height 15
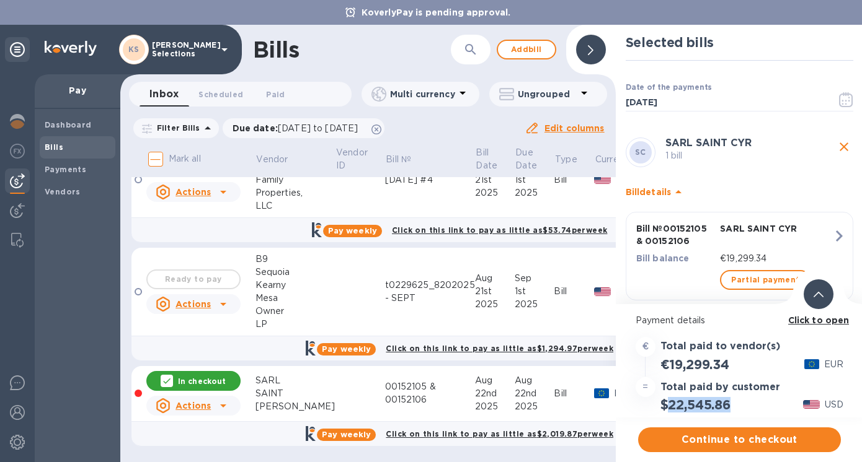
drag, startPoint x: 732, startPoint y: 402, endPoint x: 670, endPoint y: 405, distance: 62.0
click at [669, 404] on h2 "$22,545.86" at bounding box center [695, 404] width 70 height 15
copy h2 "22,545.86"
click at [813, 321] on b "Click to open" at bounding box center [818, 320] width 61 height 10
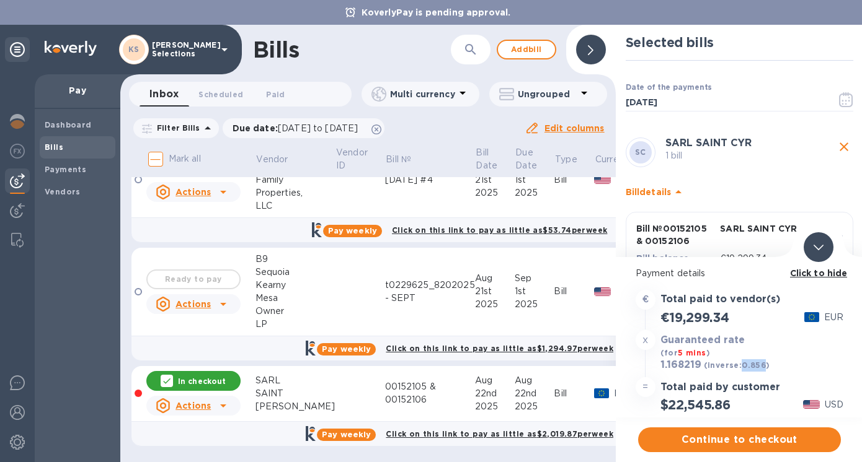
drag, startPoint x: 764, startPoint y: 368, endPoint x: 739, endPoint y: 368, distance: 24.2
click at [739, 368] on b "(inverse: 0.856 )" at bounding box center [737, 365] width 66 height 9
copy b "0.856"
click at [736, 443] on span "Continue to checkout" at bounding box center [739, 440] width 183 height 15
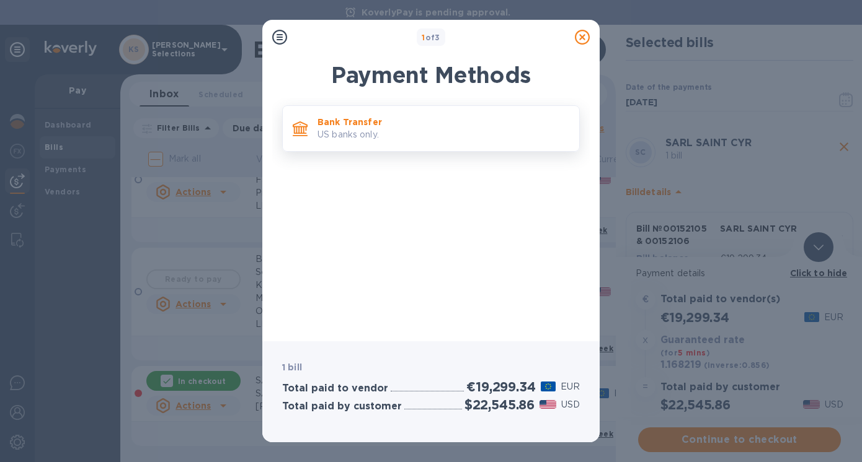
click at [349, 134] on p "US banks only." at bounding box center [443, 134] width 252 height 13
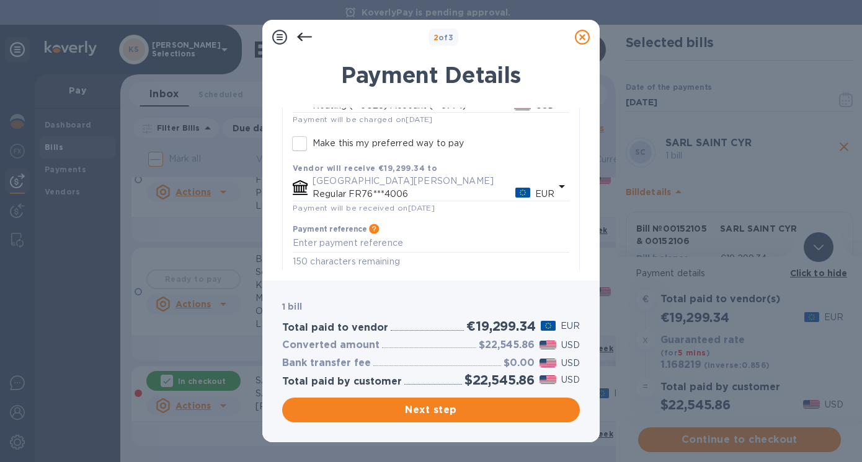
scroll to position [132, 0]
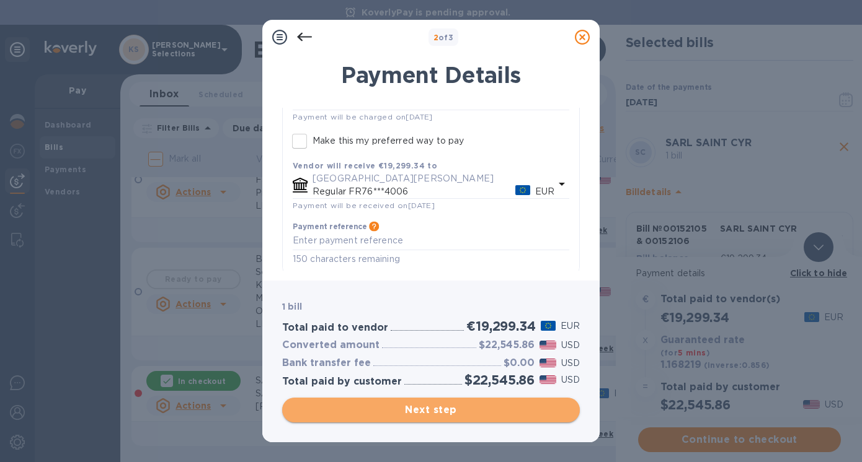
click at [421, 413] on span "Next step" at bounding box center [431, 410] width 278 height 15
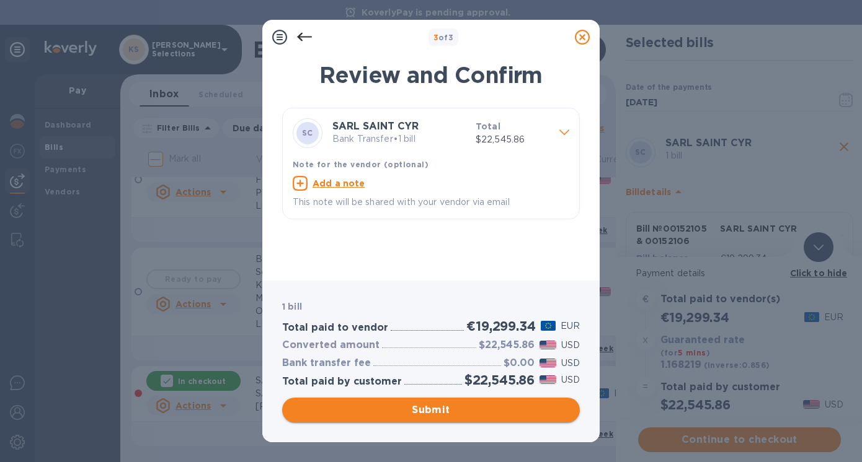
click at [423, 409] on span "Submit" at bounding box center [431, 410] width 278 height 15
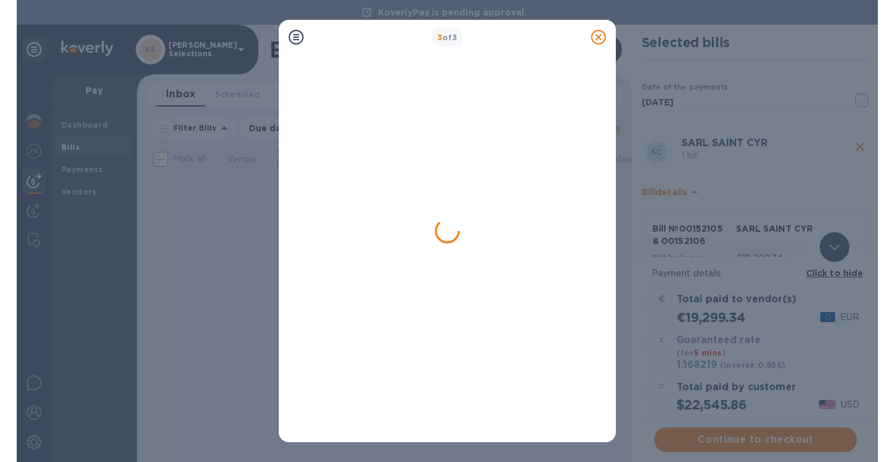
scroll to position [0, 0]
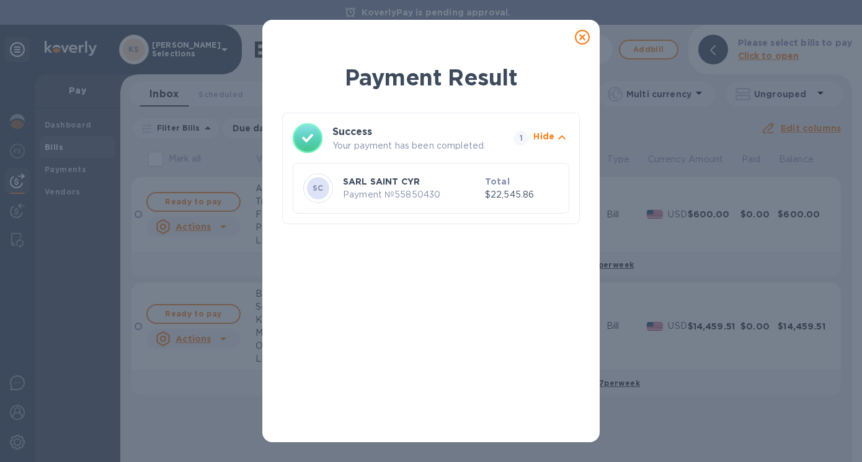
click at [579, 37] on icon at bounding box center [582, 37] width 15 height 15
